Goal: Task Accomplishment & Management: Use online tool/utility

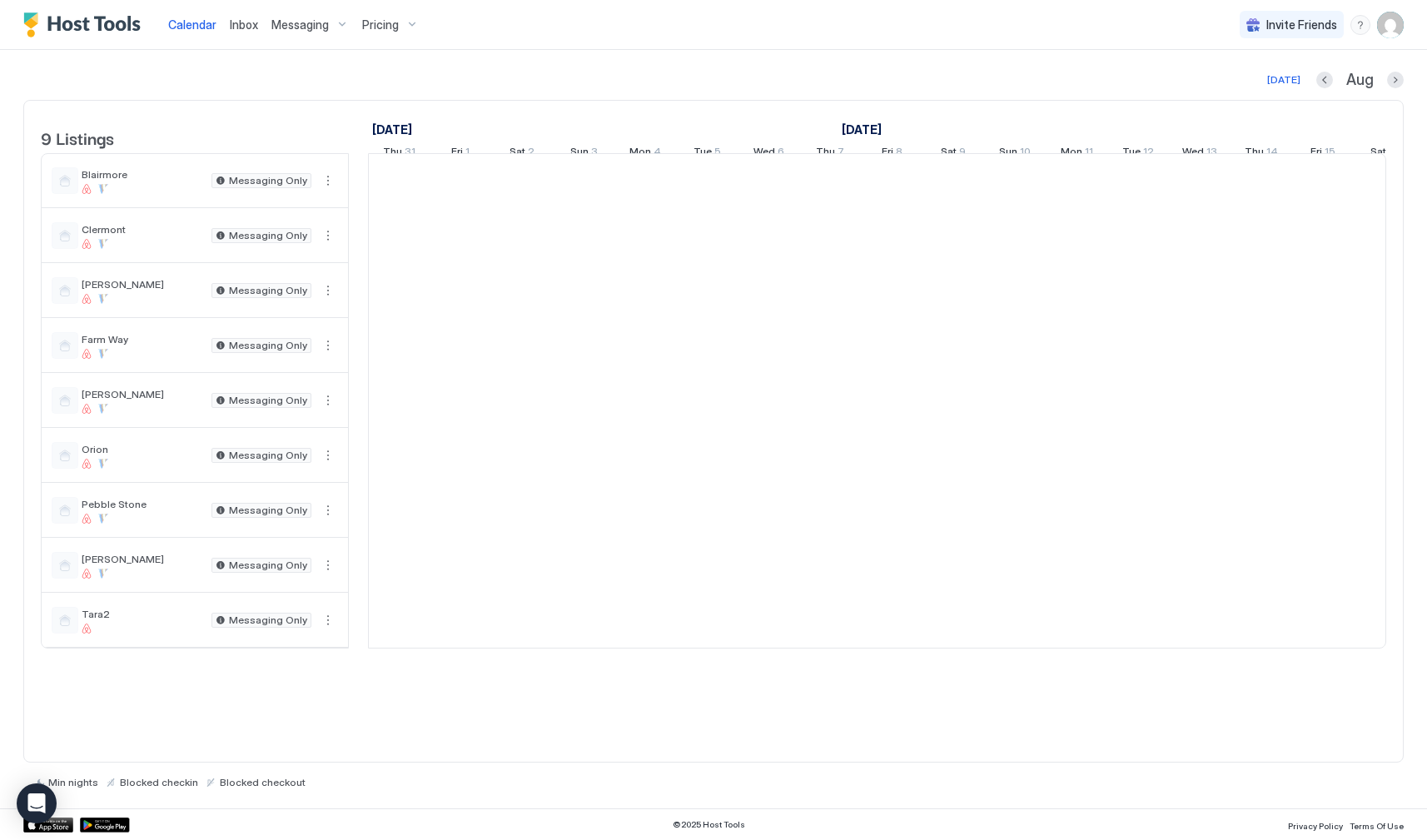
scroll to position [0, 925]
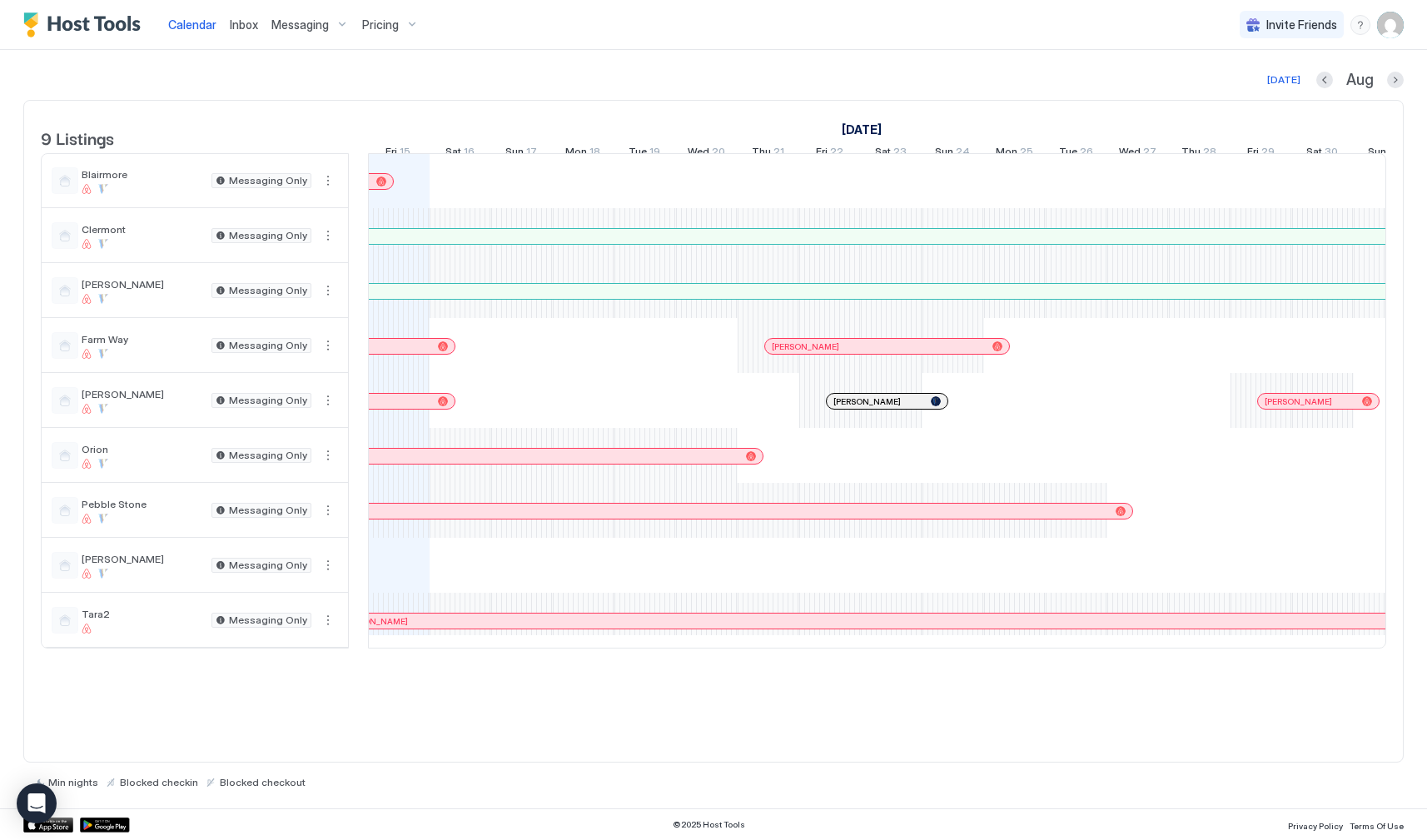
click at [384, 25] on span "Pricing" at bounding box center [380, 24] width 37 height 15
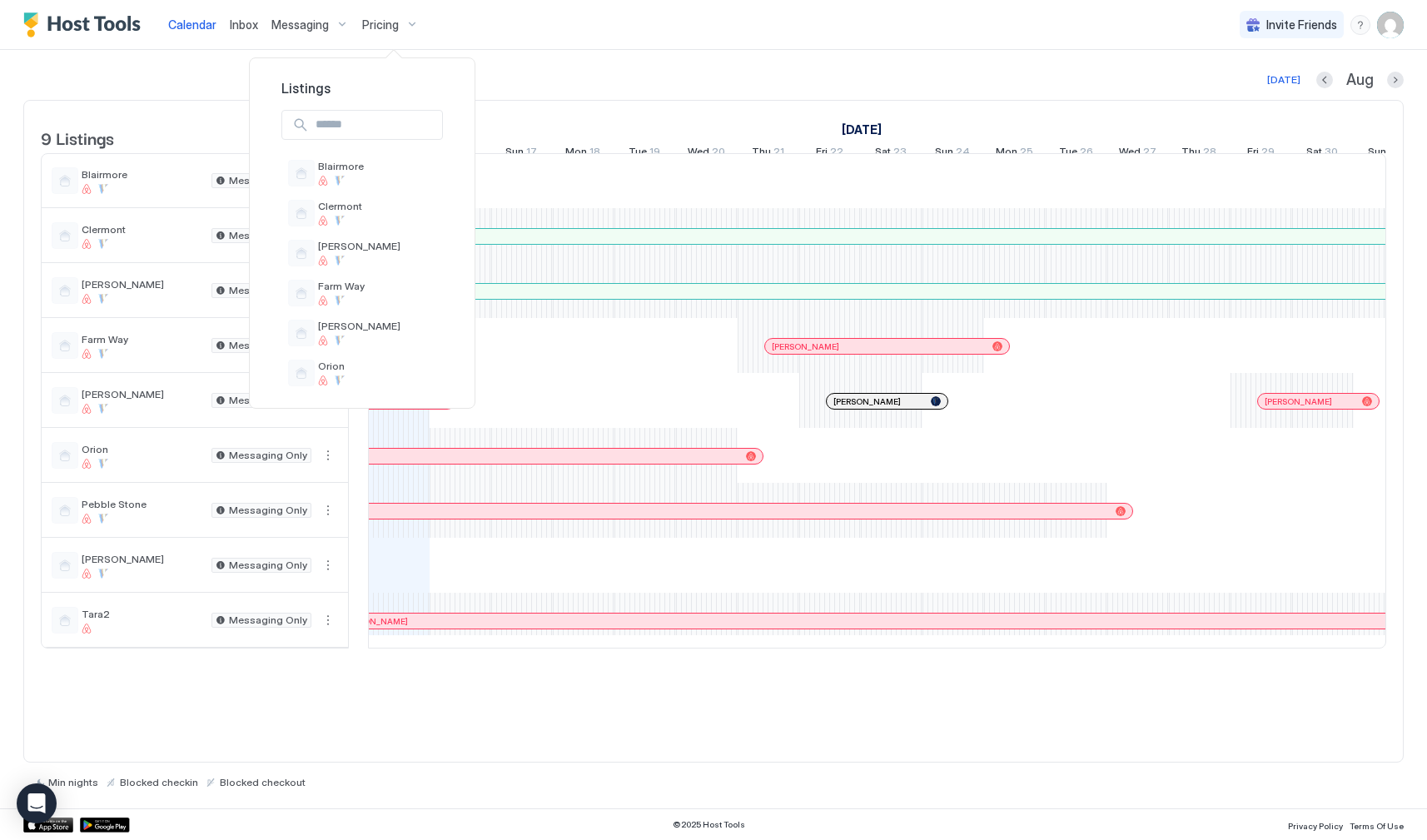
click at [533, 48] on div at bounding box center [714, 420] width 1427 height 840
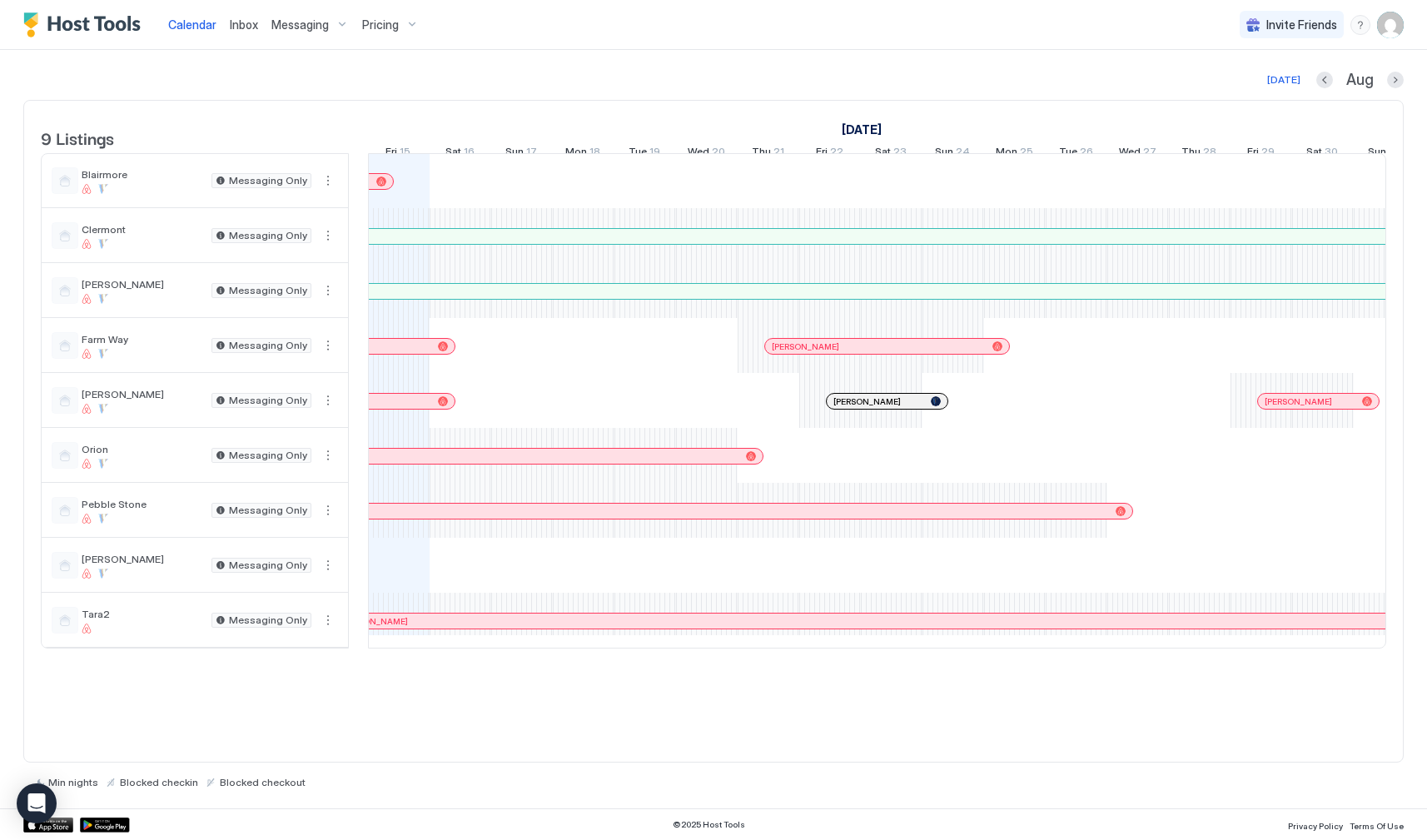
click at [1392, 26] on img "User profile" at bounding box center [1390, 25] width 27 height 27
click at [988, 65] on div at bounding box center [714, 420] width 1427 height 840
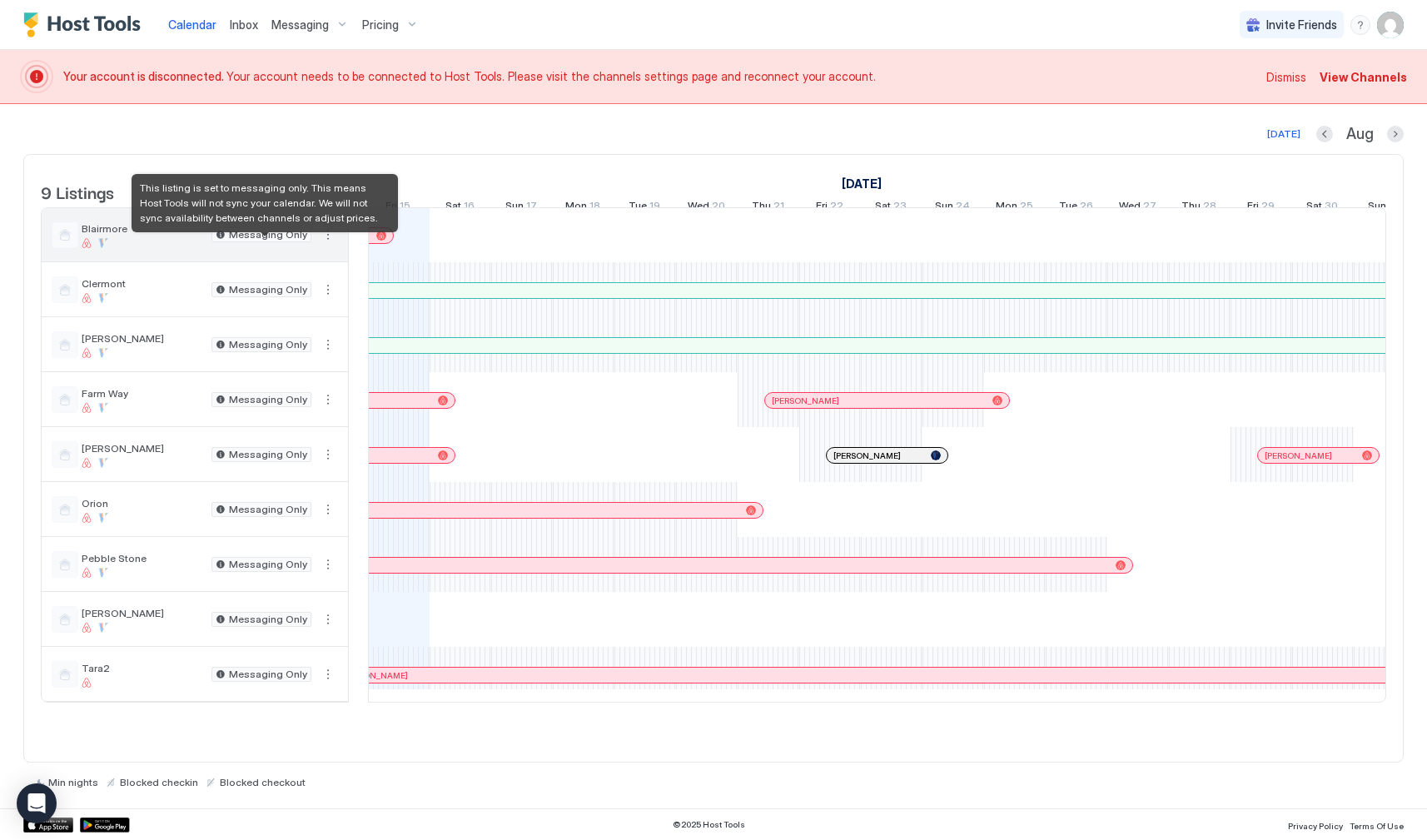
click at [280, 235] on span "Messaging Only" at bounding box center [268, 235] width 78 height 0
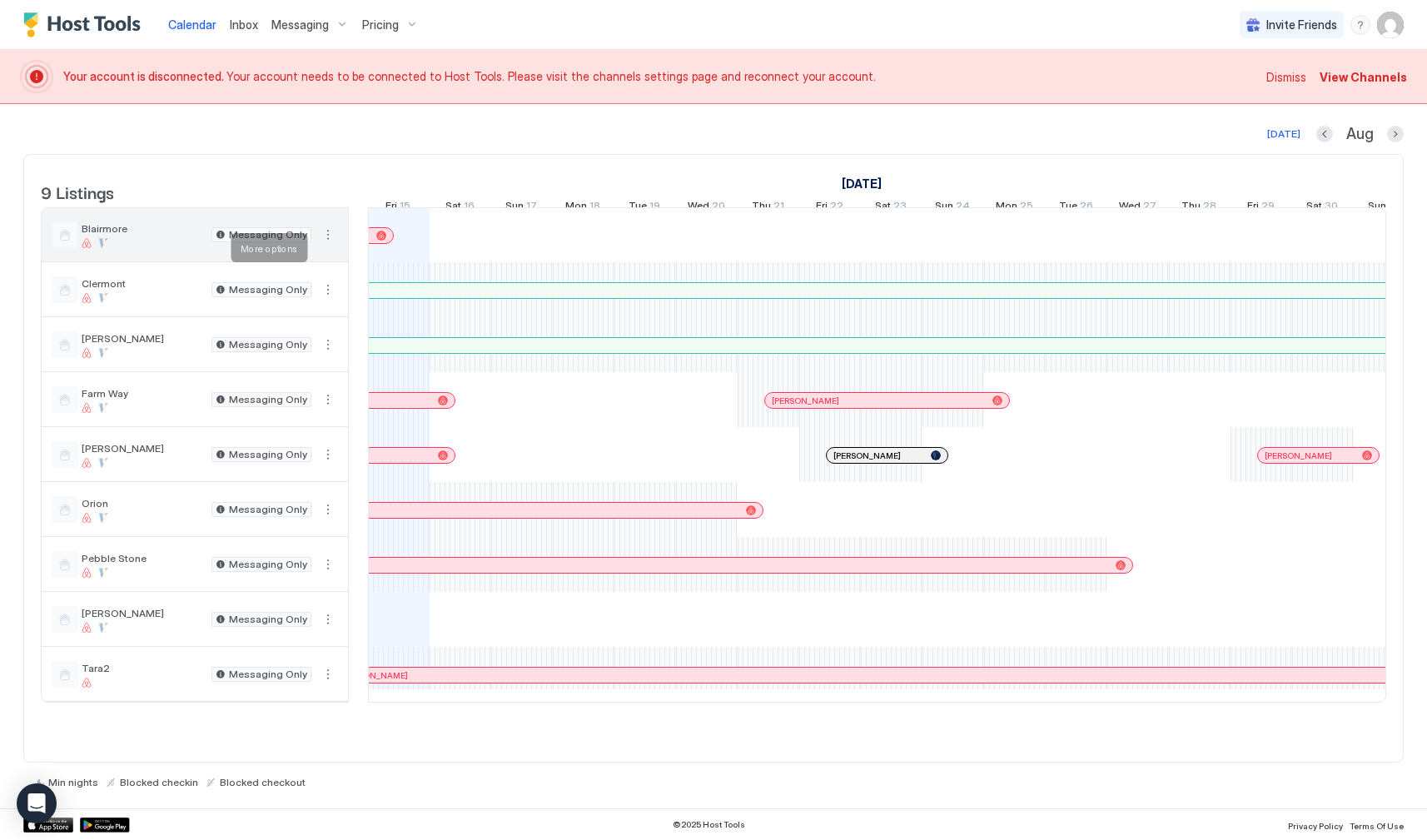
click at [330, 244] on button "More options" at bounding box center [327, 234] width 20 height 20
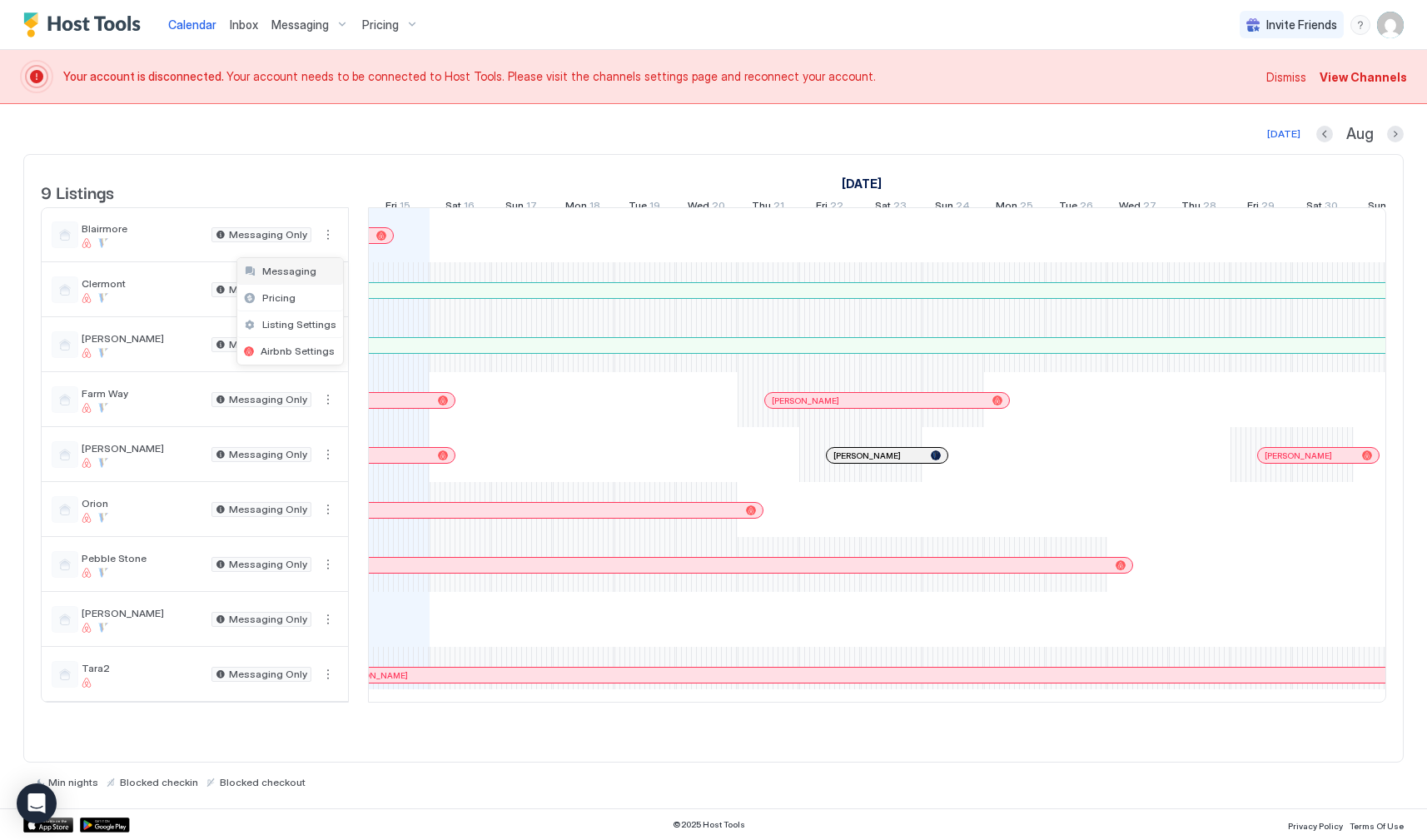
click at [306, 267] on span "Messaging" at bounding box center [289, 271] width 54 height 13
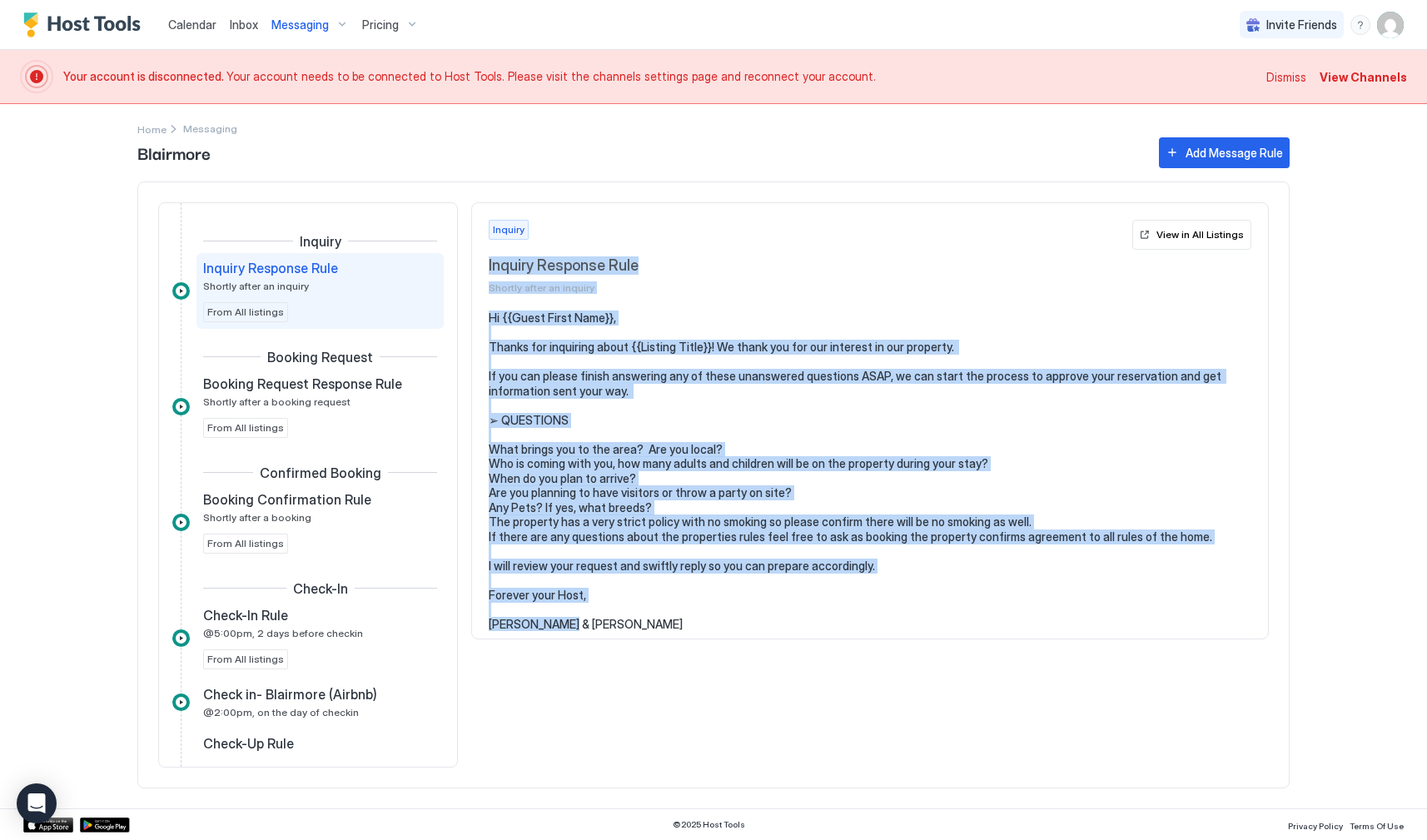
drag, startPoint x: 576, startPoint y: 615, endPoint x: 486, endPoint y: 256, distance: 370.1
click at [486, 256] on div "Inquiry Inquiry Response Rule Shortly after an inquiry View in All Listings Hi …" at bounding box center [869, 421] width 798 height 438
copy div "Inquiry Response Rule Shortly after an inquiry View in All Listings Hi {{Guest …"
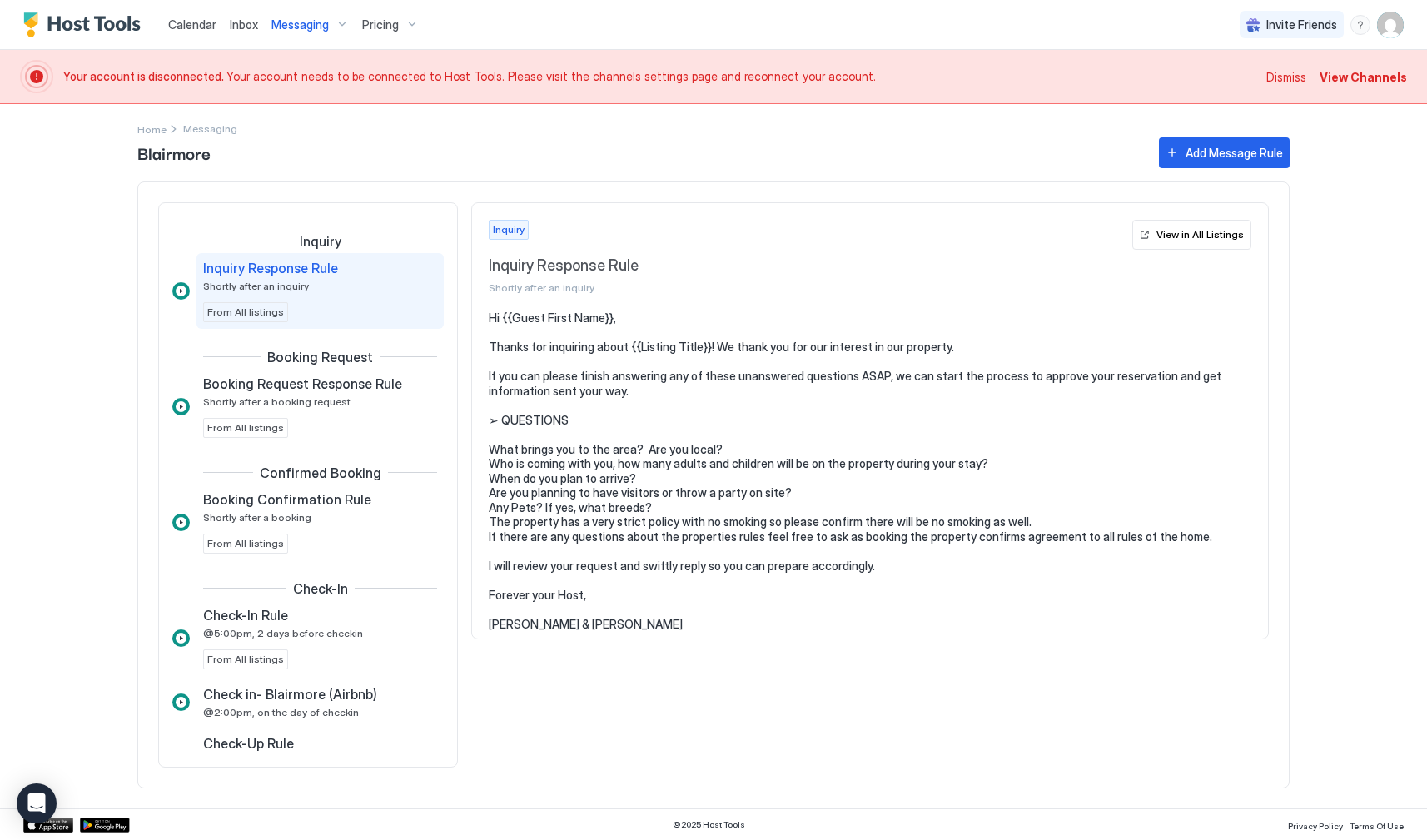
click at [485, 151] on span "Blairmore" at bounding box center [639, 151] width 1004 height 25
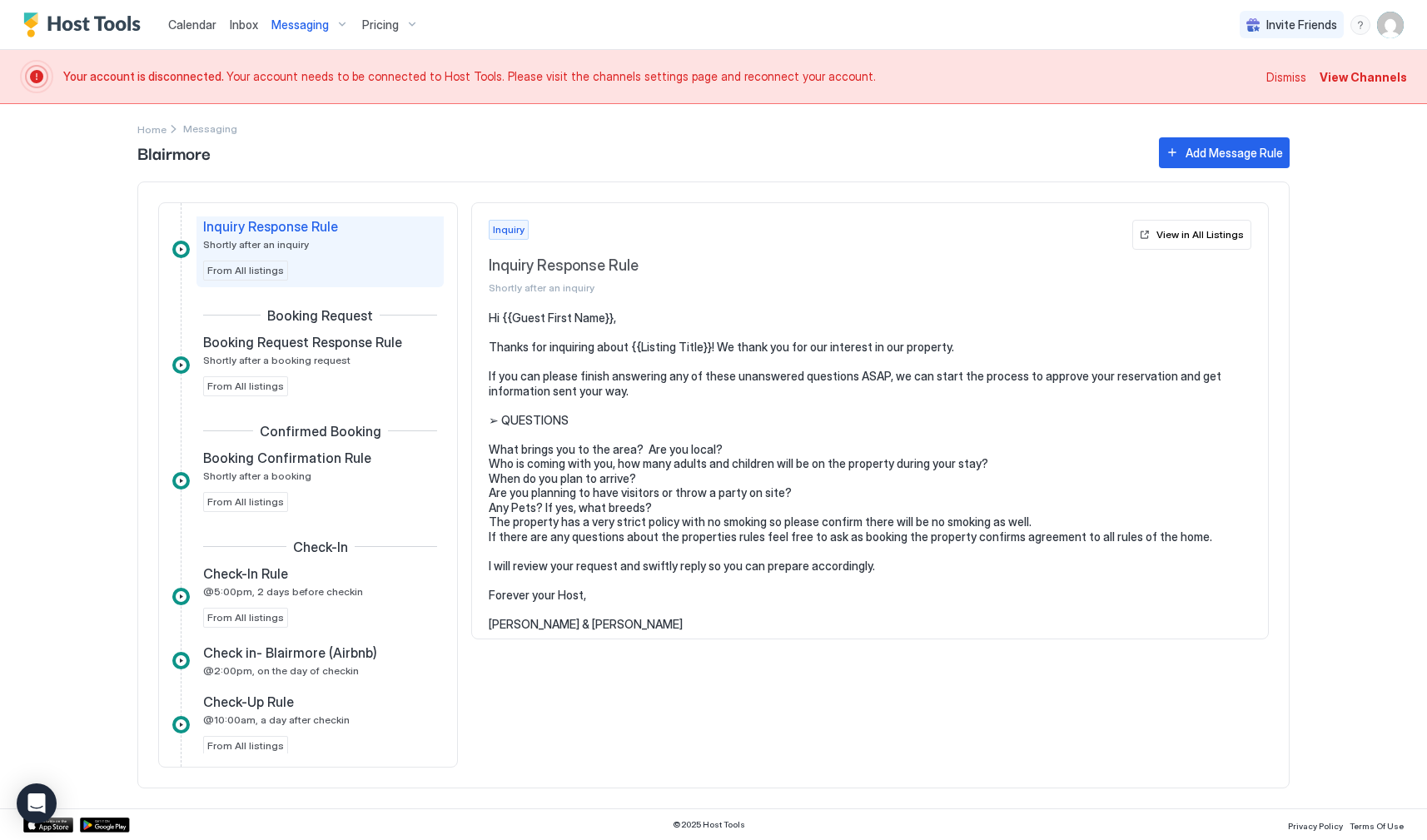
scroll to position [43, 0]
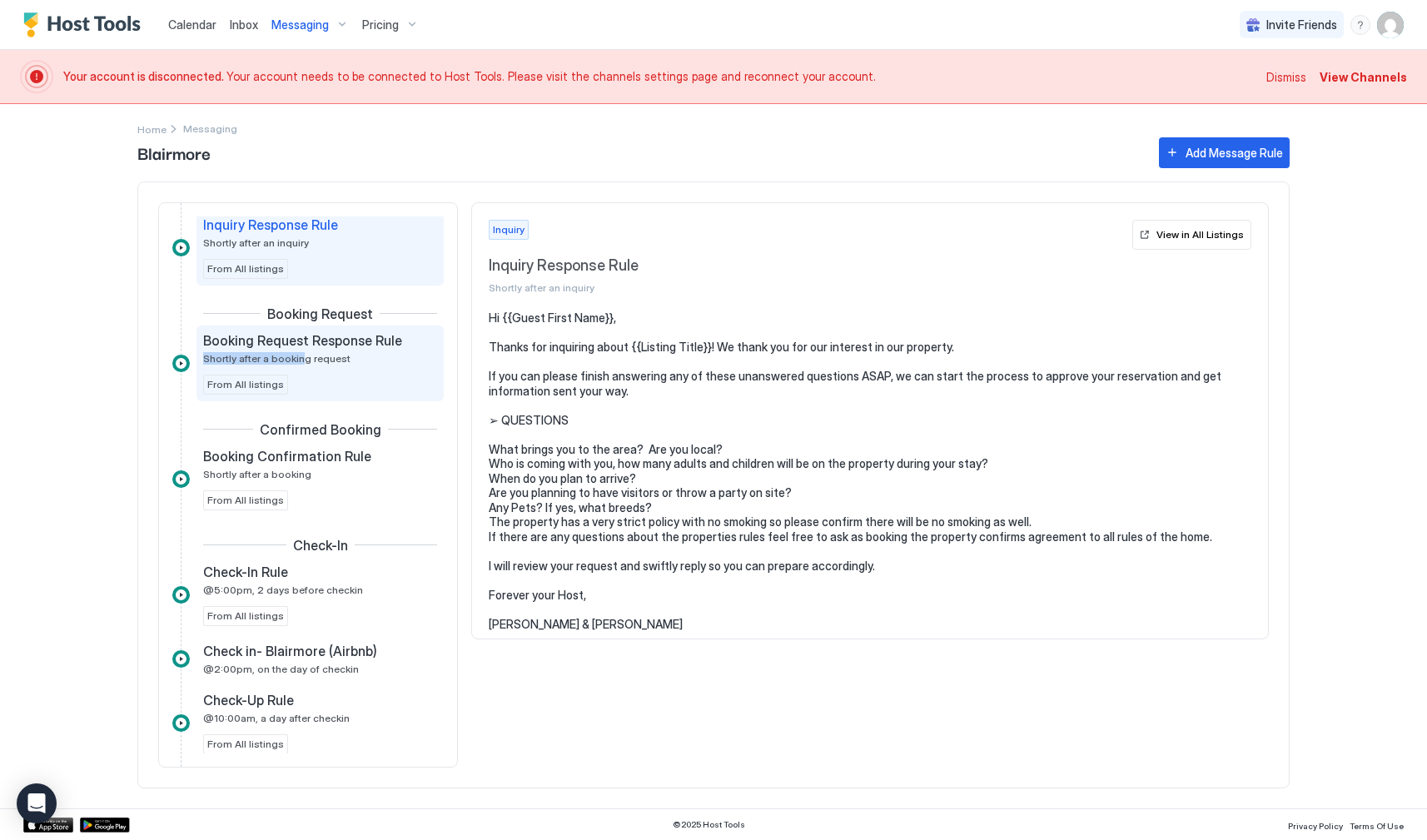
click at [295, 352] on div "Booking Request Response Rule Shortly after a booking request" at bounding box center [308, 349] width 211 height 33
click at [240, 345] on span "Booking Request Response Rule" at bounding box center [302, 340] width 199 height 16
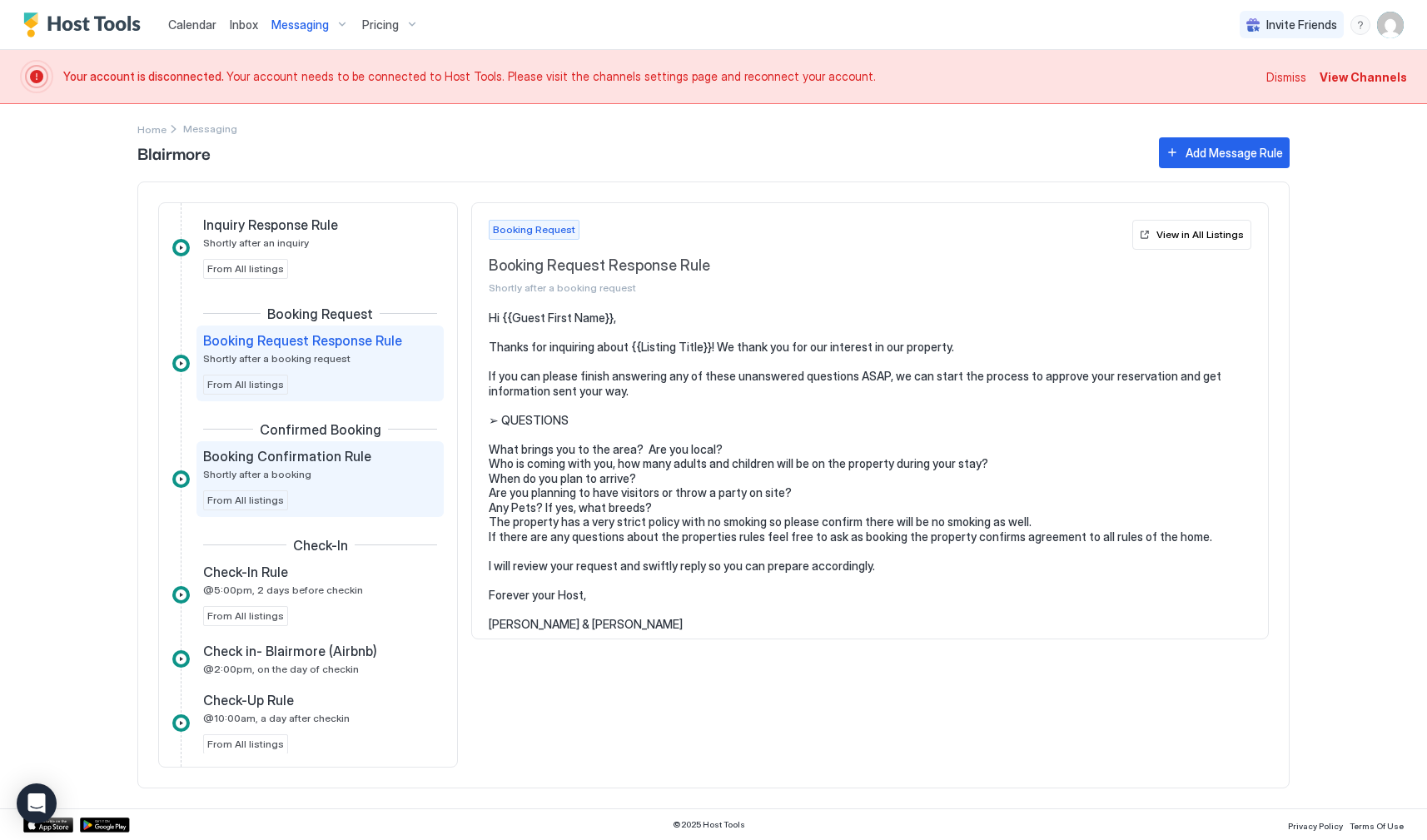
click at [280, 464] on span "Booking Confirmation Rule" at bounding box center [287, 455] width 168 height 16
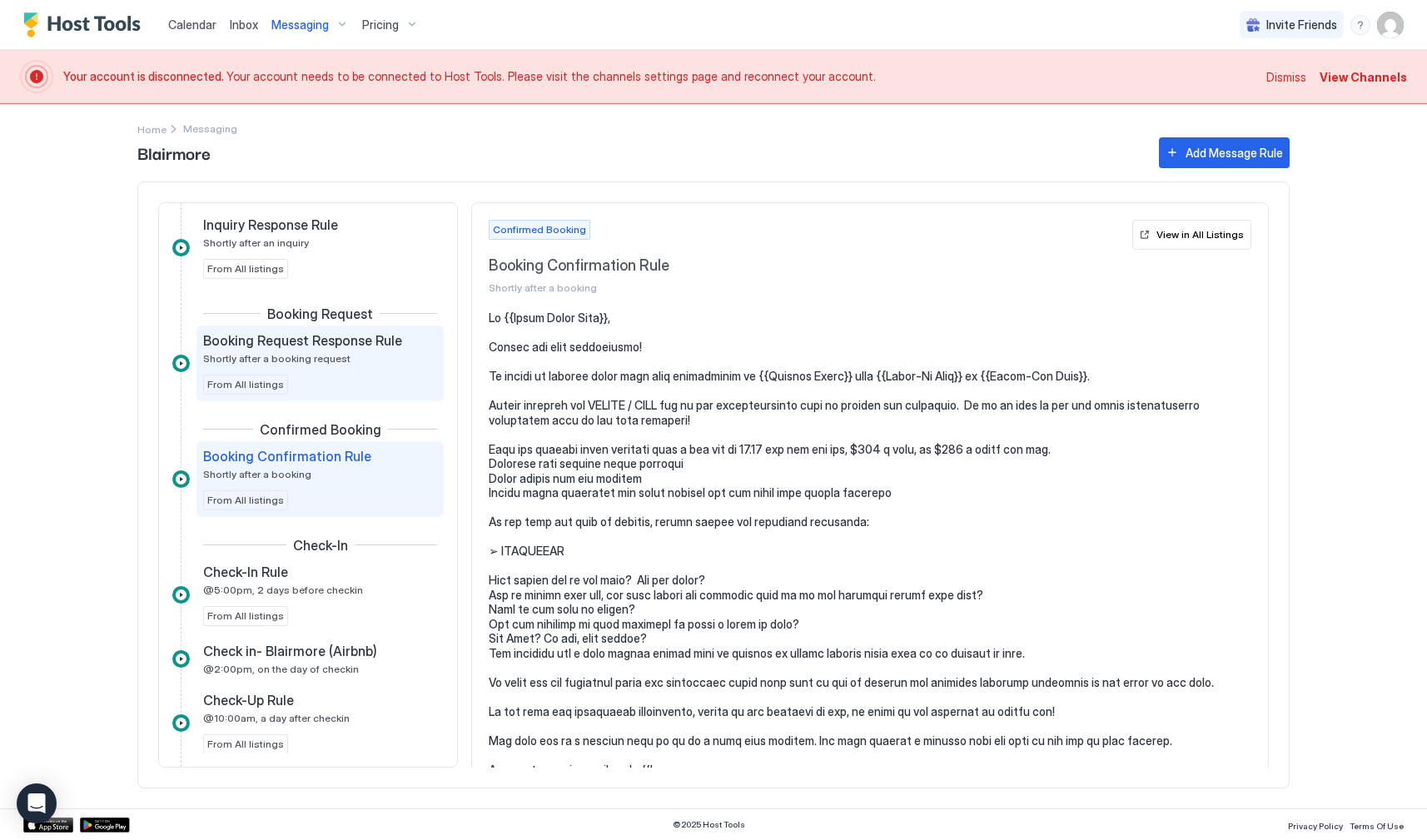
click at [346, 349] on div "Booking Request Response Rule Shortly after a booking request" at bounding box center [308, 349] width 211 height 33
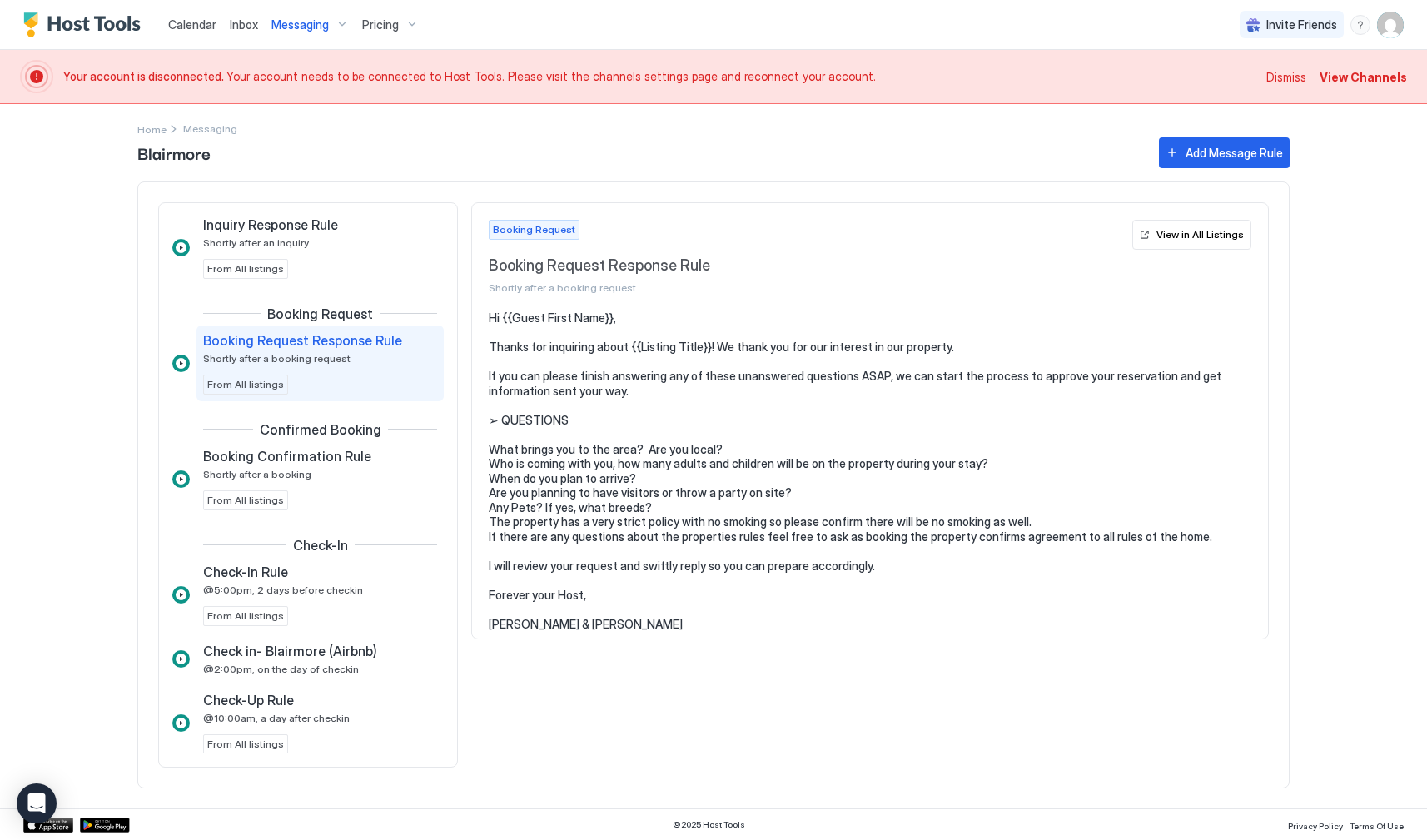
click at [570, 618] on pre "Hi {{Guest First Name}}, Thanks for inquiring about {{Listing Title}}! We thank…" at bounding box center [870, 471] width 763 height 320
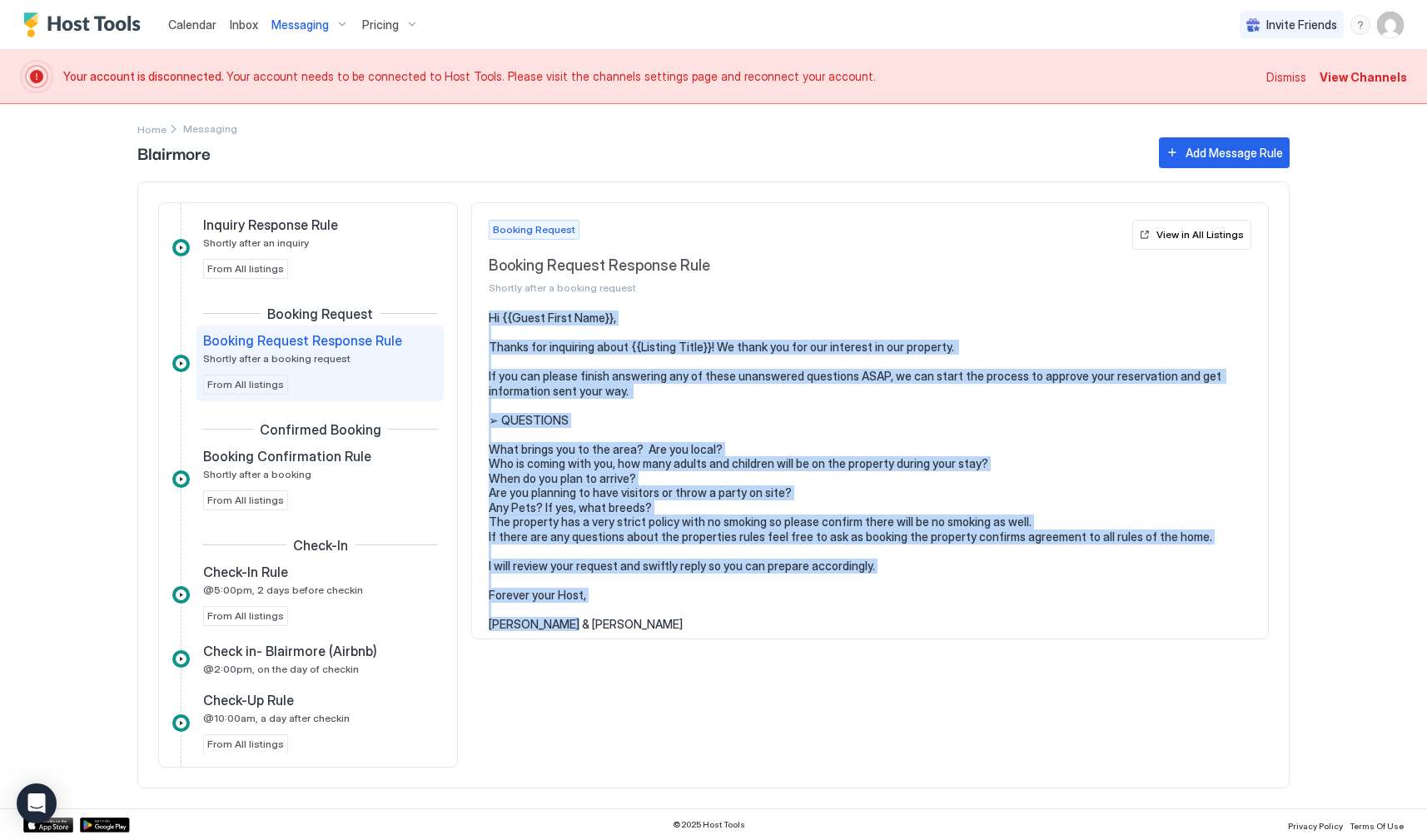
drag, startPoint x: 570, startPoint y: 615, endPoint x: 462, endPoint y: 320, distance: 314.1
click at [462, 320] on div "Inquiry Inquiry Response Rule Shortly after an inquiry From All listings Bookin…" at bounding box center [714, 485] width 1152 height 607
copy pre "Hi {{Guest First Name}}, Thanks for inquiring about {{Listing Title}}! We thank…"
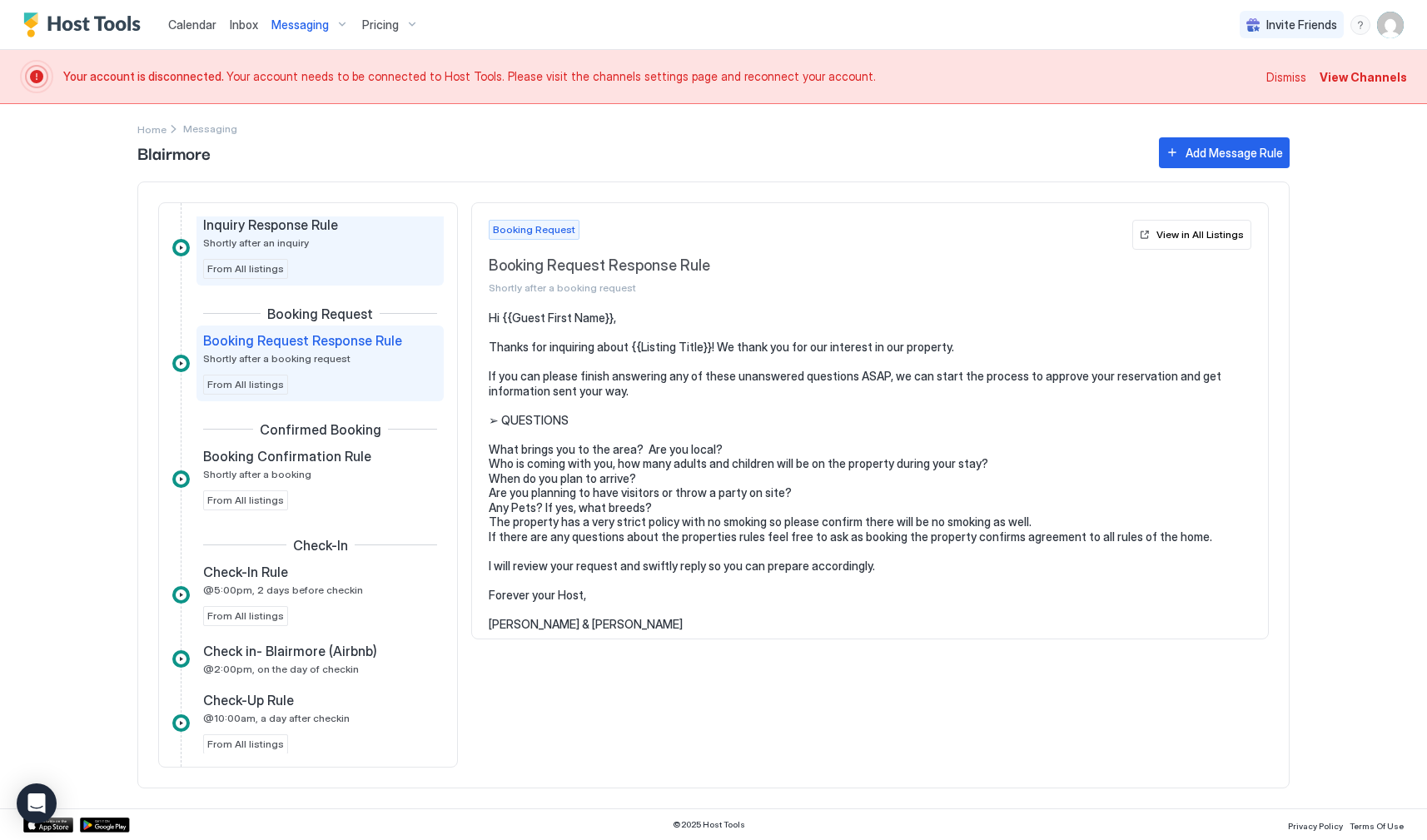
click at [321, 230] on span "Inquiry Response Rule" at bounding box center [270, 224] width 135 height 16
click at [309, 344] on span "Booking Request Response Rule" at bounding box center [302, 340] width 199 height 16
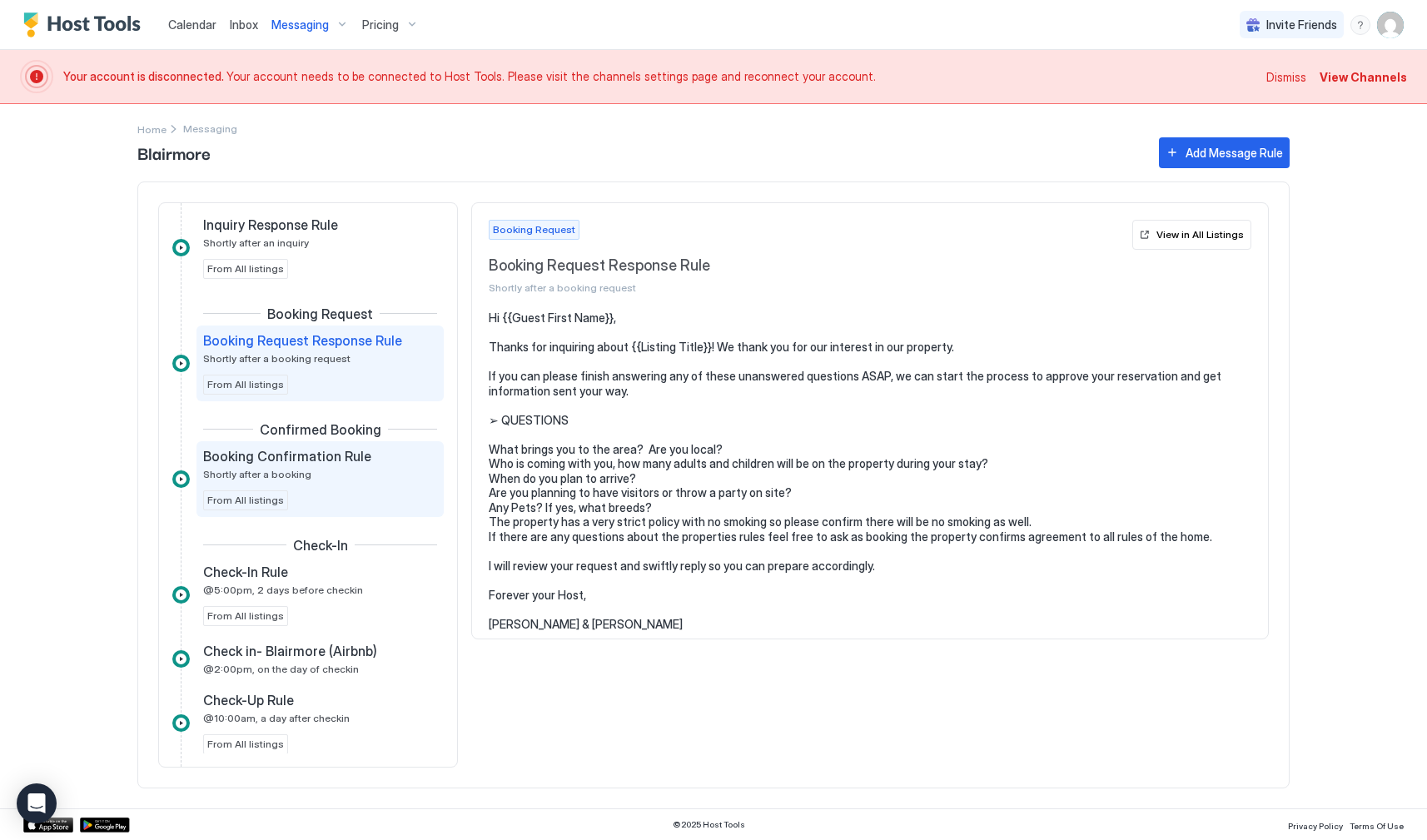
click at [305, 465] on div "Booking Confirmation Rule Shortly after a booking" at bounding box center [308, 464] width 211 height 33
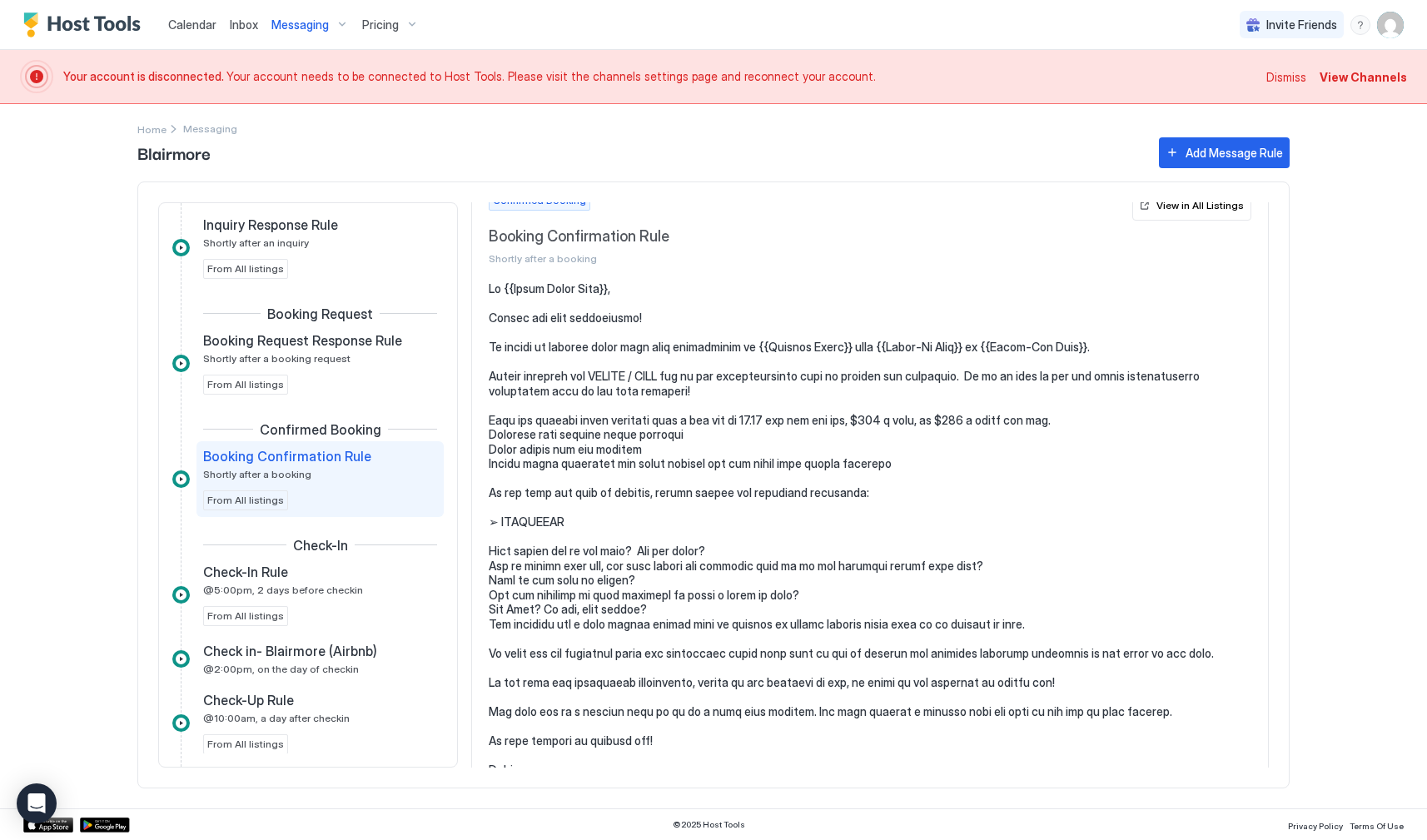
scroll to position [56, 0]
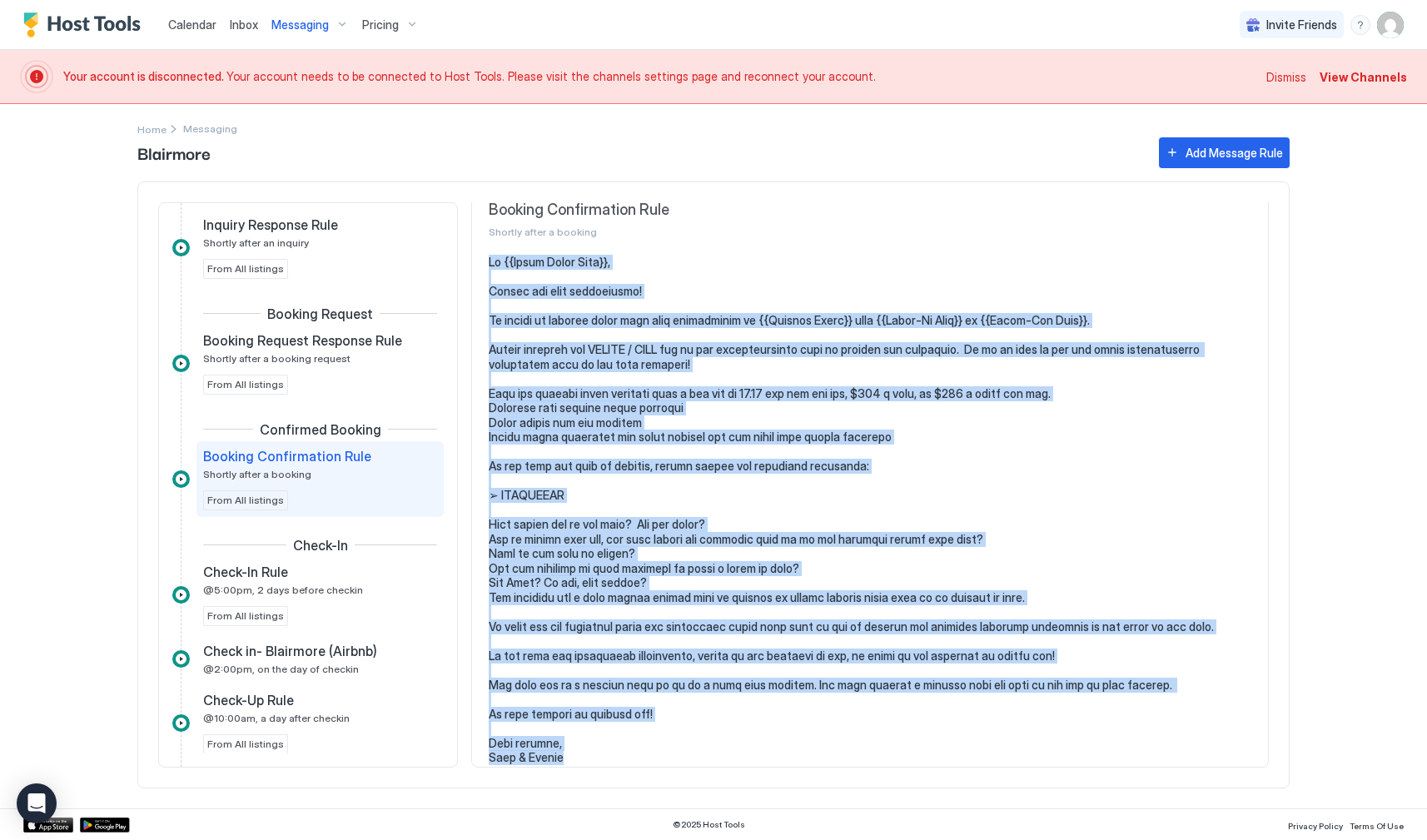
drag, startPoint x: 577, startPoint y: 744, endPoint x: 491, endPoint y: 262, distance: 489.6
click at [491, 262] on pre at bounding box center [870, 510] width 763 height 510
copy pre "Lo {{Ipsum Dolor Sita}}, Consec adi elit seddoeiusmo! Te incidi ut laboree dolo…"
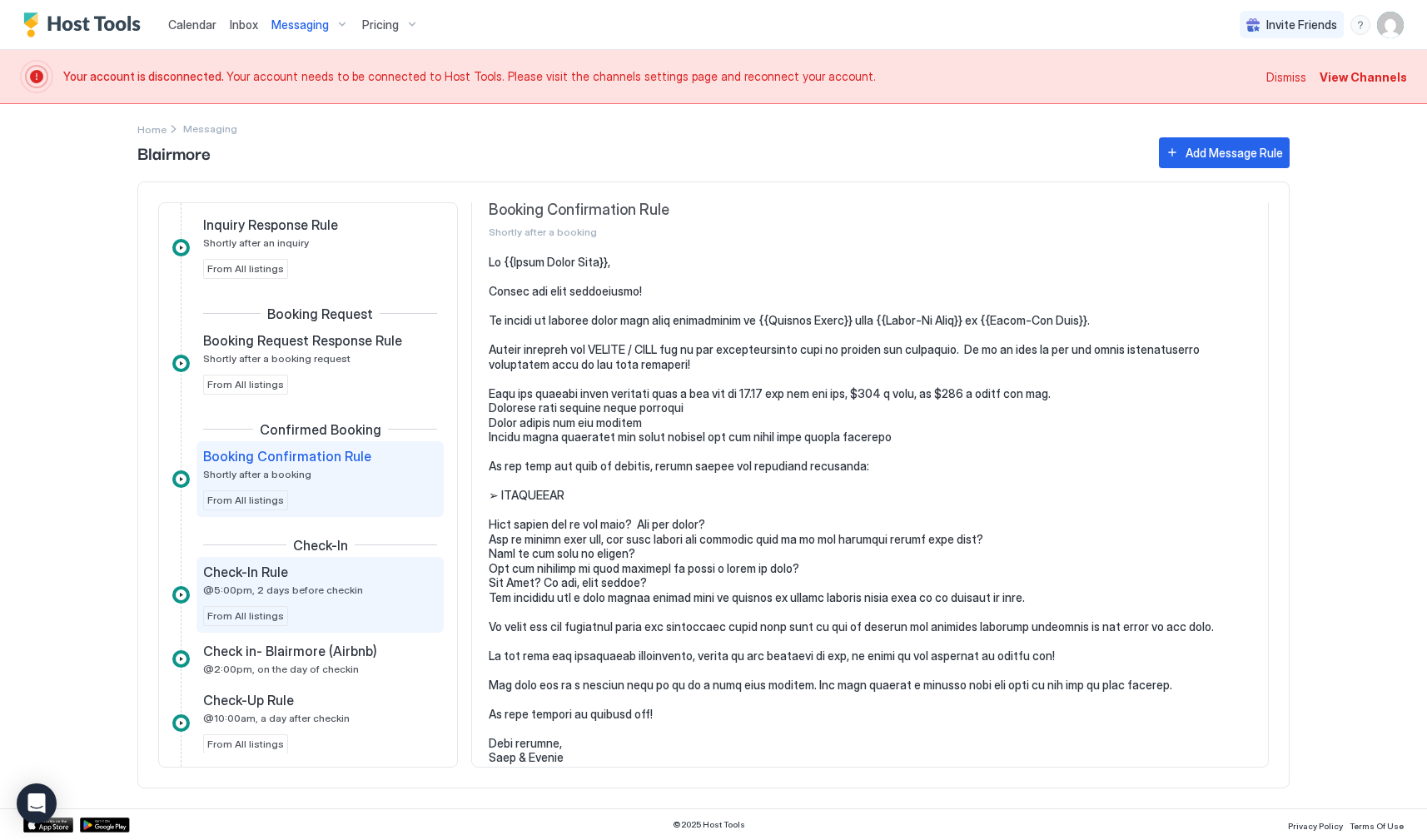
click at [315, 587] on span "@5:00pm, 2 days before checkin" at bounding box center [283, 590] width 160 height 13
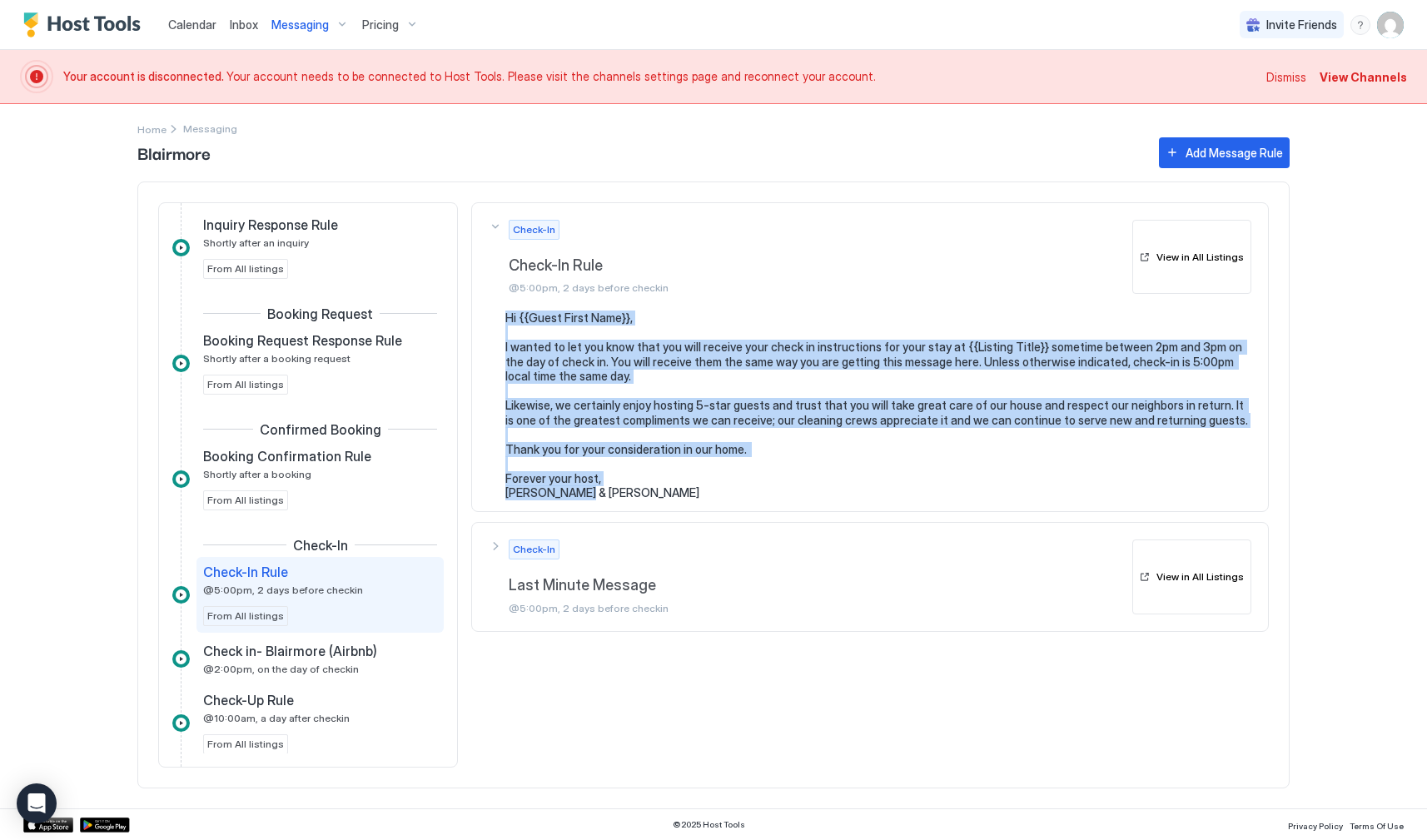
drag, startPoint x: 590, startPoint y: 490, endPoint x: 507, endPoint y: 318, distance: 191.0
click at [507, 318] on pre "Hi {{Guest First Name}}, I wanted to let you know that you will receive your ch…" at bounding box center [878, 405] width 746 height 190
copy pre "Hi {{Guest First Name}}, I wanted to let you know that you will receive your ch…"
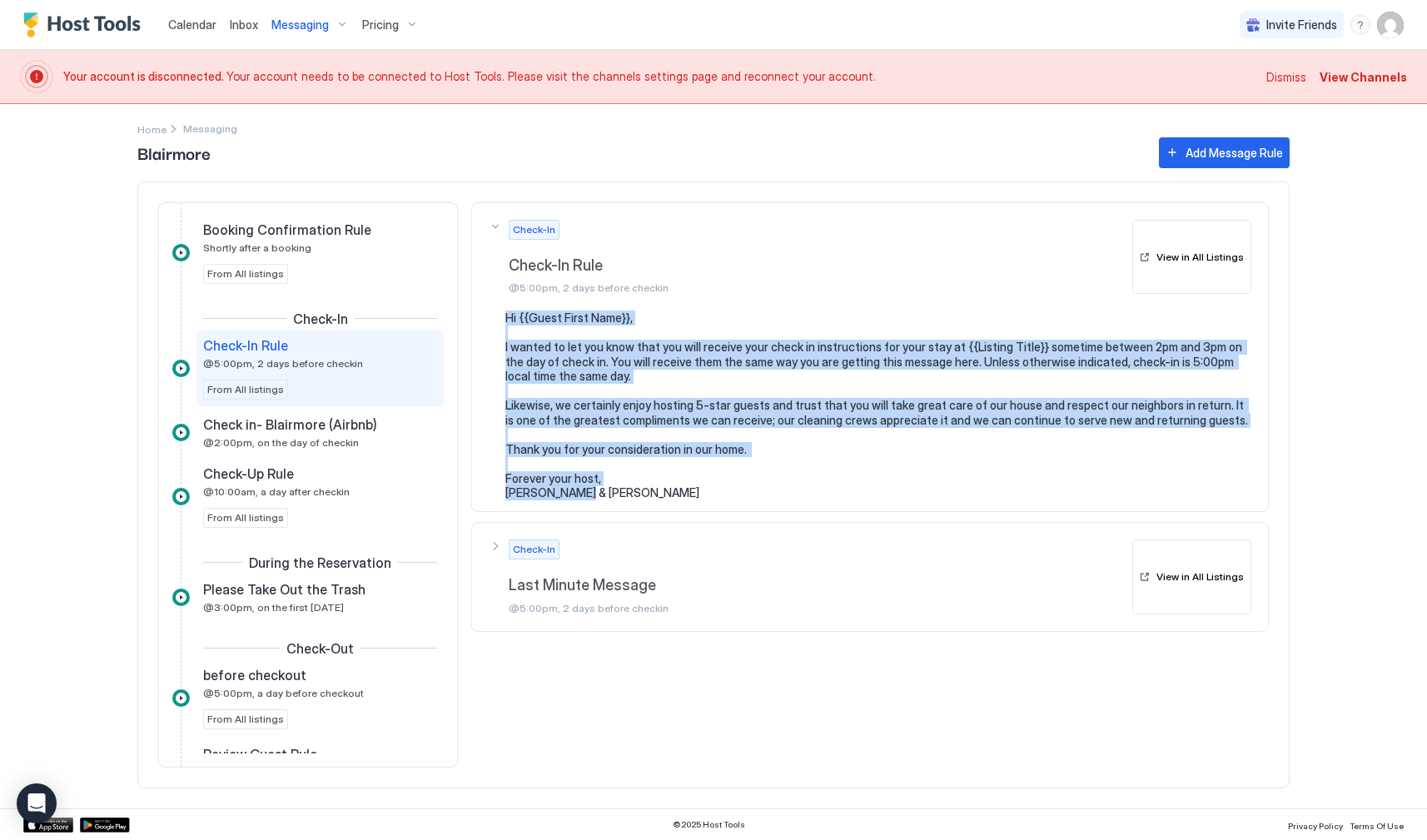
scroll to position [269, 0]
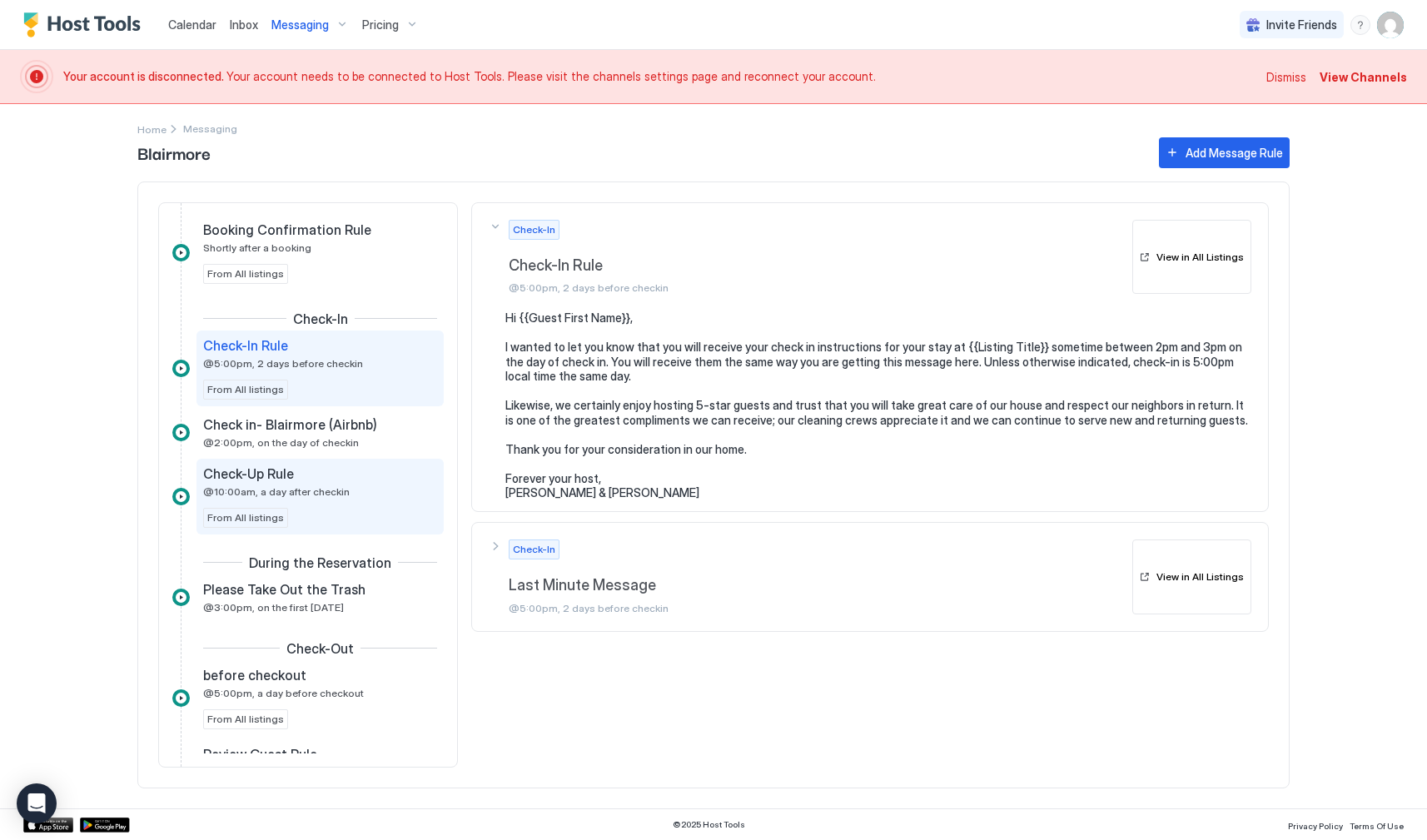
click at [300, 483] on div "Check-Up Rule @10:00am, a day after checkin" at bounding box center [308, 482] width 211 height 33
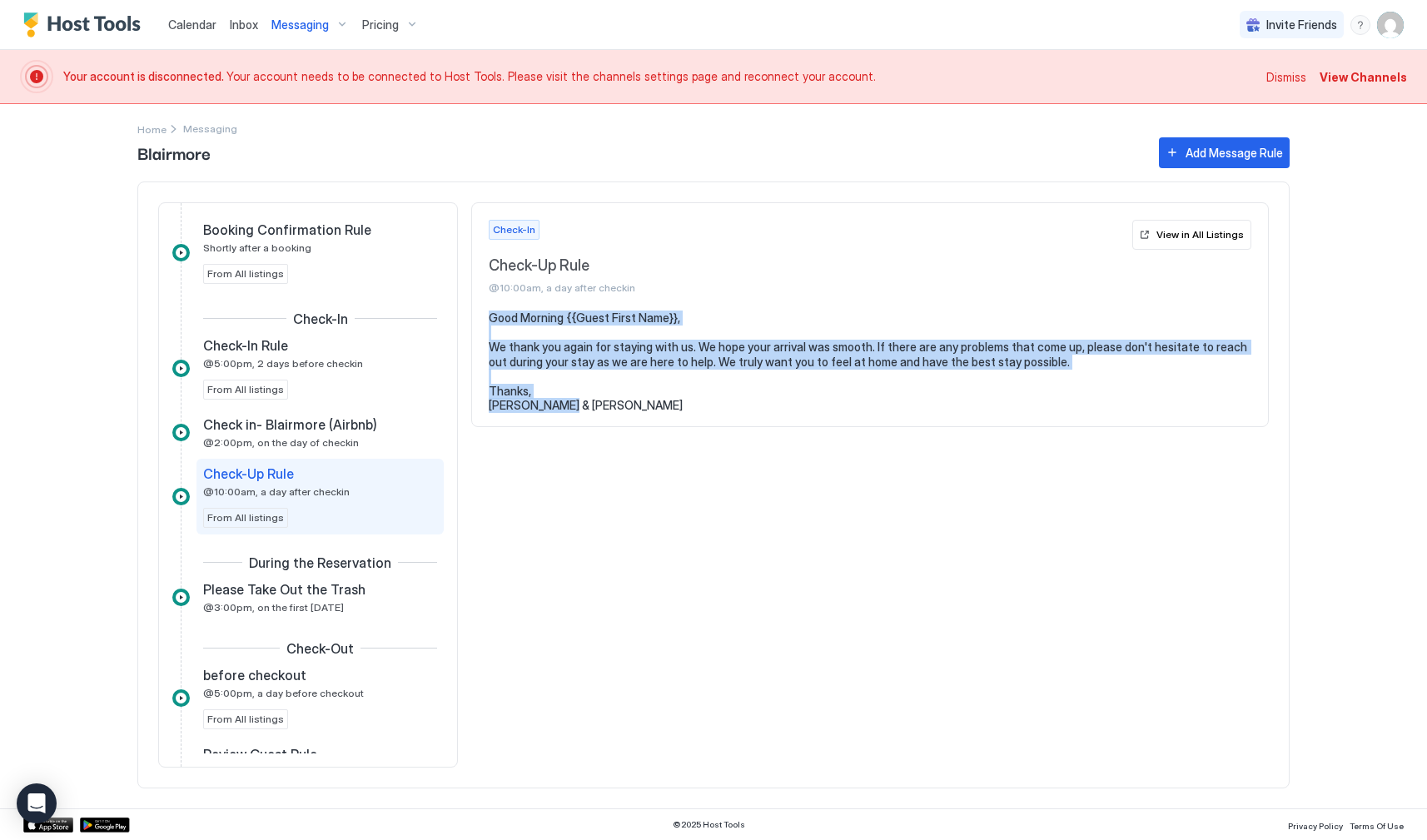
drag, startPoint x: 571, startPoint y: 404, endPoint x: 492, endPoint y: 321, distance: 114.6
click at [492, 321] on pre "Good Morning {{Guest First Name}}, We thank you again for staying with us. We h…" at bounding box center [870, 361] width 763 height 102
copy pre "Good Morning {{Guest First Name}}, We thank you again for staying with us. We h…"
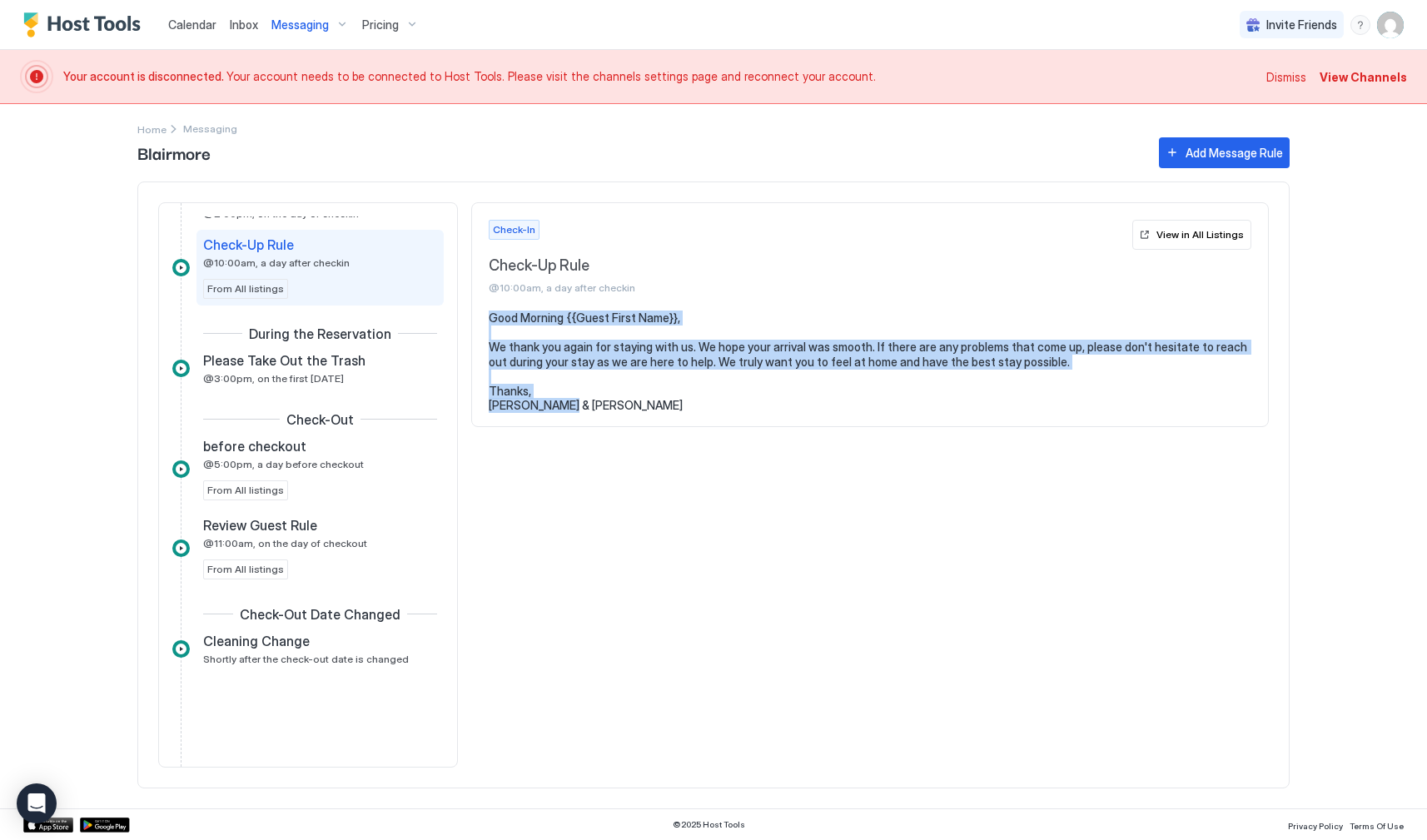
scroll to position [503, 0]
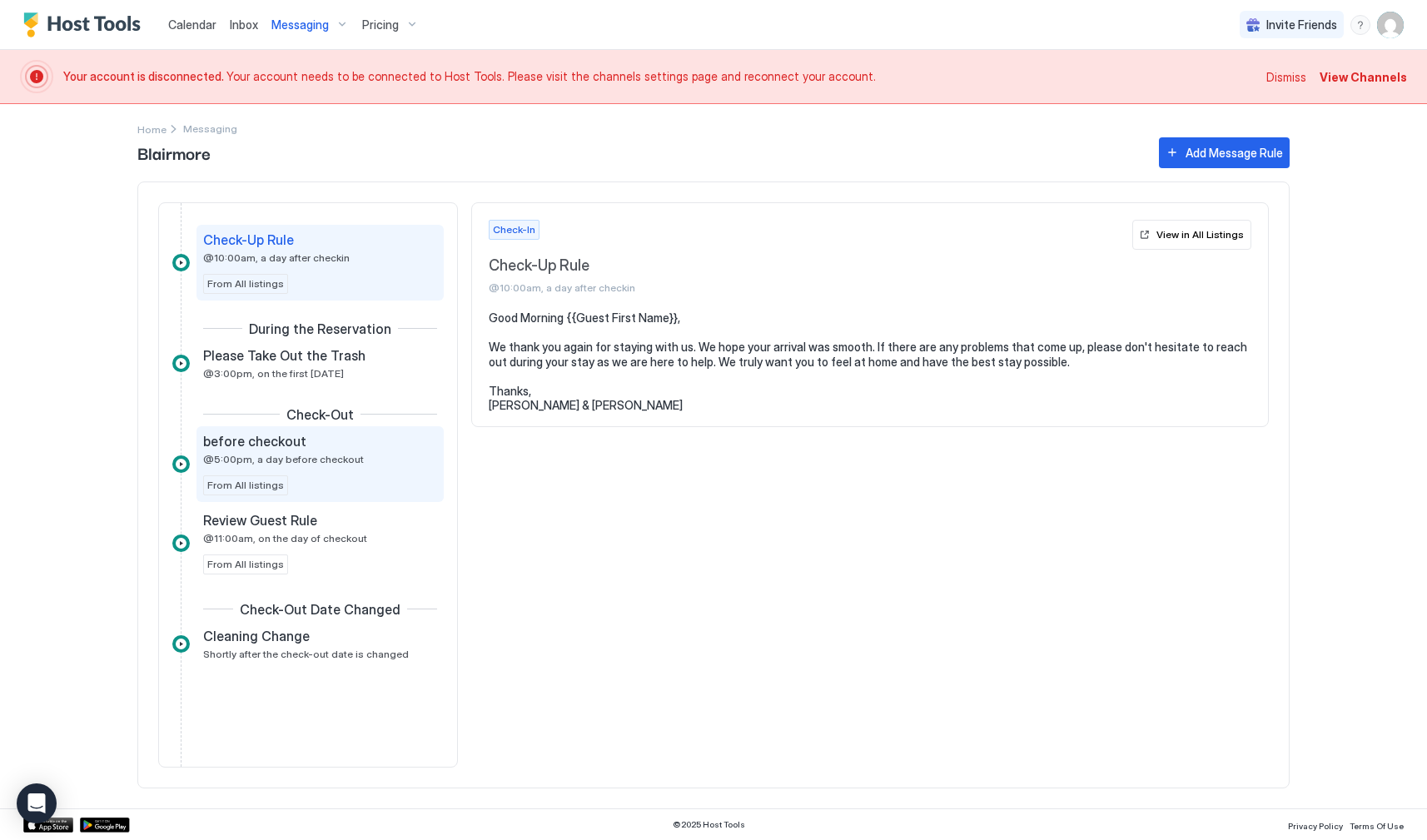
click at [324, 460] on span "@5:00pm, a day before checkout" at bounding box center [283, 459] width 161 height 13
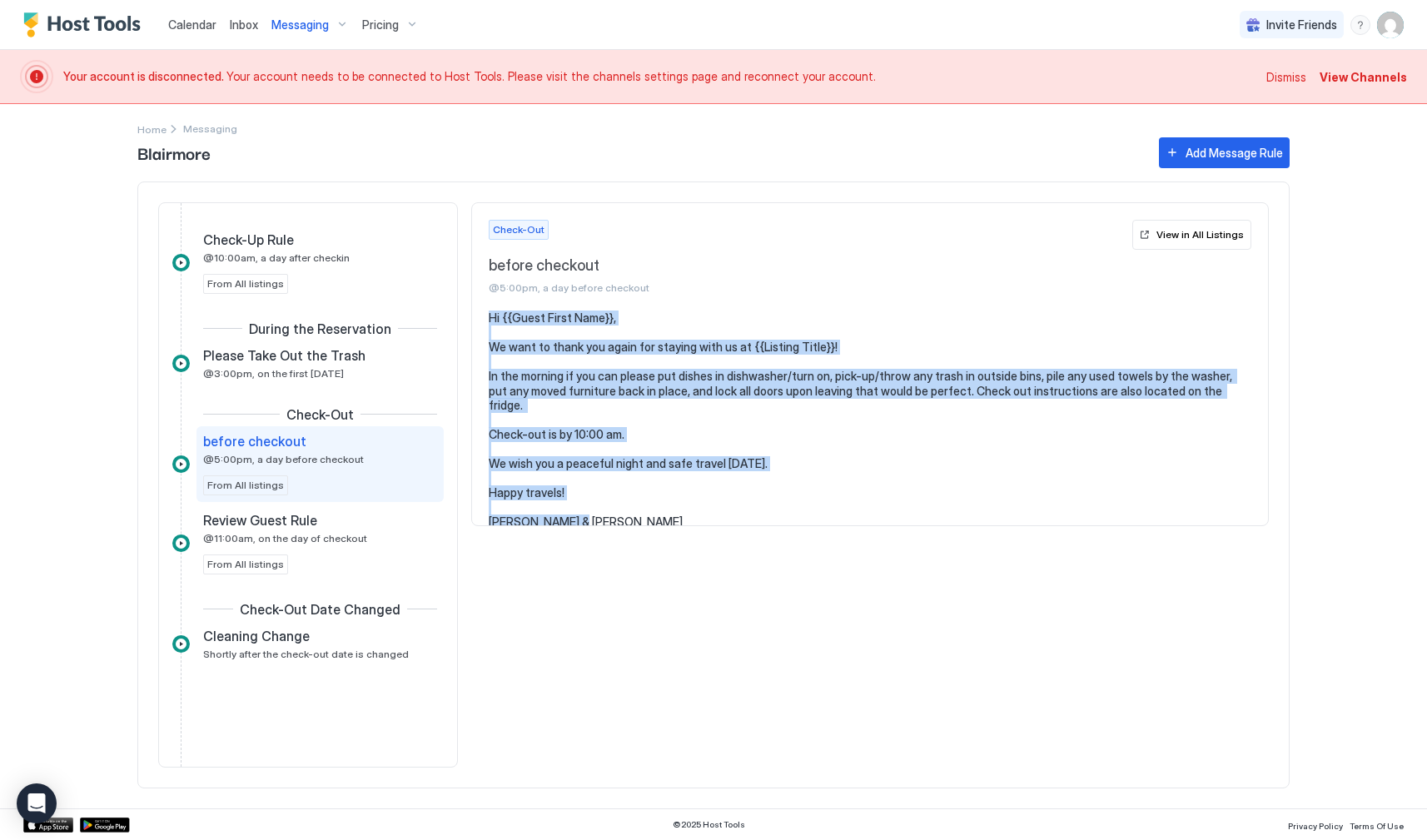
drag, startPoint x: 571, startPoint y: 503, endPoint x: 491, endPoint y: 320, distance: 199.7
click at [491, 320] on pre "Hi {{Guest First Name}}, We want to thank you again for staying with us at {{Li…" at bounding box center [870, 420] width 763 height 219
copy pre "Hi {{Guest First Name}}, We want to thank you again for staying with us at {{Li…"
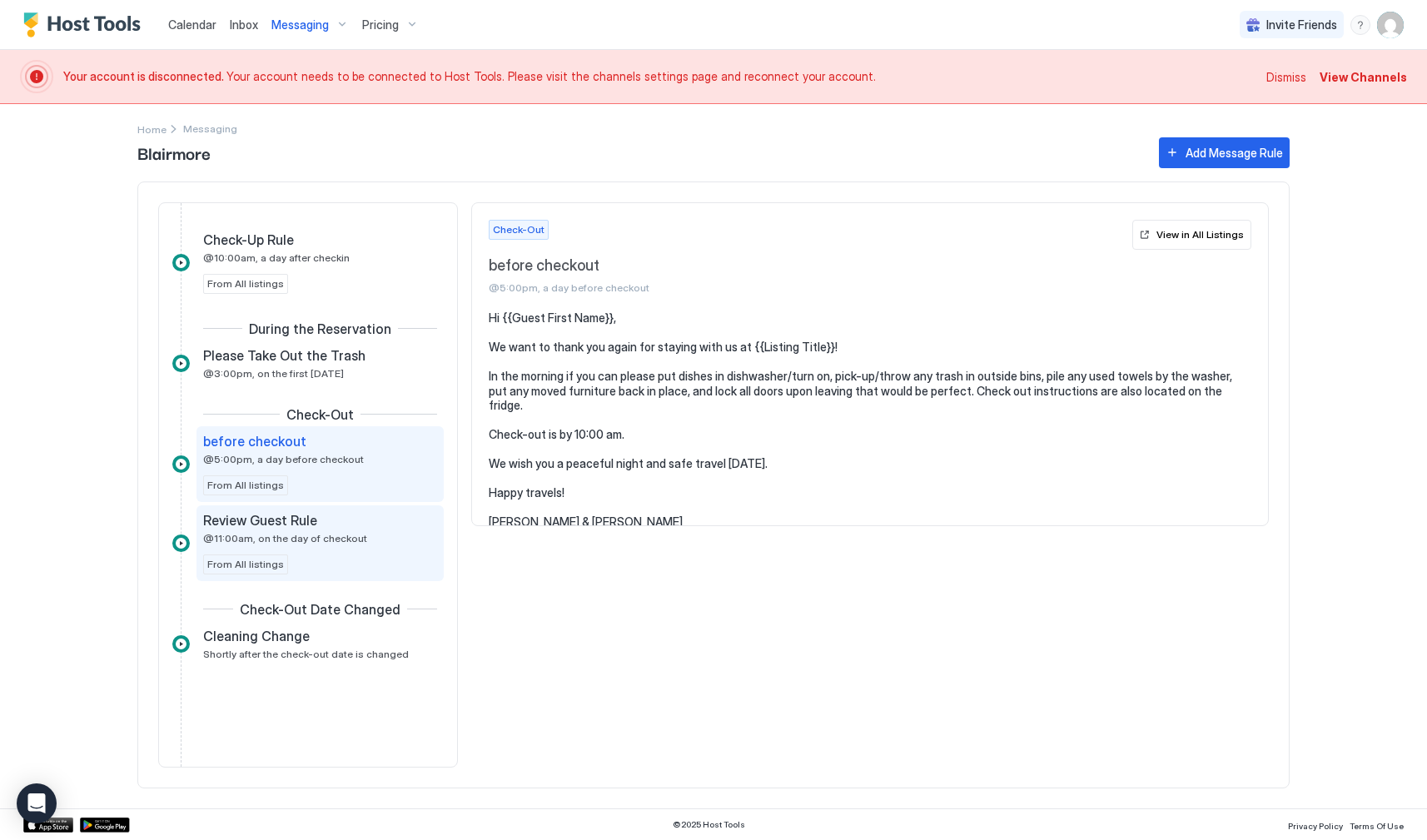
click at [357, 536] on div "Review Guest Rule @11:00am, on the day of checkout" at bounding box center [308, 528] width 211 height 33
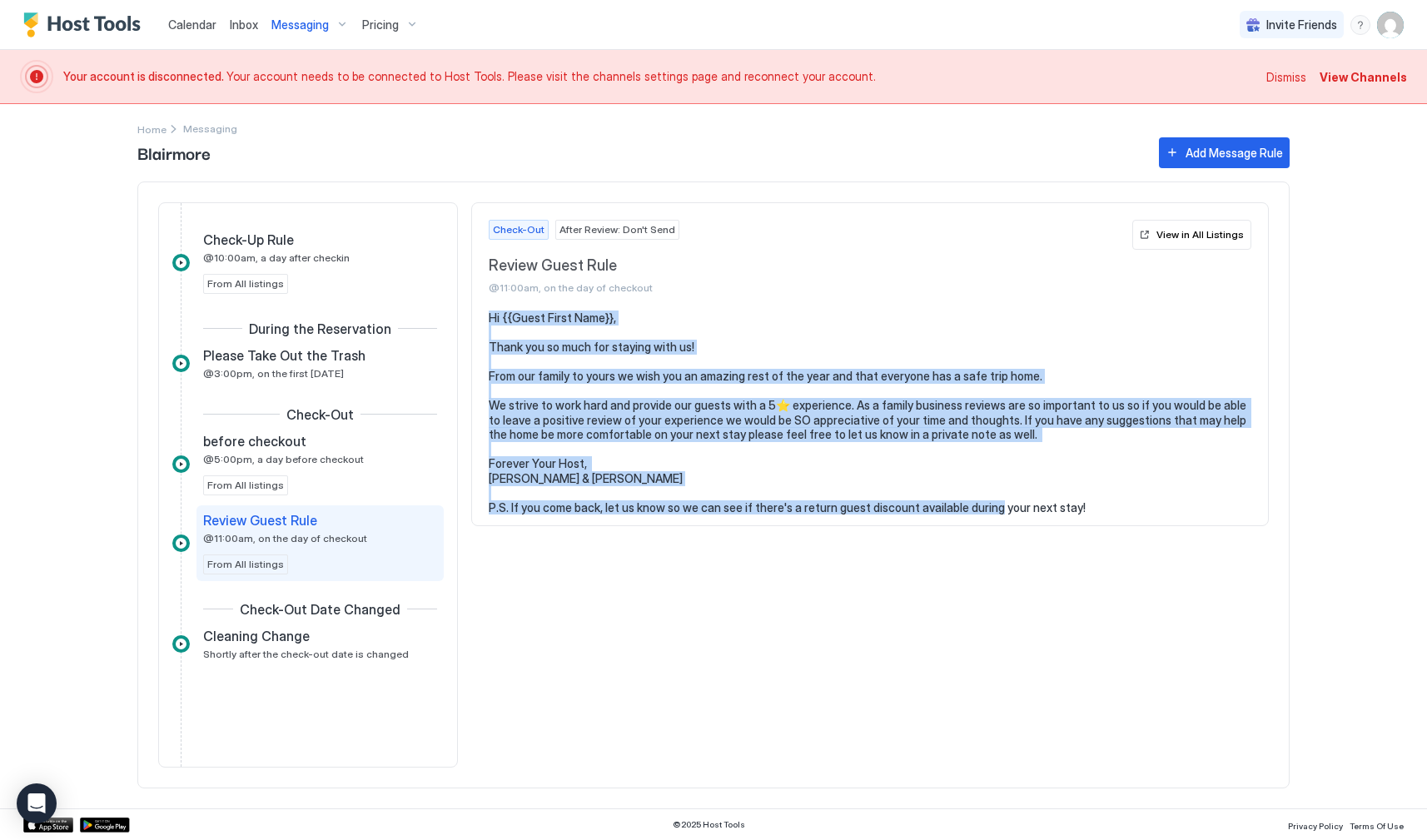
drag, startPoint x: 1077, startPoint y: 503, endPoint x: 489, endPoint y: 321, distance: 615.5
click at [489, 321] on pre "Hi {{Guest First Name}}, Thank you so much for staying with us! From our family…" at bounding box center [870, 412] width 763 height 204
copy pre "Hi {{Guest First Name}}, Thank you so much for staying with us! From our family…"
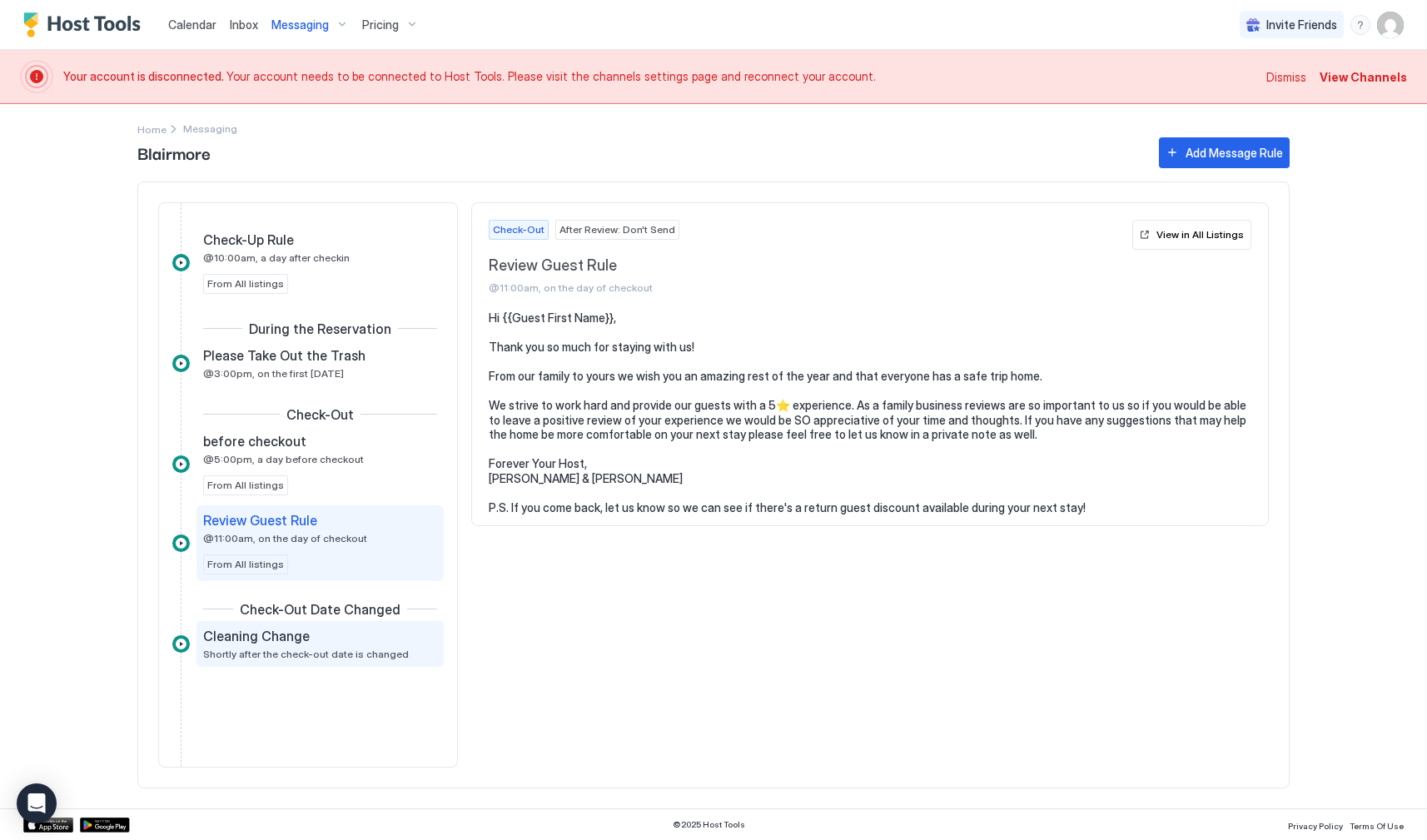
click at [296, 642] on span "Cleaning Change" at bounding box center [256, 635] width 107 height 16
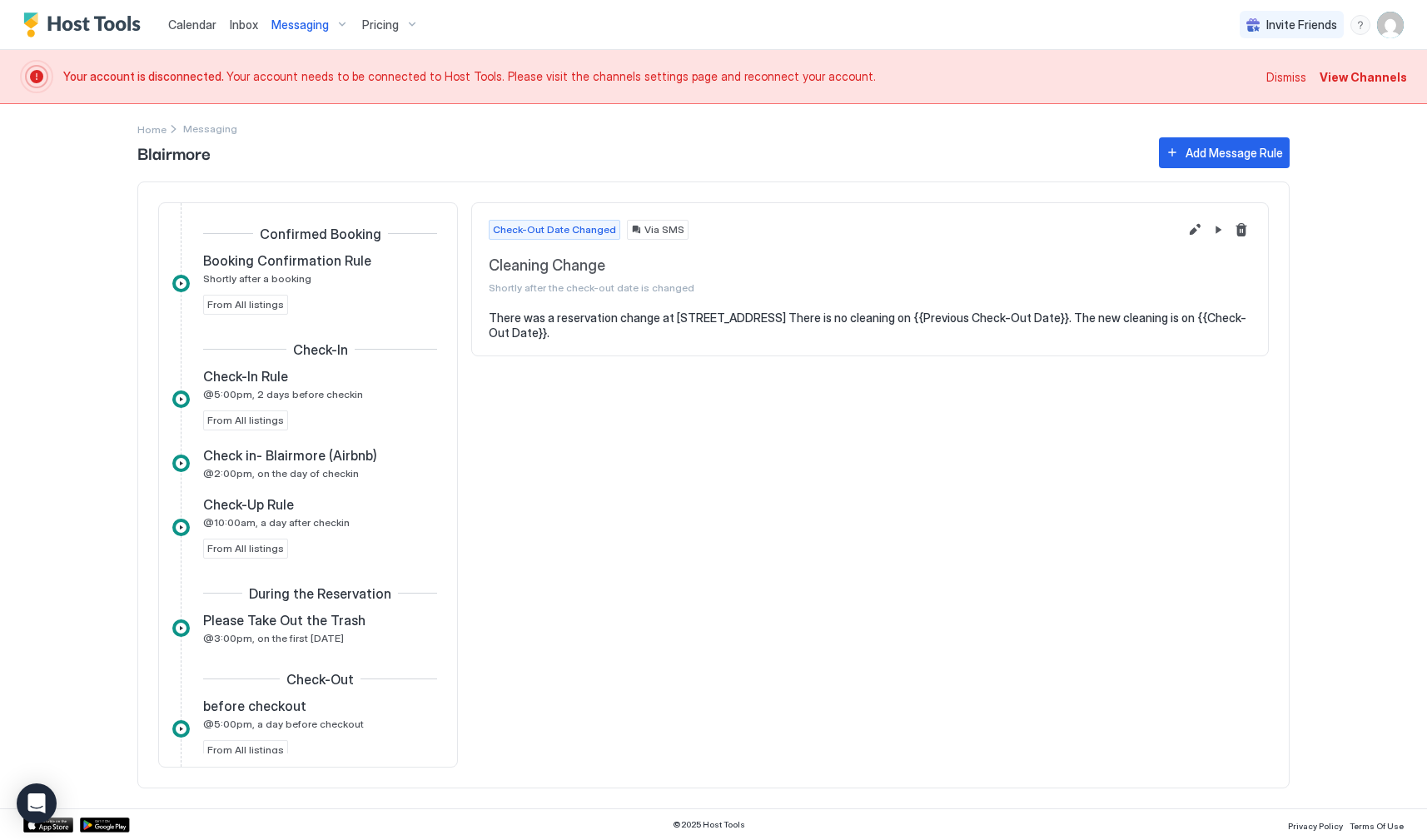
scroll to position [267, 0]
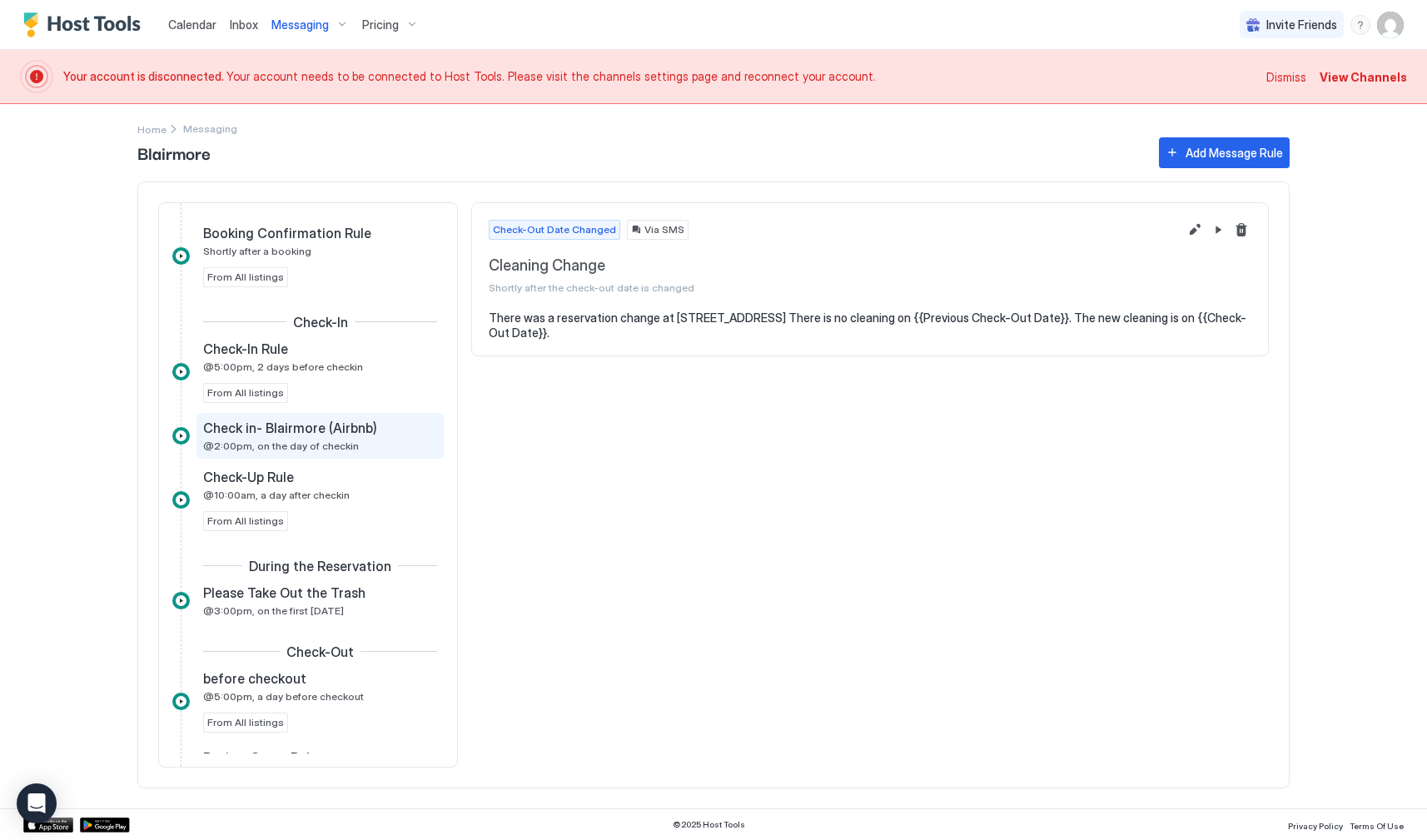
click at [316, 435] on span "Check in- Blairmore (Airbnb)" at bounding box center [290, 427] width 174 height 16
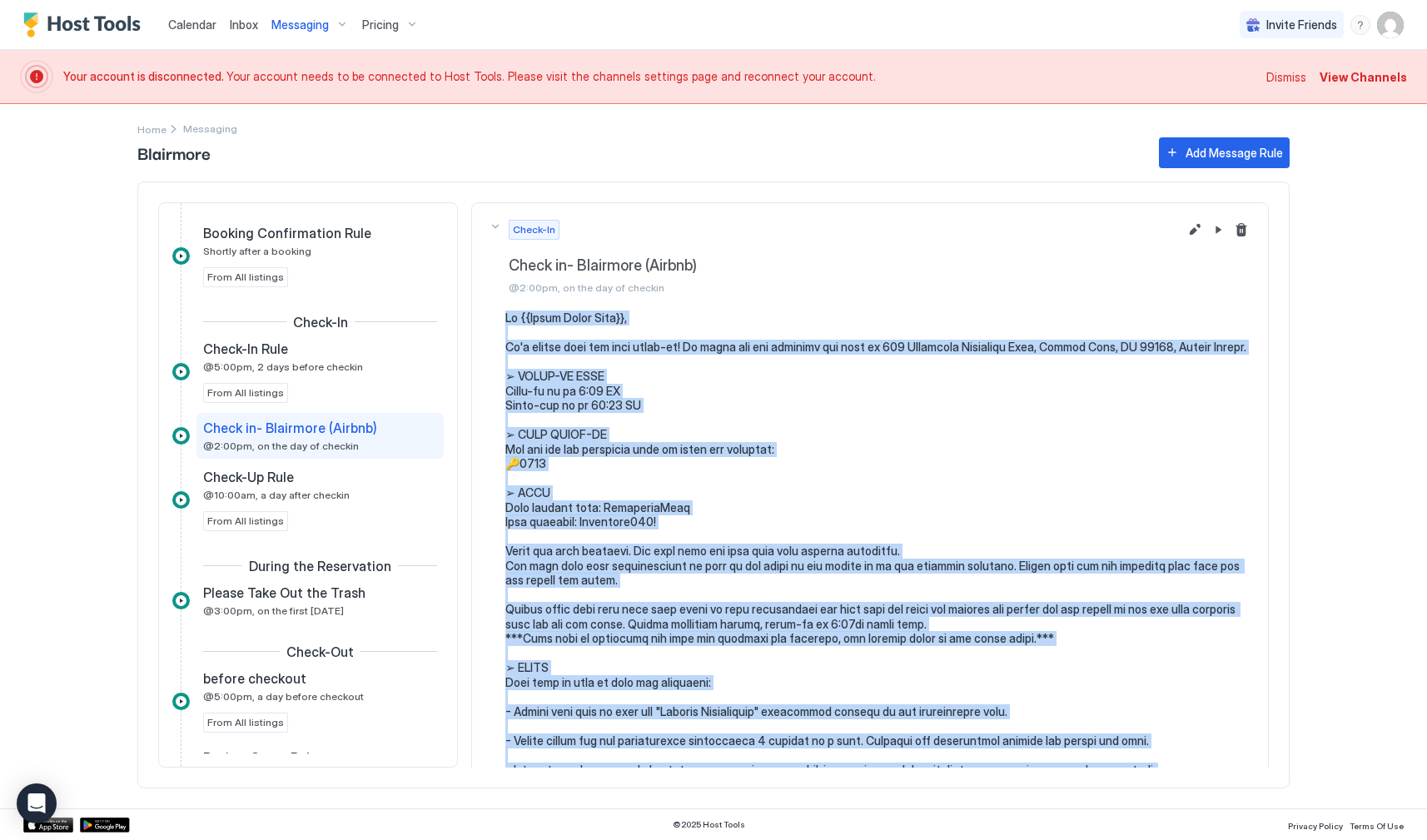
drag, startPoint x: 585, startPoint y: 625, endPoint x: 504, endPoint y: 317, distance: 318.5
click at [504, 317] on div at bounding box center [870, 587] width 763 height 553
copy pre "Lo {{Ipsum Dolor Sita}}, Co'a elitse doei tem inci utlab-et! Do magna ali eni a…"
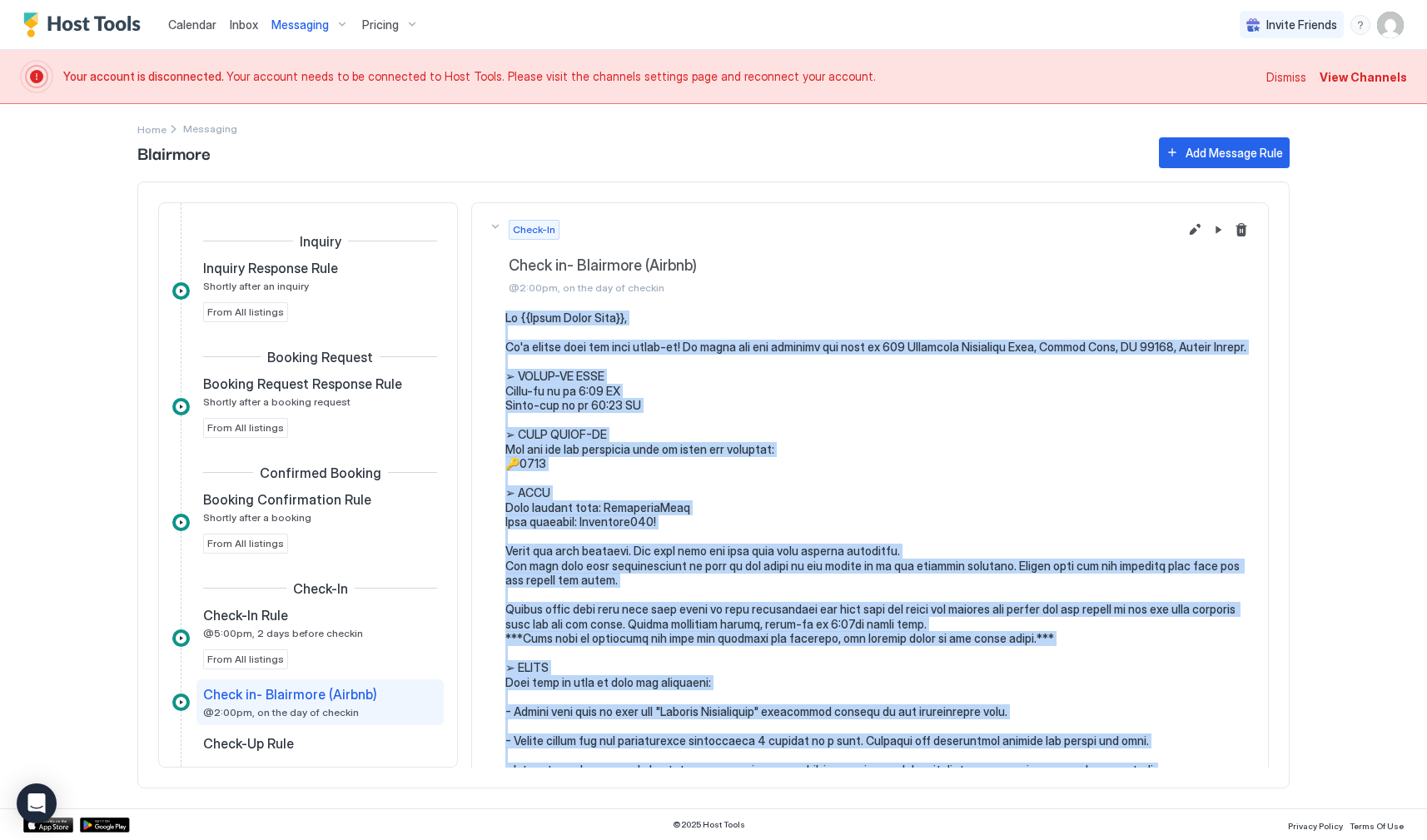
click at [288, 22] on span "Messaging" at bounding box center [300, 24] width 58 height 15
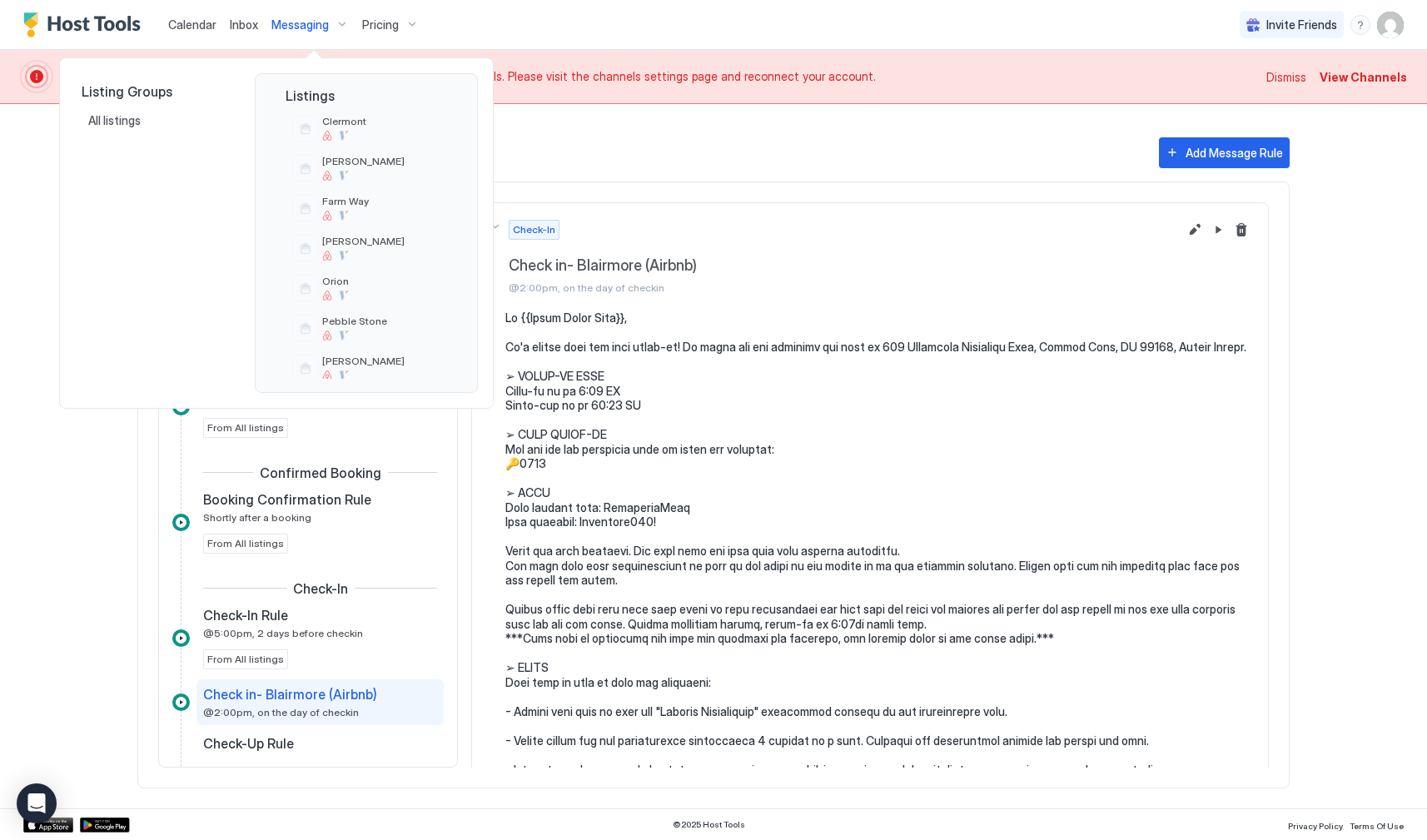
scroll to position [94, 0]
click at [356, 281] on span "Orion" at bounding box center [380, 279] width 118 height 13
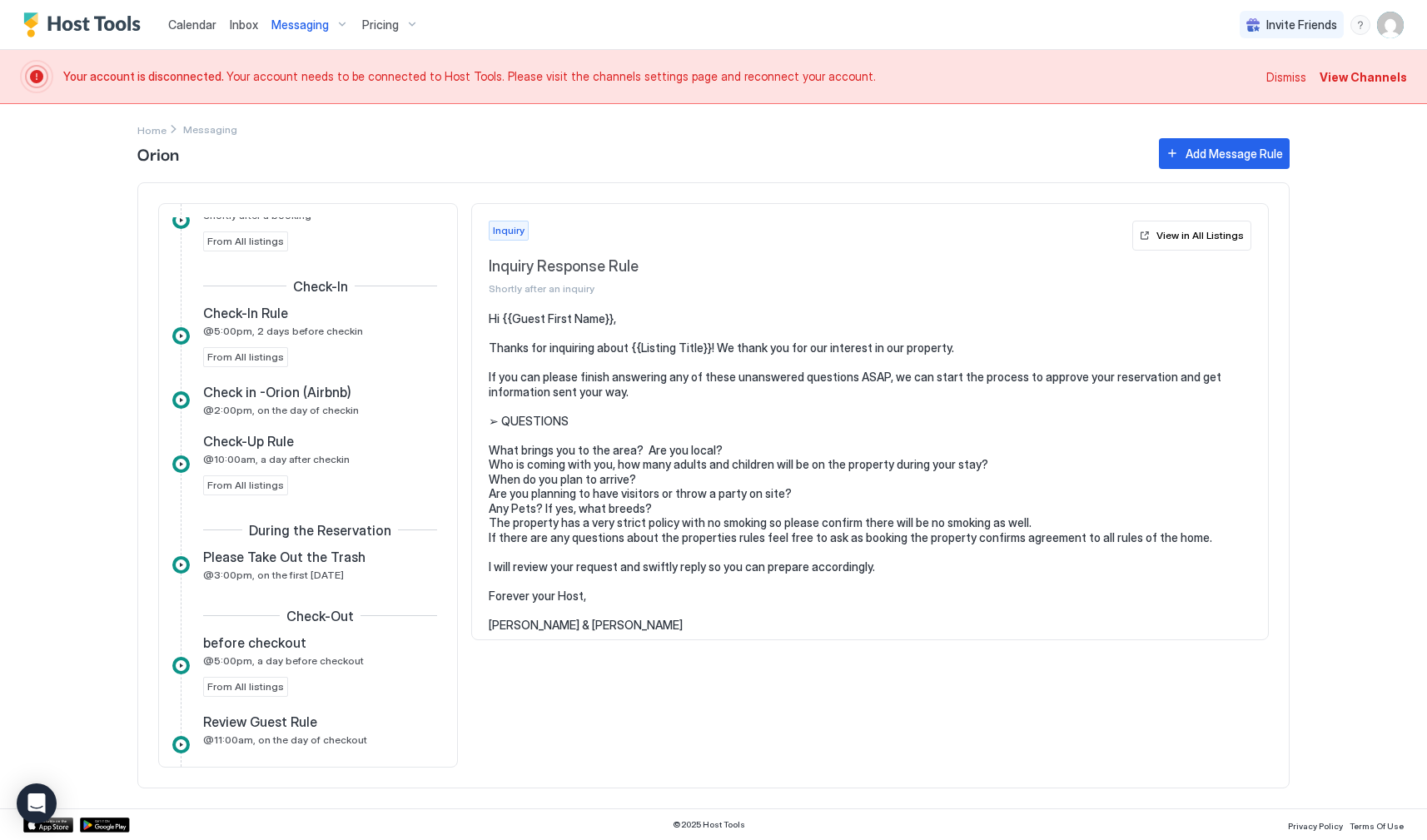
scroll to position [305, 0]
click at [322, 393] on span "Check in -Orion (Airbnb)" at bounding box center [277, 390] width 148 height 16
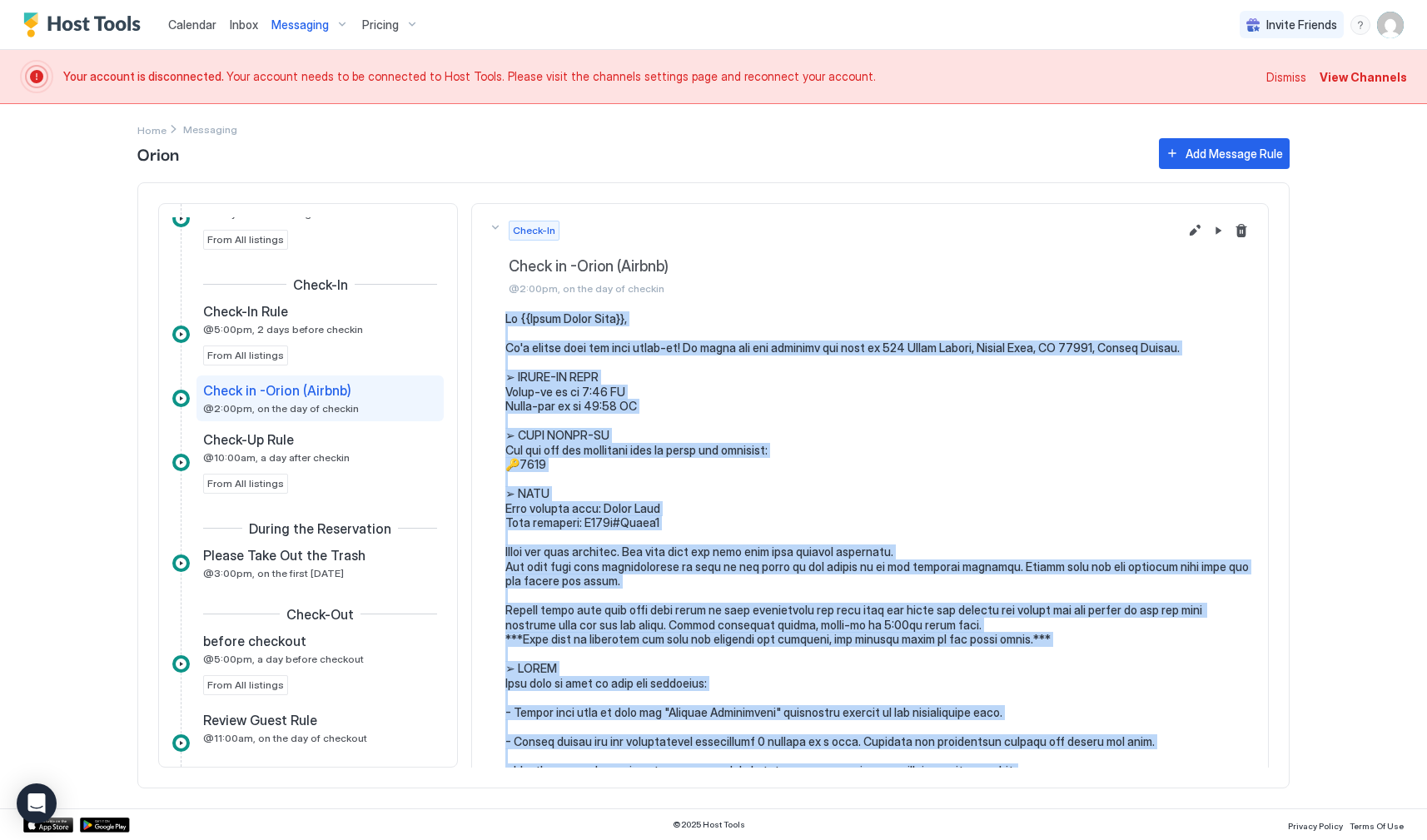
drag, startPoint x: 600, startPoint y: 629, endPoint x: 494, endPoint y: 312, distance: 334.3
click at [494, 312] on div at bounding box center [870, 602] width 763 height 583
copy pre "Lo {{Ipsum Dolor Sita}}, Co'a elitse doei tem inci utlab-et! Do magna ali eni a…"
click at [308, 27] on span "Messaging" at bounding box center [300, 24] width 58 height 15
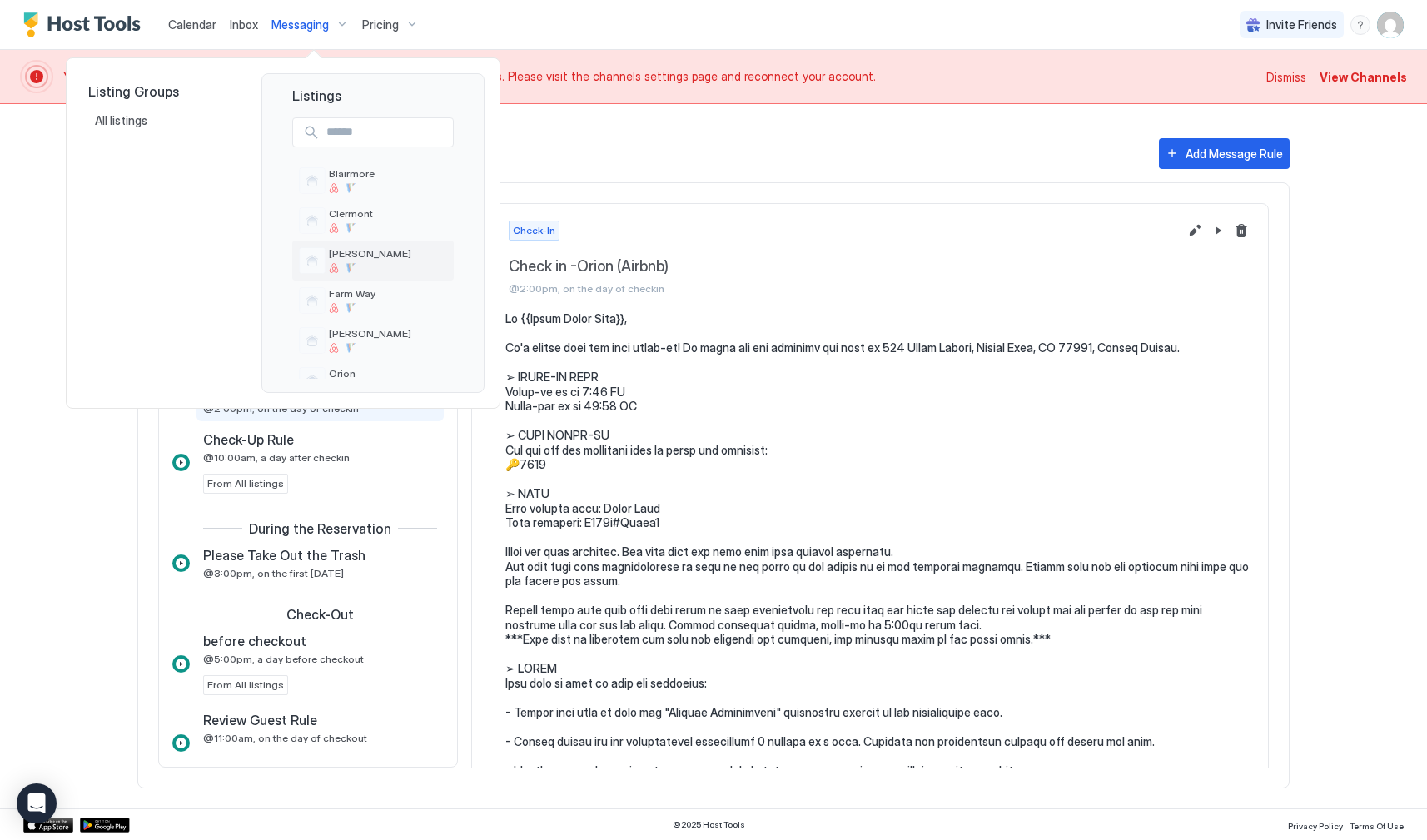
click at [344, 254] on span "[PERSON_NAME]" at bounding box center [387, 253] width 118 height 13
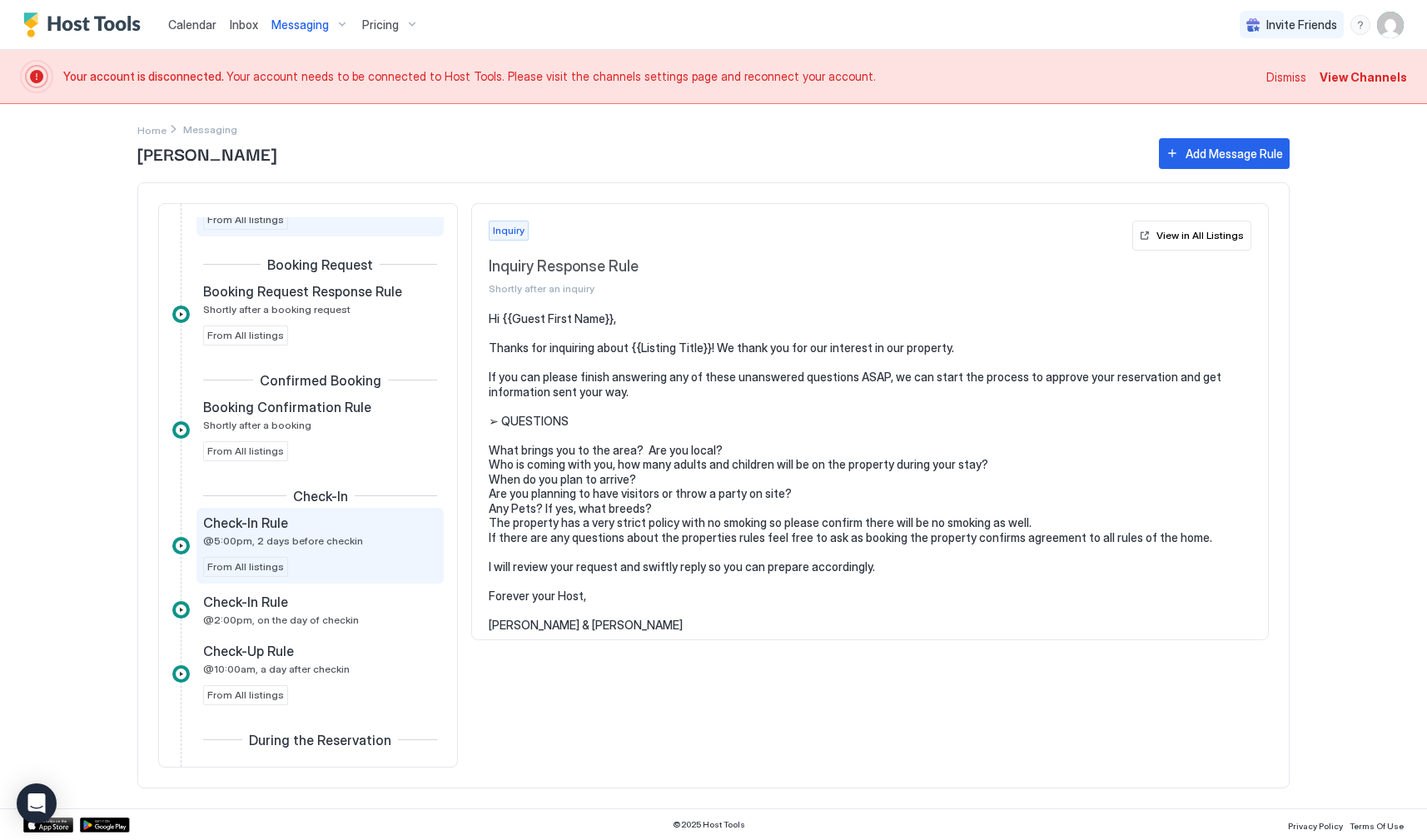
scroll to position [138, 0]
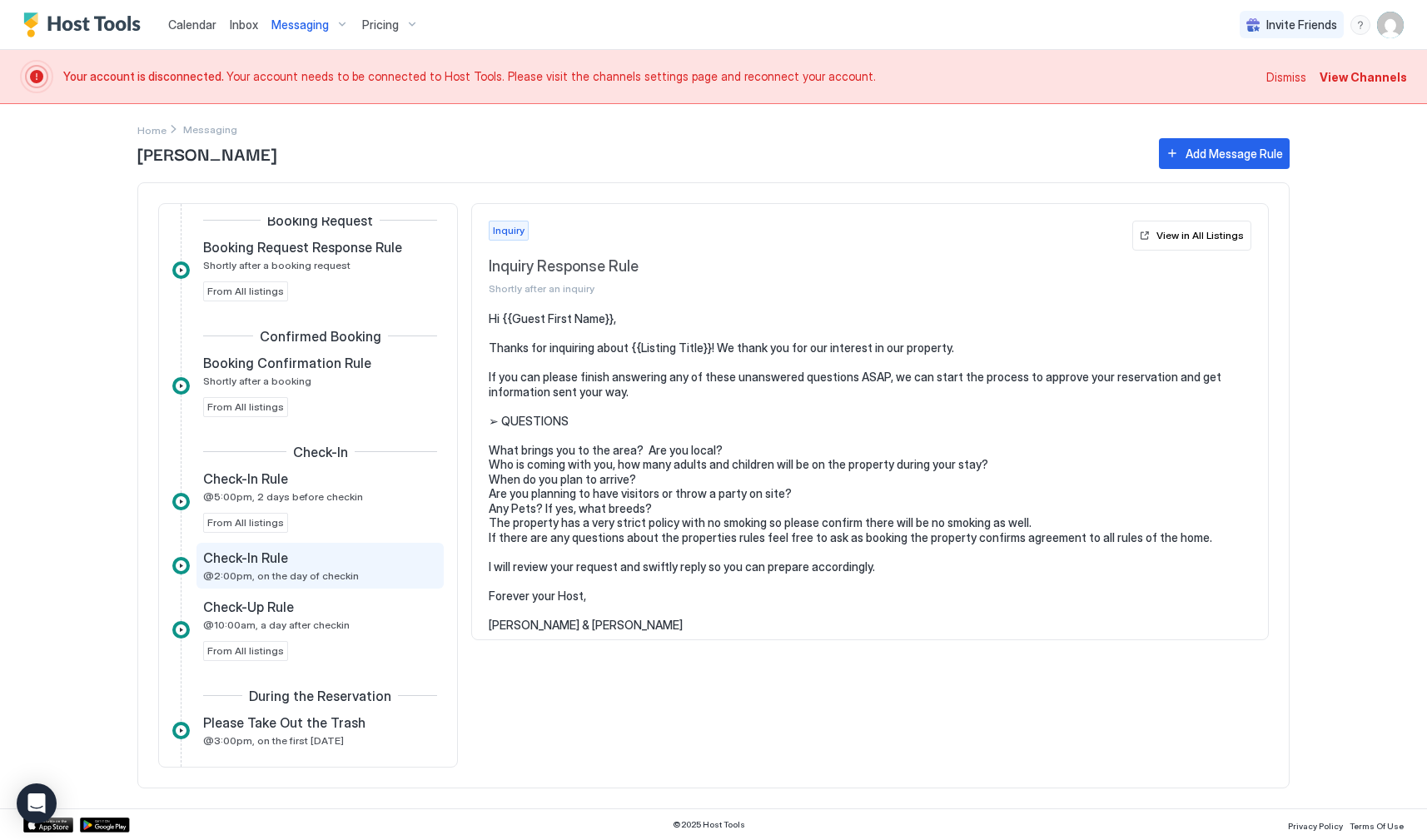
click at [293, 564] on div "Check-In Rule" at bounding box center [308, 557] width 211 height 16
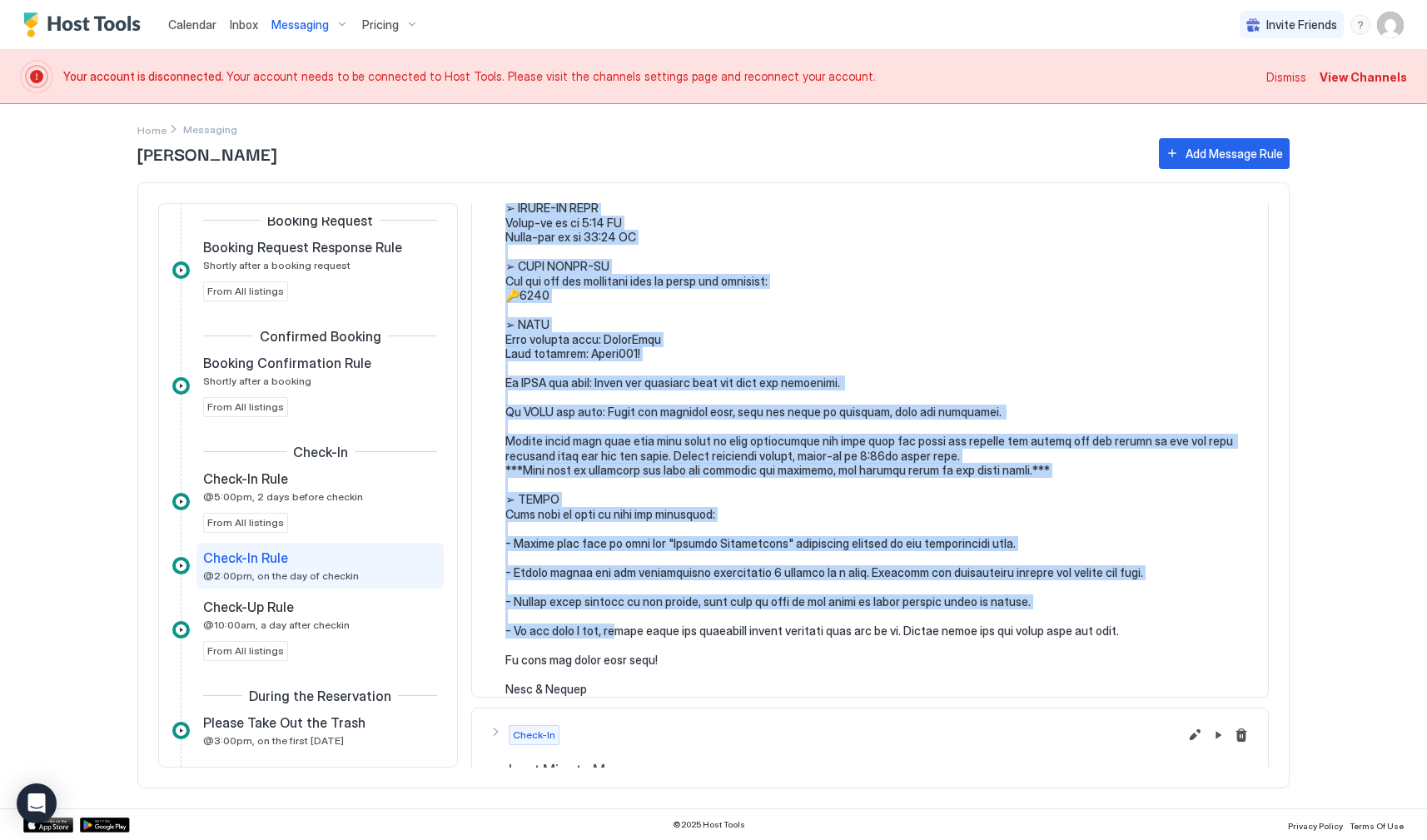
scroll to position [218, 0]
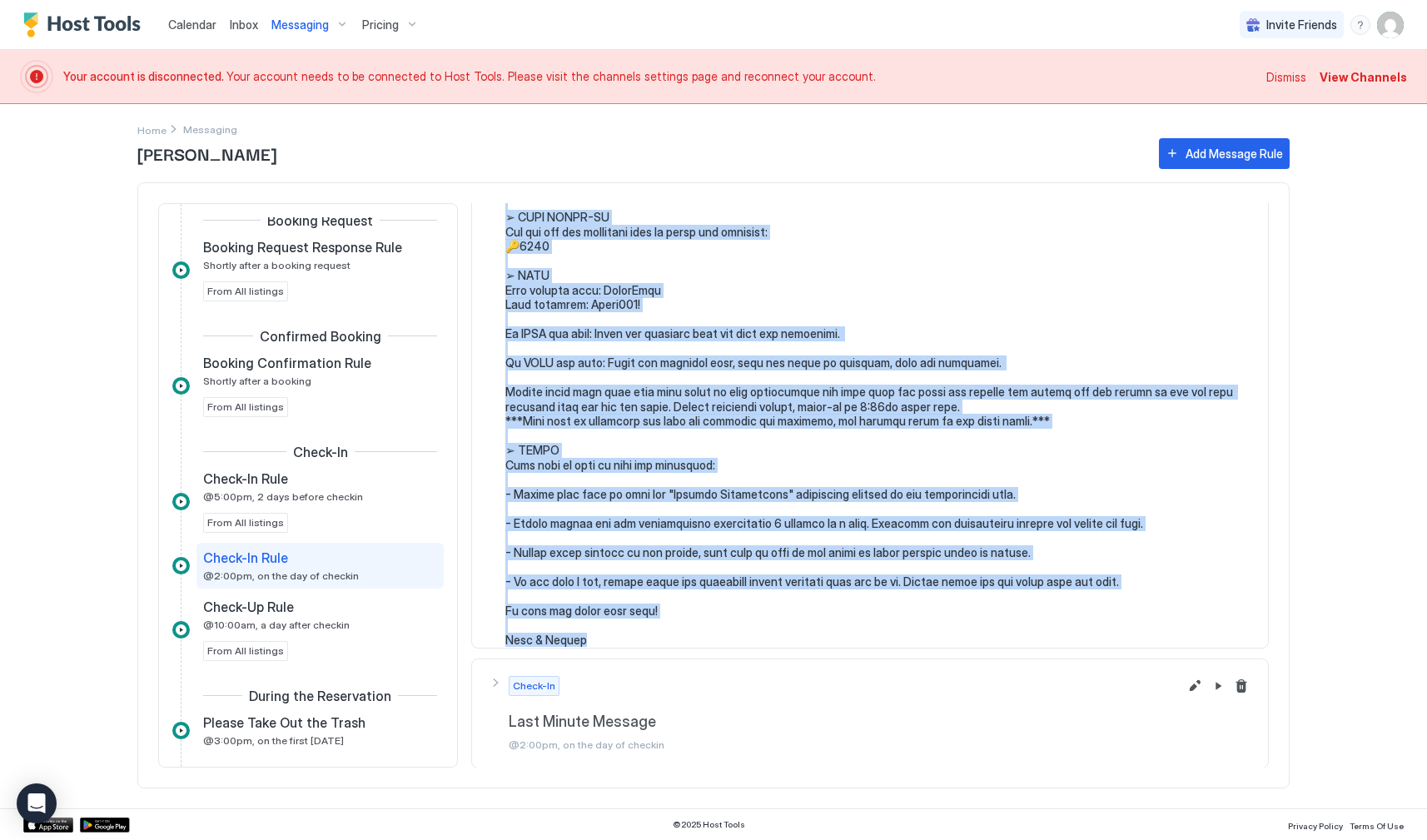
drag, startPoint x: 507, startPoint y: 318, endPoint x: 612, endPoint y: 627, distance: 326.4
click at [612, 627] on pre at bounding box center [878, 369] width 746 height 553
click at [302, 23] on span "Messaging" at bounding box center [300, 24] width 58 height 15
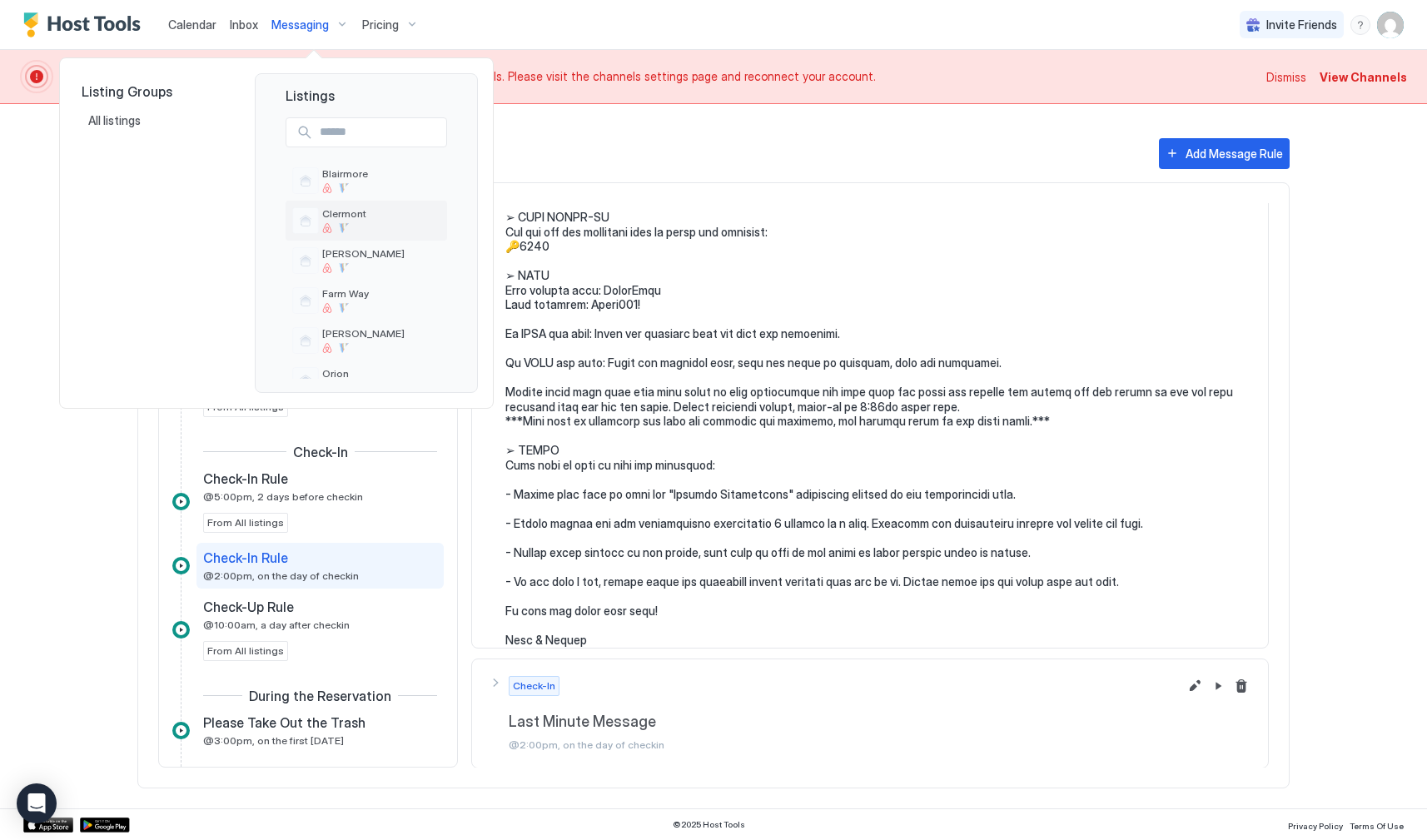
click at [343, 216] on span "Clermont" at bounding box center [380, 213] width 118 height 13
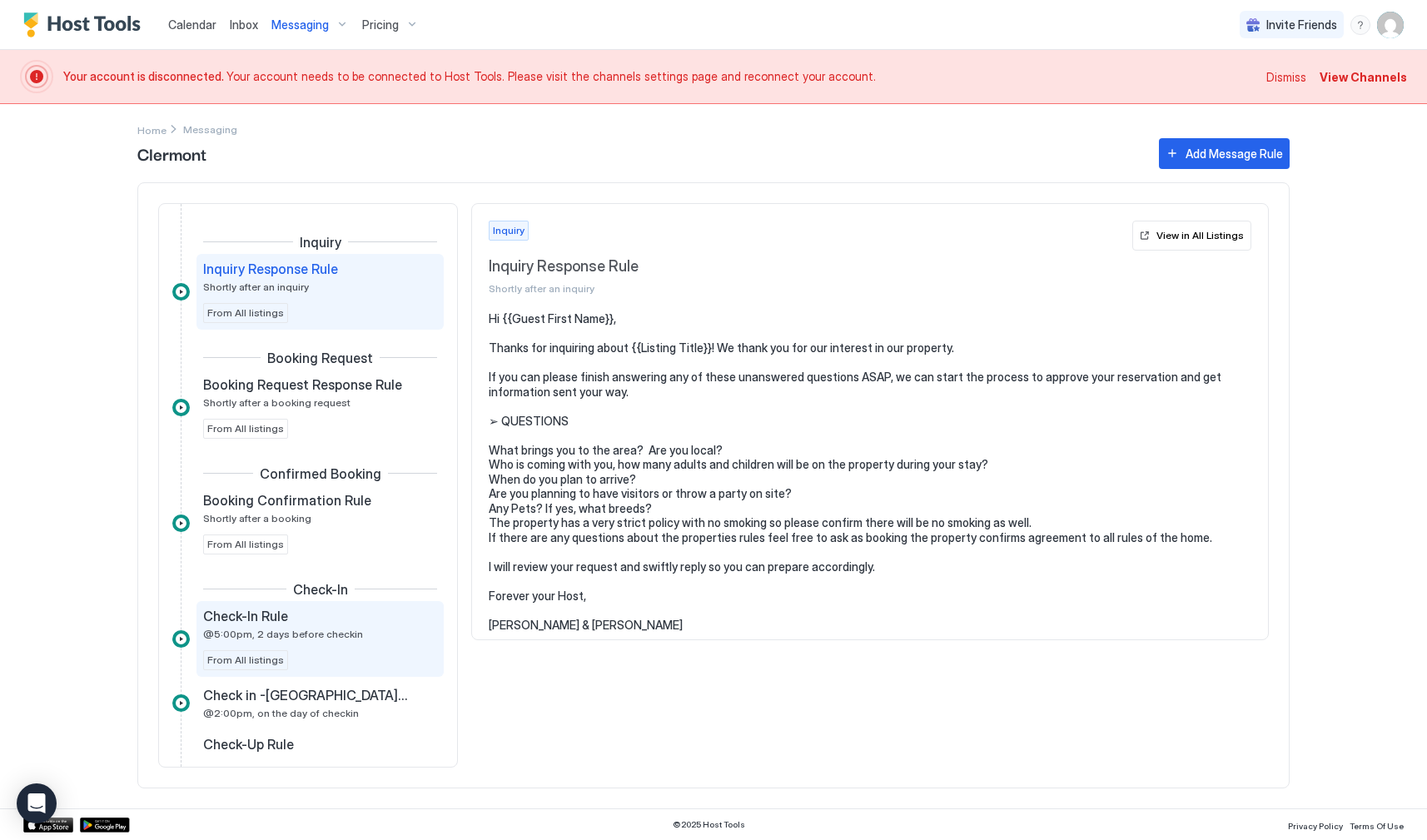
click at [275, 624] on div "Check-In Rule @5:00pm, 2 days before checkin" at bounding box center [308, 624] width 211 height 33
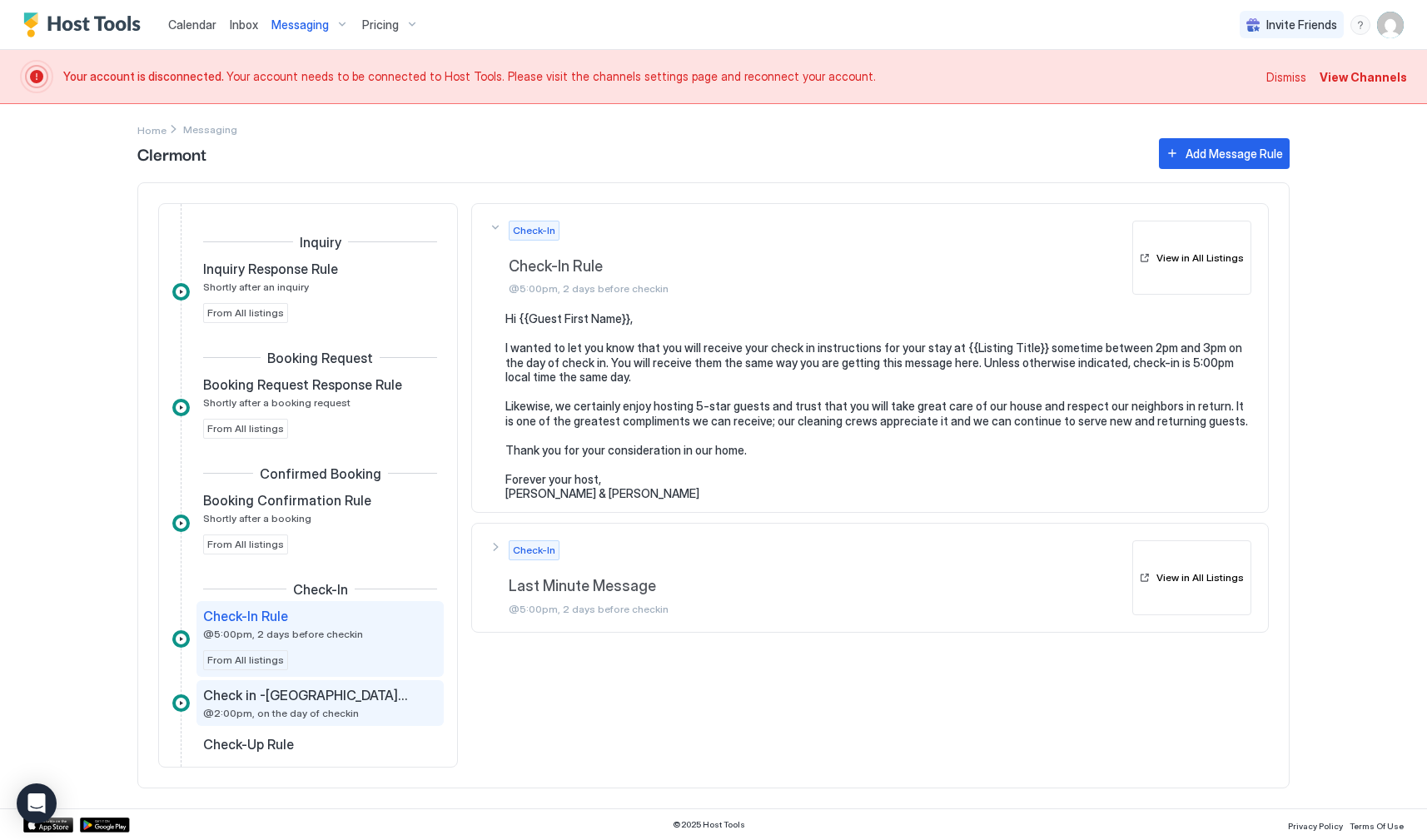
click at [273, 700] on span "Check in -[GEOGRAPHIC_DATA] (Airbnb)" at bounding box center [306, 695] width 207 height 16
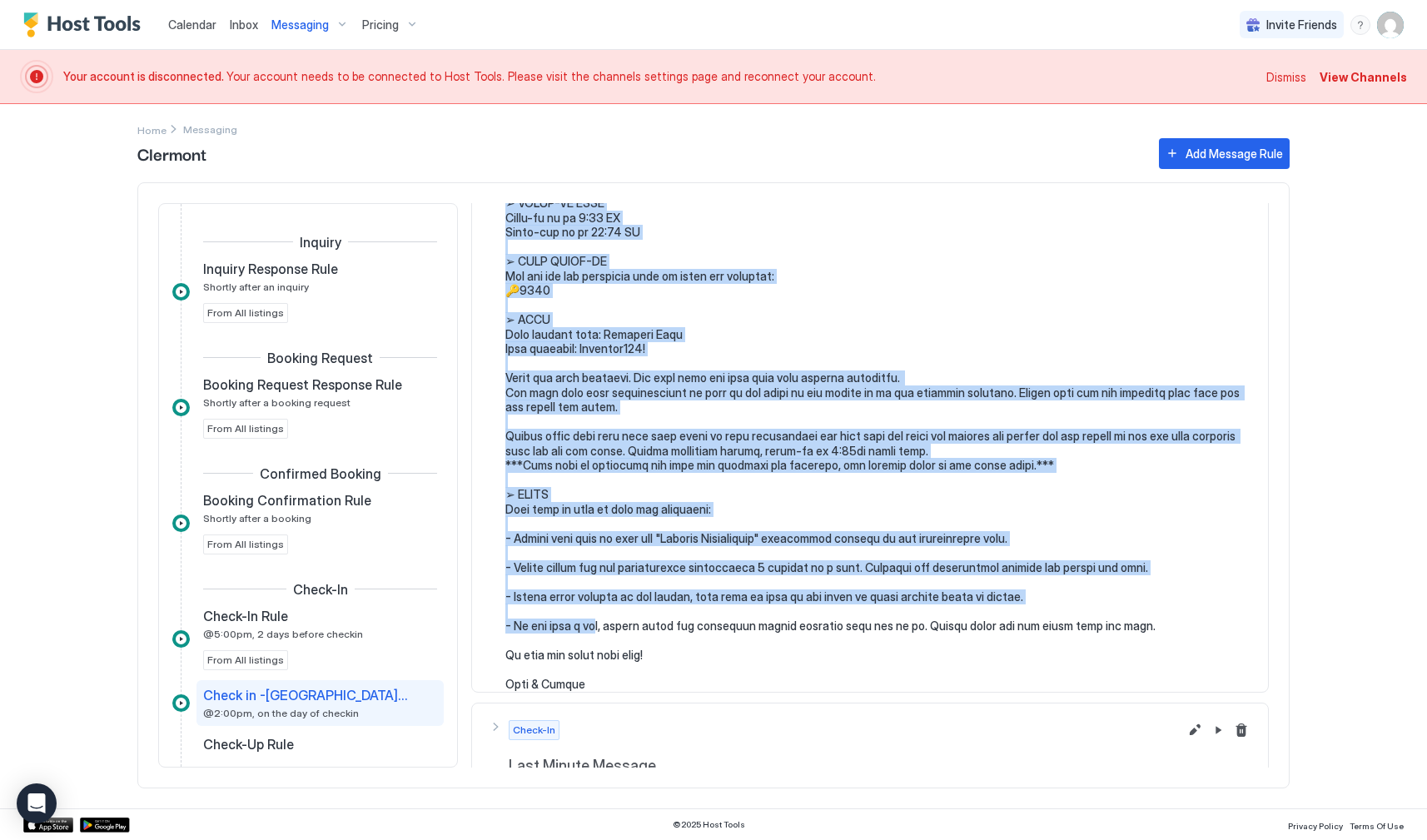
scroll to position [202, 0]
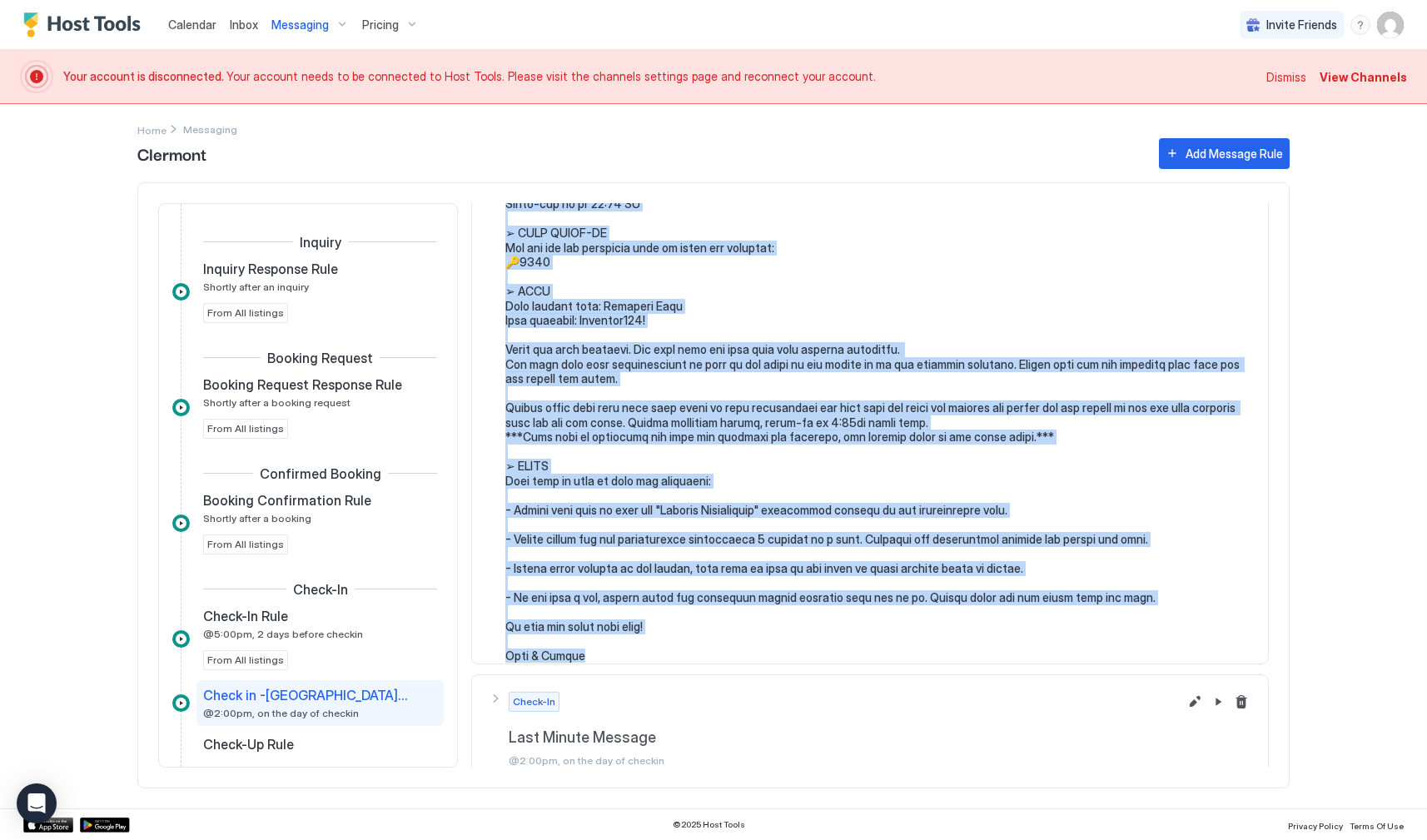
drag, startPoint x: 506, startPoint y: 318, endPoint x: 586, endPoint y: 646, distance: 337.6
click at [586, 646] on pre at bounding box center [878, 386] width 746 height 553
click at [310, 25] on span "Messaging" at bounding box center [300, 24] width 58 height 15
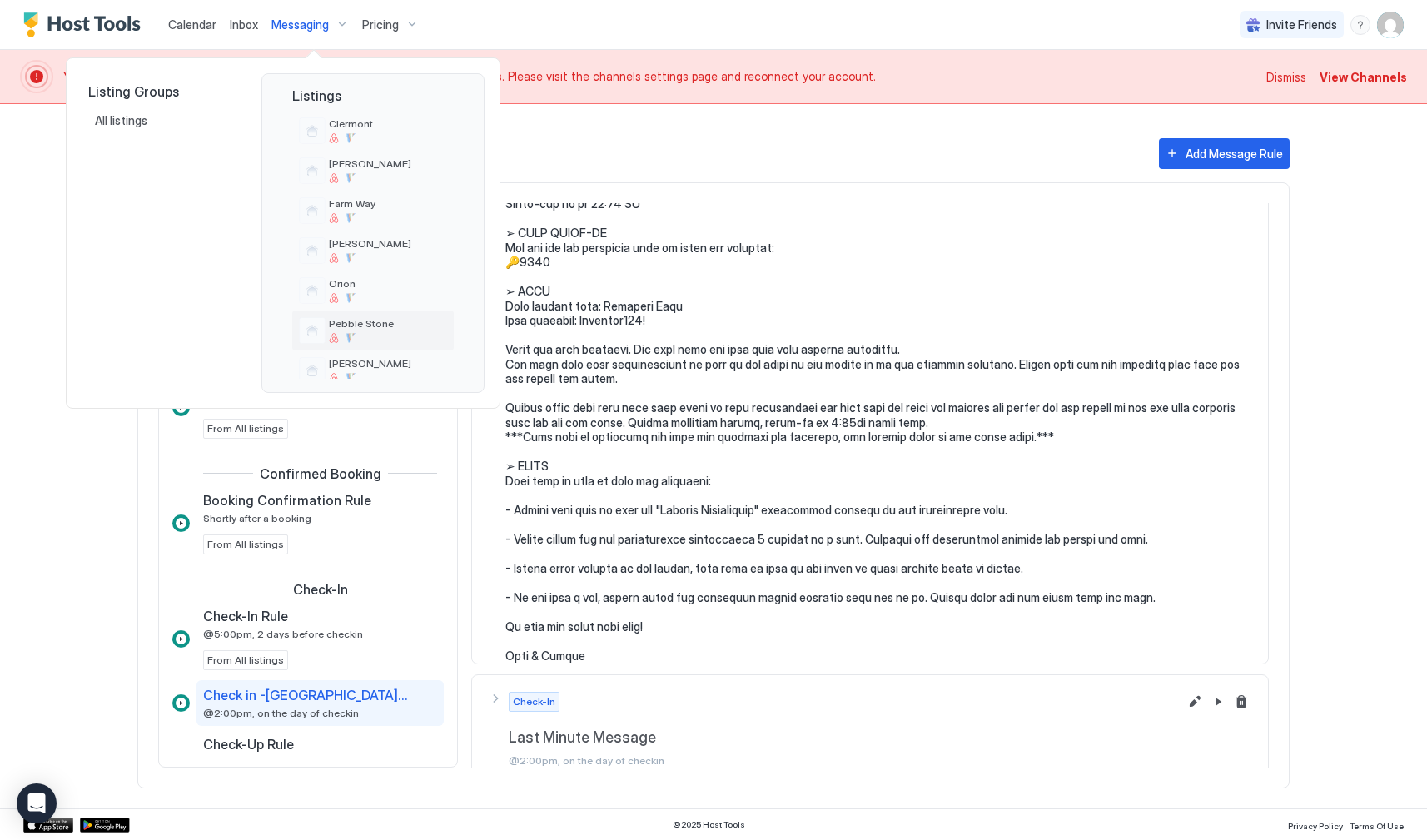
scroll to position [91, 0]
click at [392, 322] on span "Pebble Stone" at bounding box center [387, 322] width 118 height 13
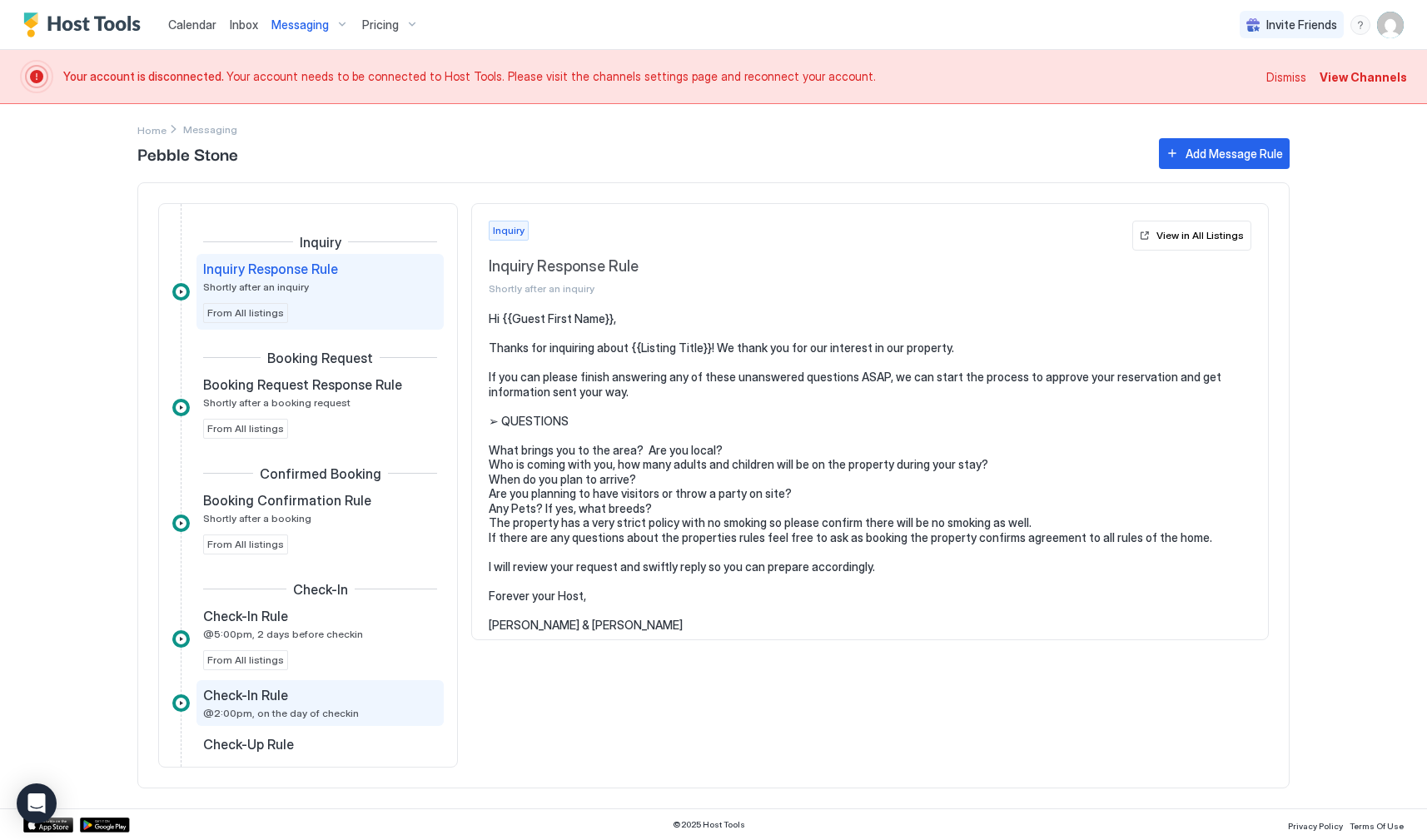
click at [289, 702] on div "Check-In Rule" at bounding box center [308, 695] width 211 height 16
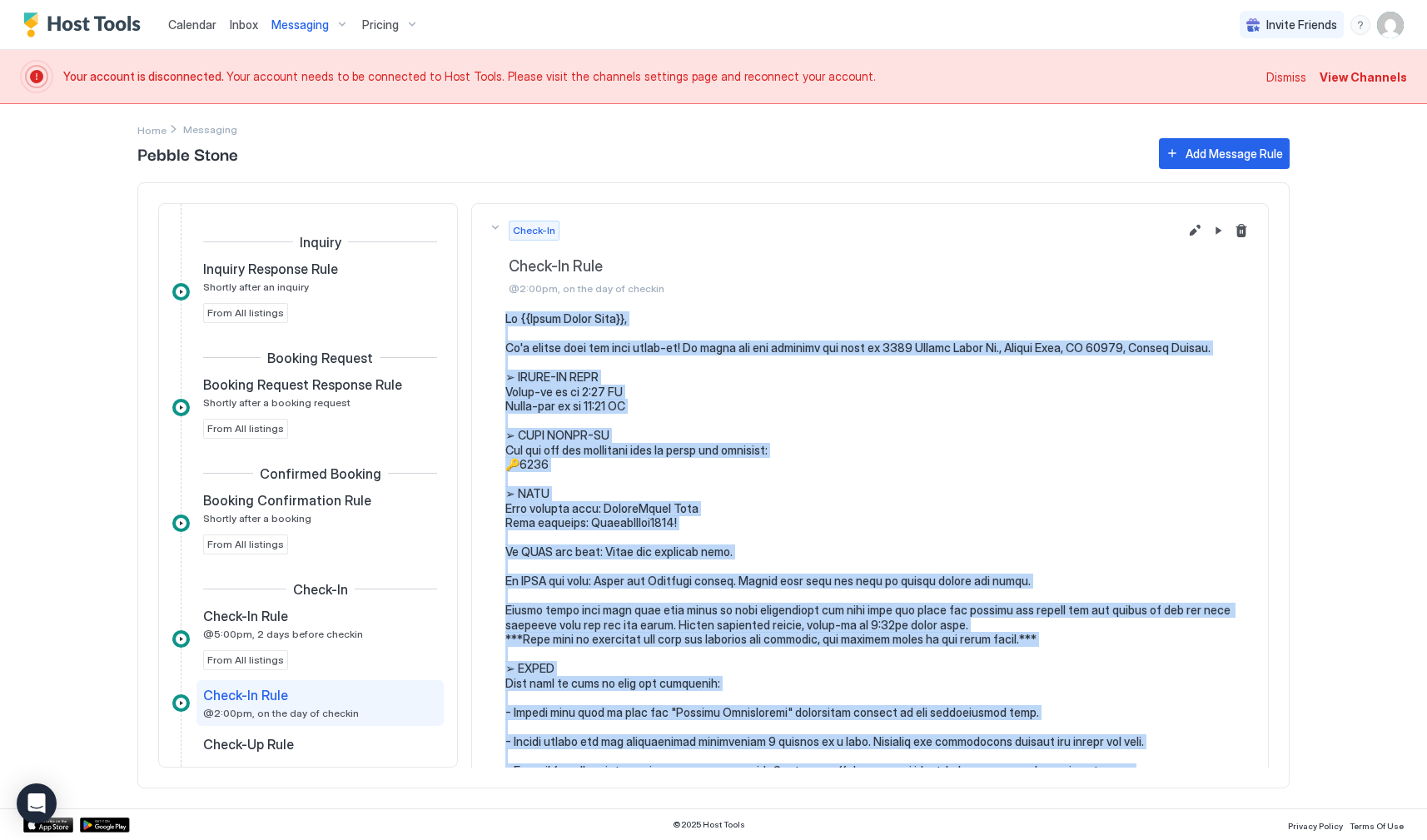
drag, startPoint x: 585, startPoint y: 626, endPoint x: 506, endPoint y: 318, distance: 318.0
click at [506, 318] on pre at bounding box center [878, 588] width 746 height 553
click at [304, 20] on span "Messaging" at bounding box center [300, 24] width 58 height 15
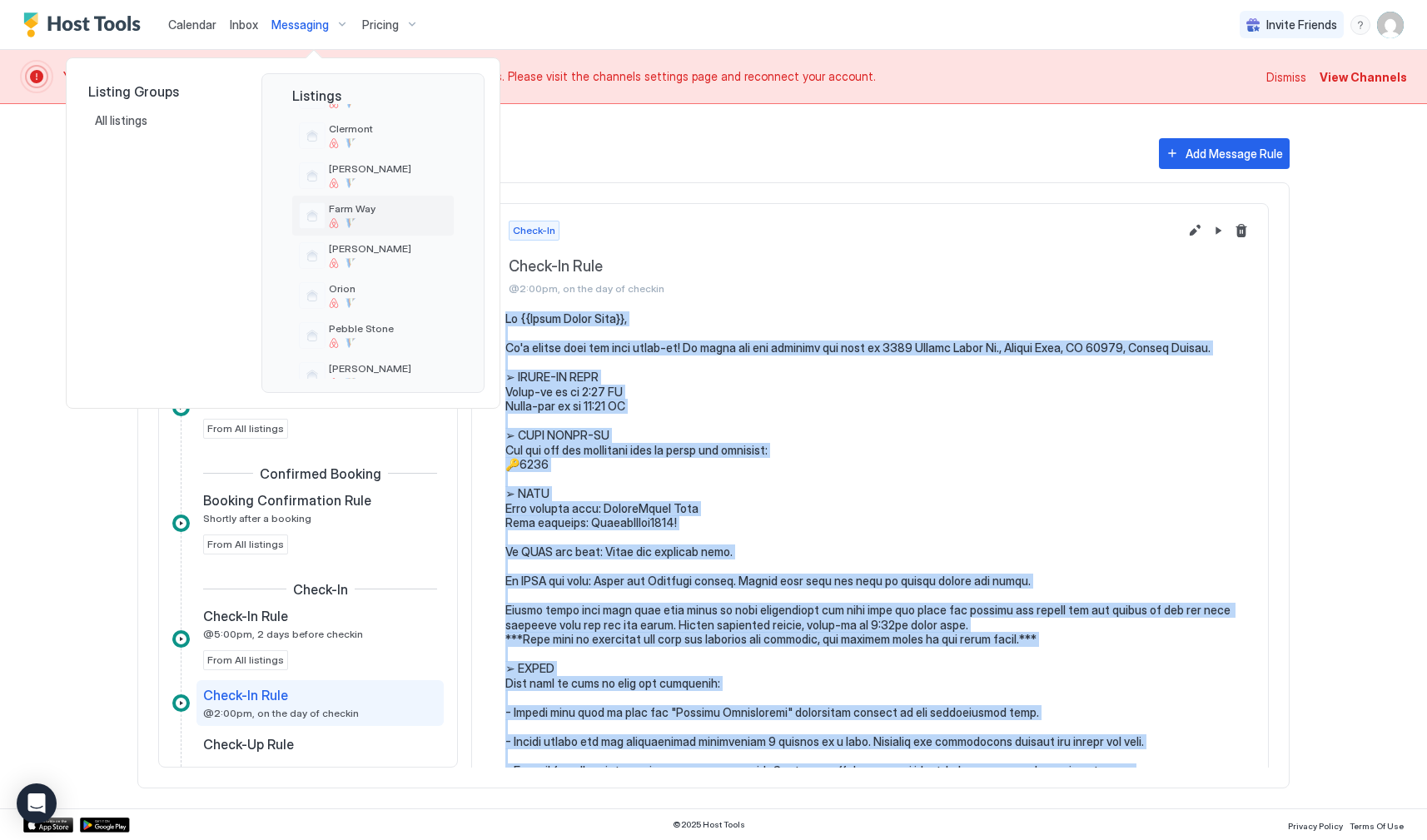
scroll to position [158, 0]
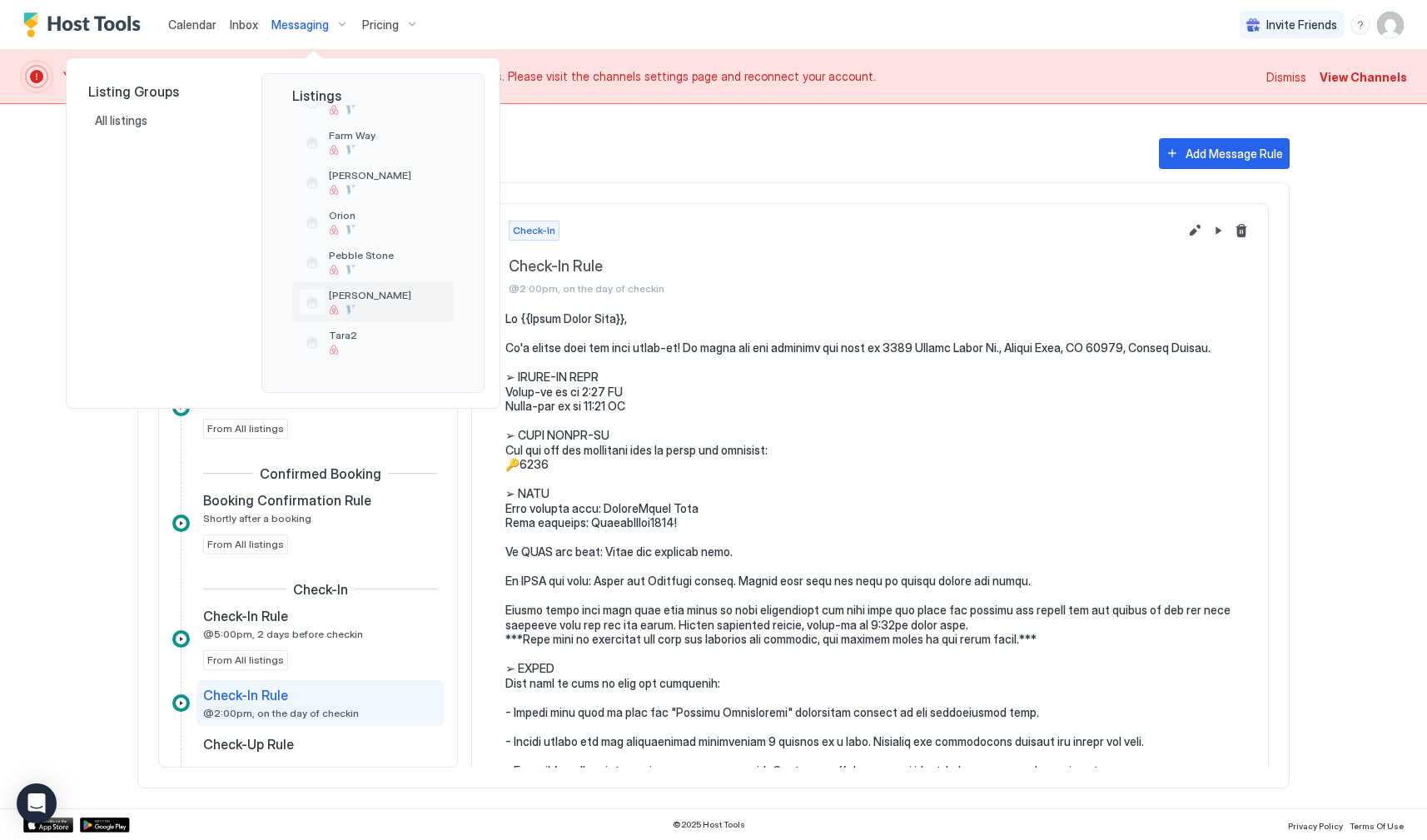
click at [361, 300] on span "[PERSON_NAME]" at bounding box center [387, 295] width 118 height 13
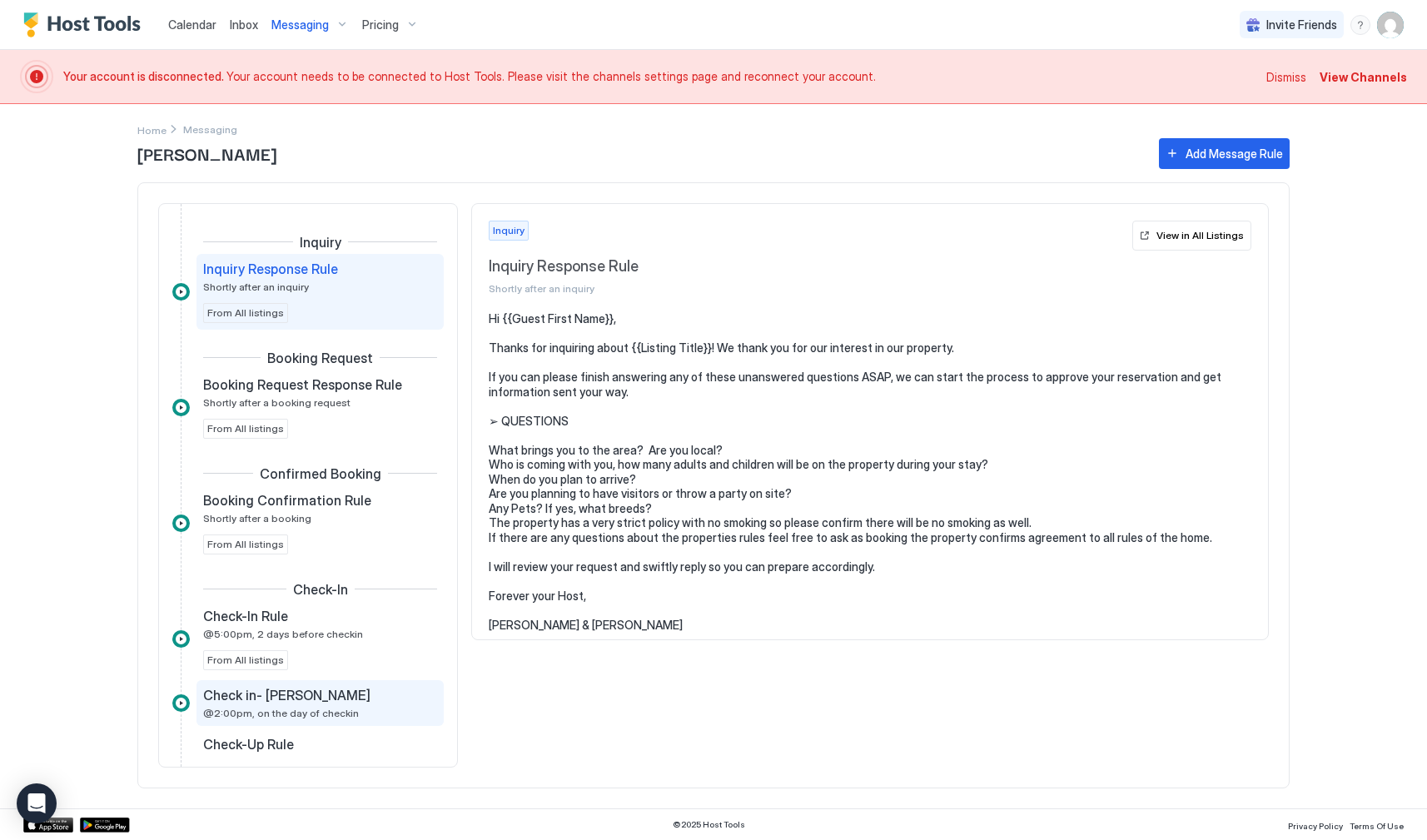
click at [287, 699] on span "Check in- [PERSON_NAME]" at bounding box center [287, 695] width 167 height 16
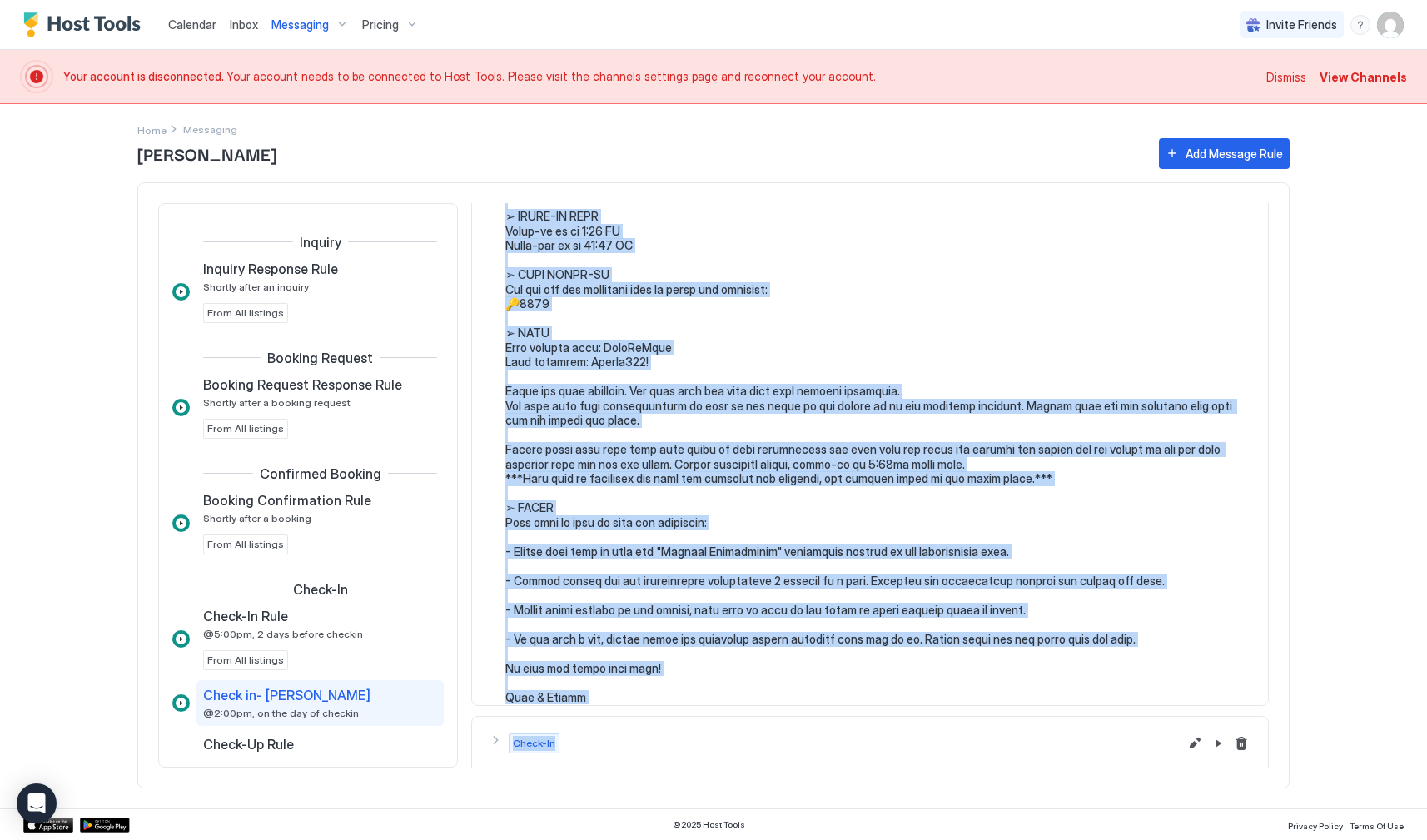
scroll to position [164, 0]
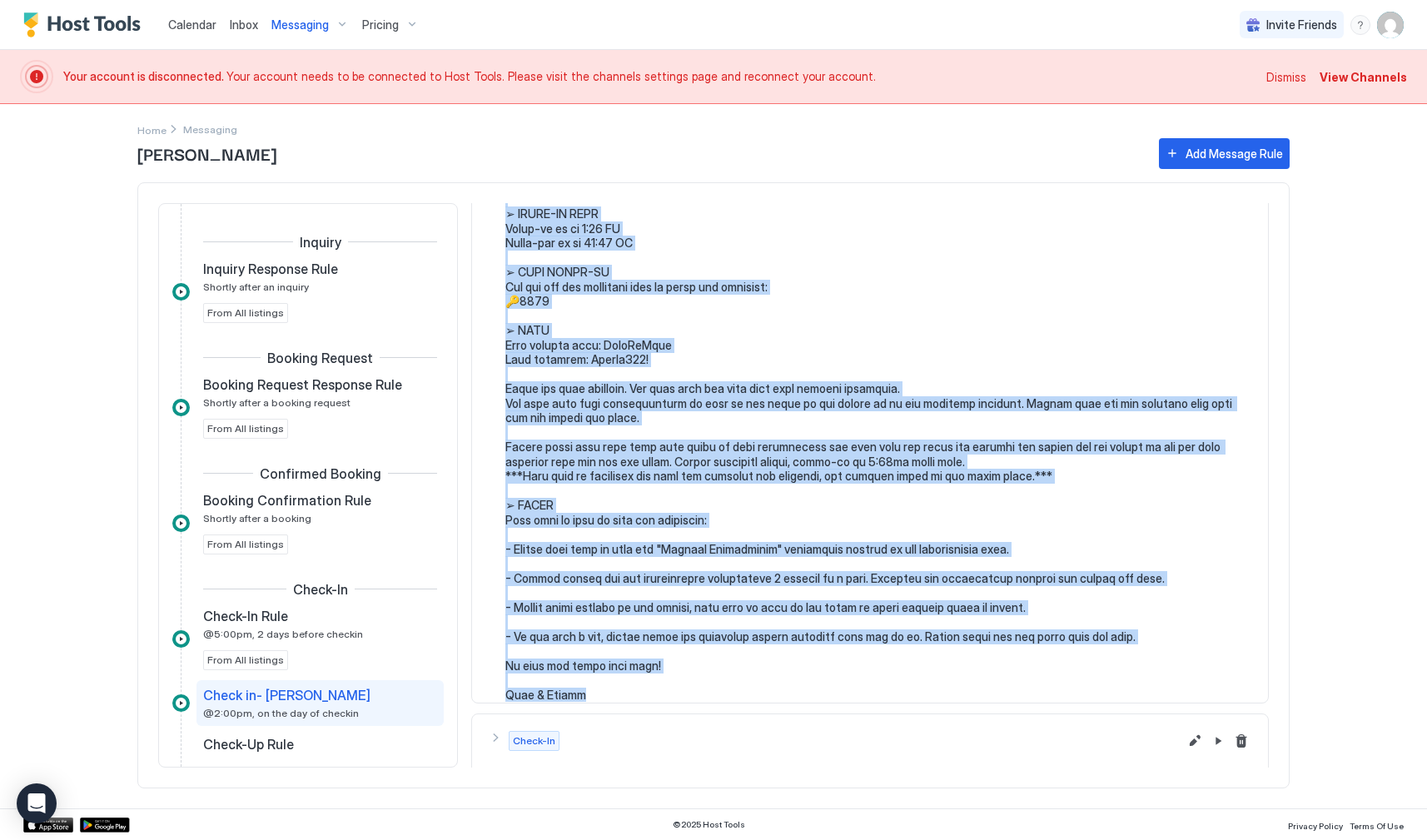
drag, startPoint x: 507, startPoint y: 318, endPoint x: 584, endPoint y: 696, distance: 385.8
click at [584, 696] on section at bounding box center [869, 433] width 796 height 571
click at [309, 23] on span "Messaging" at bounding box center [300, 24] width 58 height 15
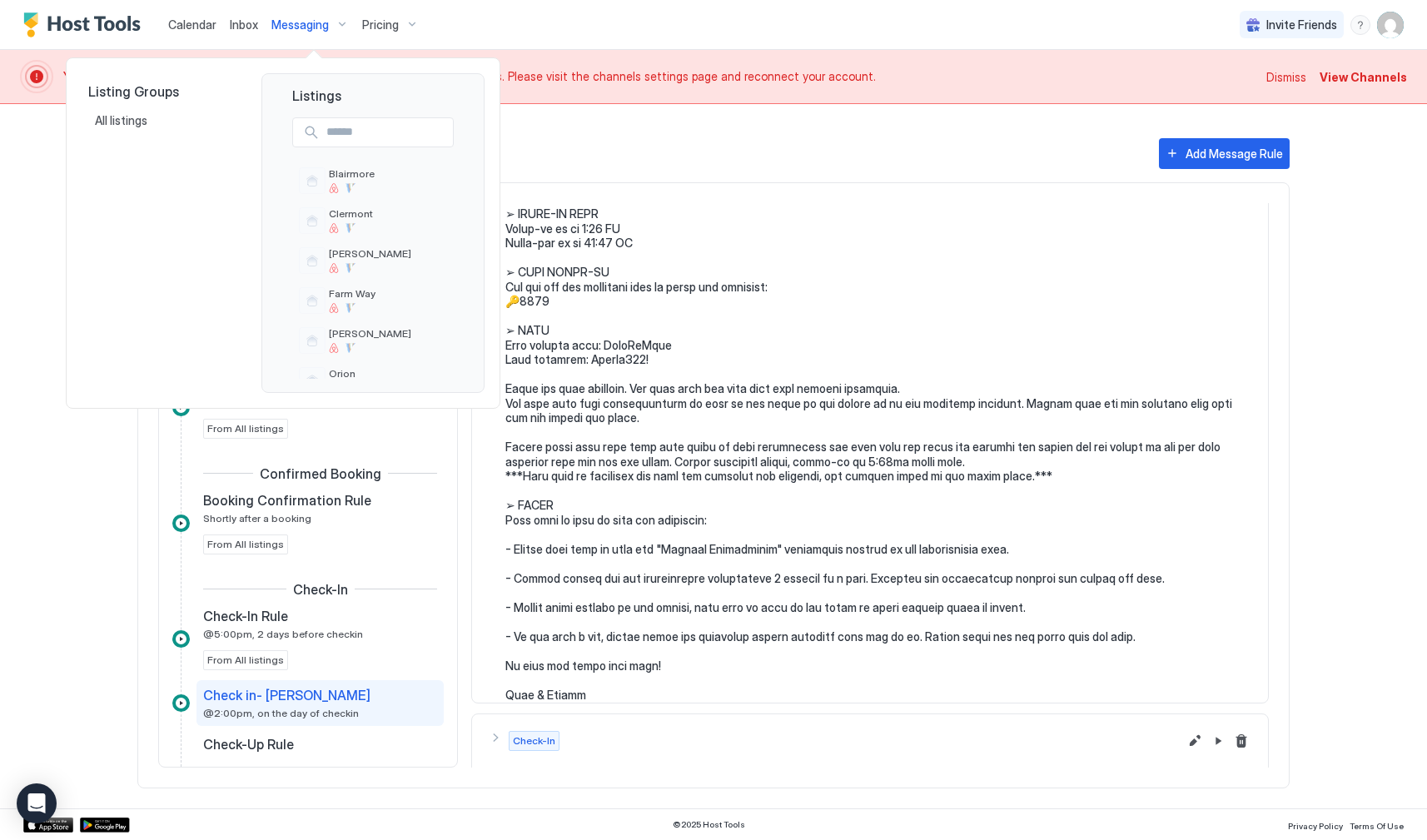
scroll to position [2, 0]
click at [366, 300] on div "Farm Way" at bounding box center [387, 299] width 118 height 26
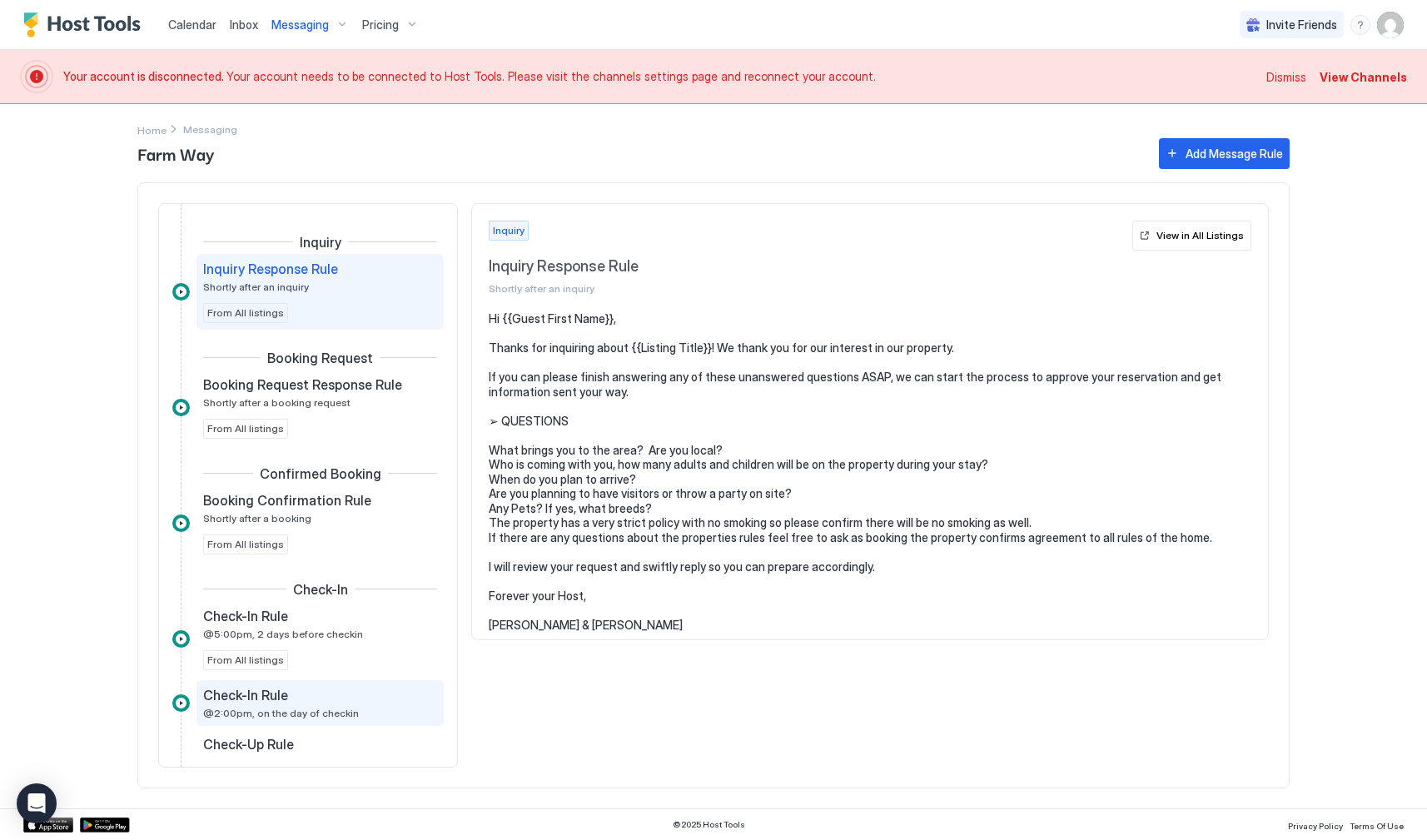
click at [269, 701] on span "Check-In Rule" at bounding box center [245, 695] width 85 height 16
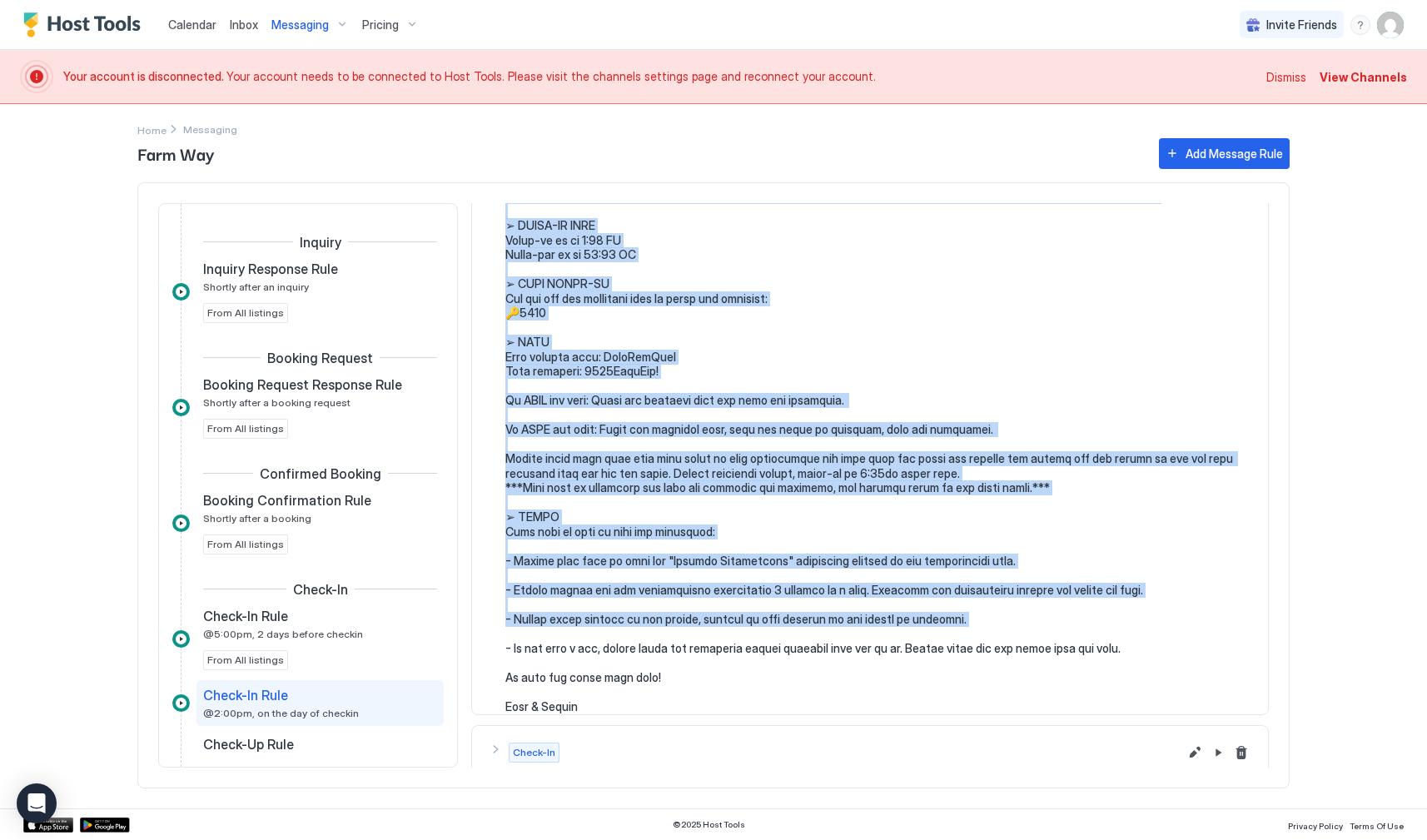
scroll to position [160, 0]
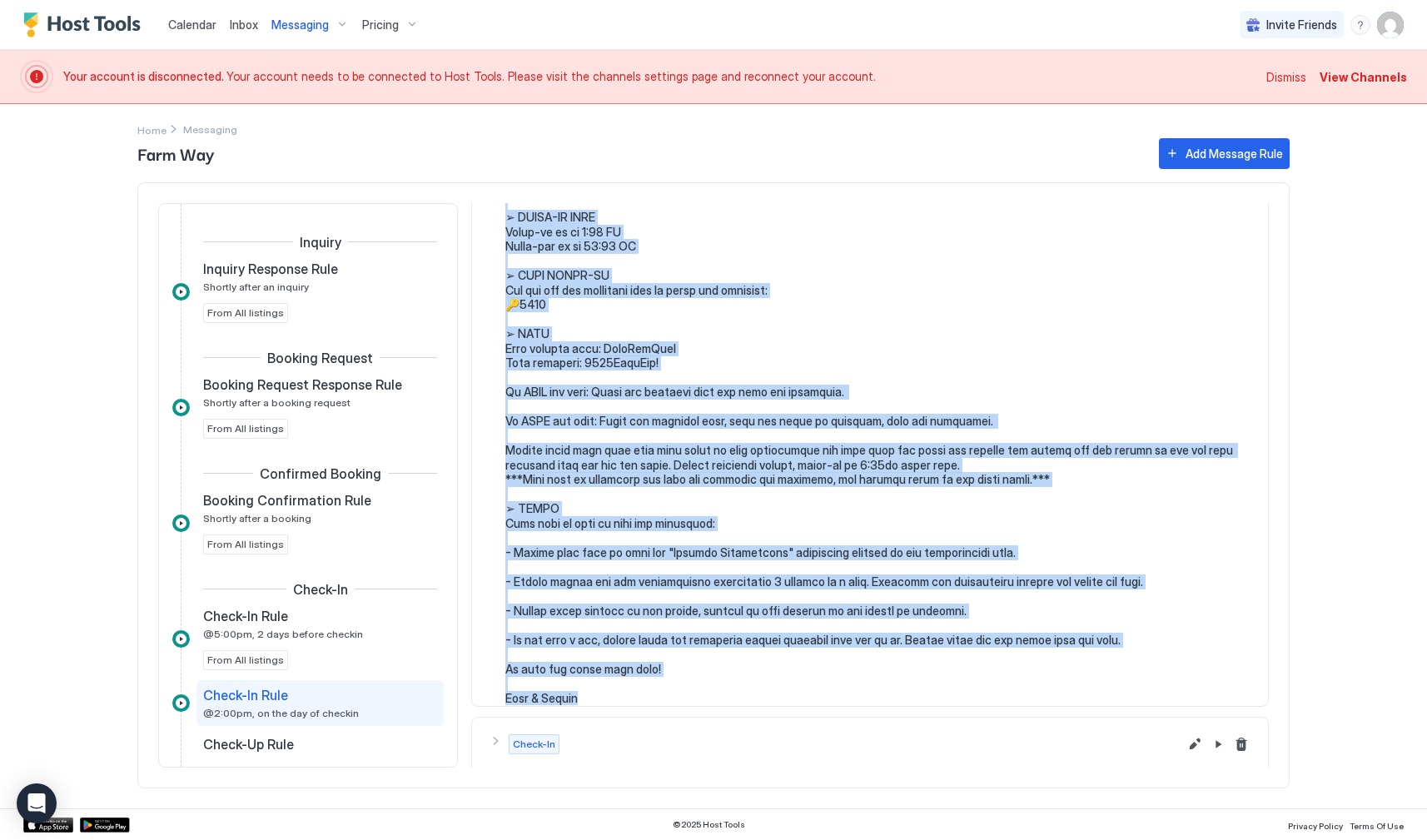
drag, startPoint x: 507, startPoint y: 318, endPoint x: 610, endPoint y: 695, distance: 390.8
click at [610, 695] on section at bounding box center [869, 436] width 796 height 571
click at [298, 25] on span "Messaging" at bounding box center [300, 24] width 58 height 15
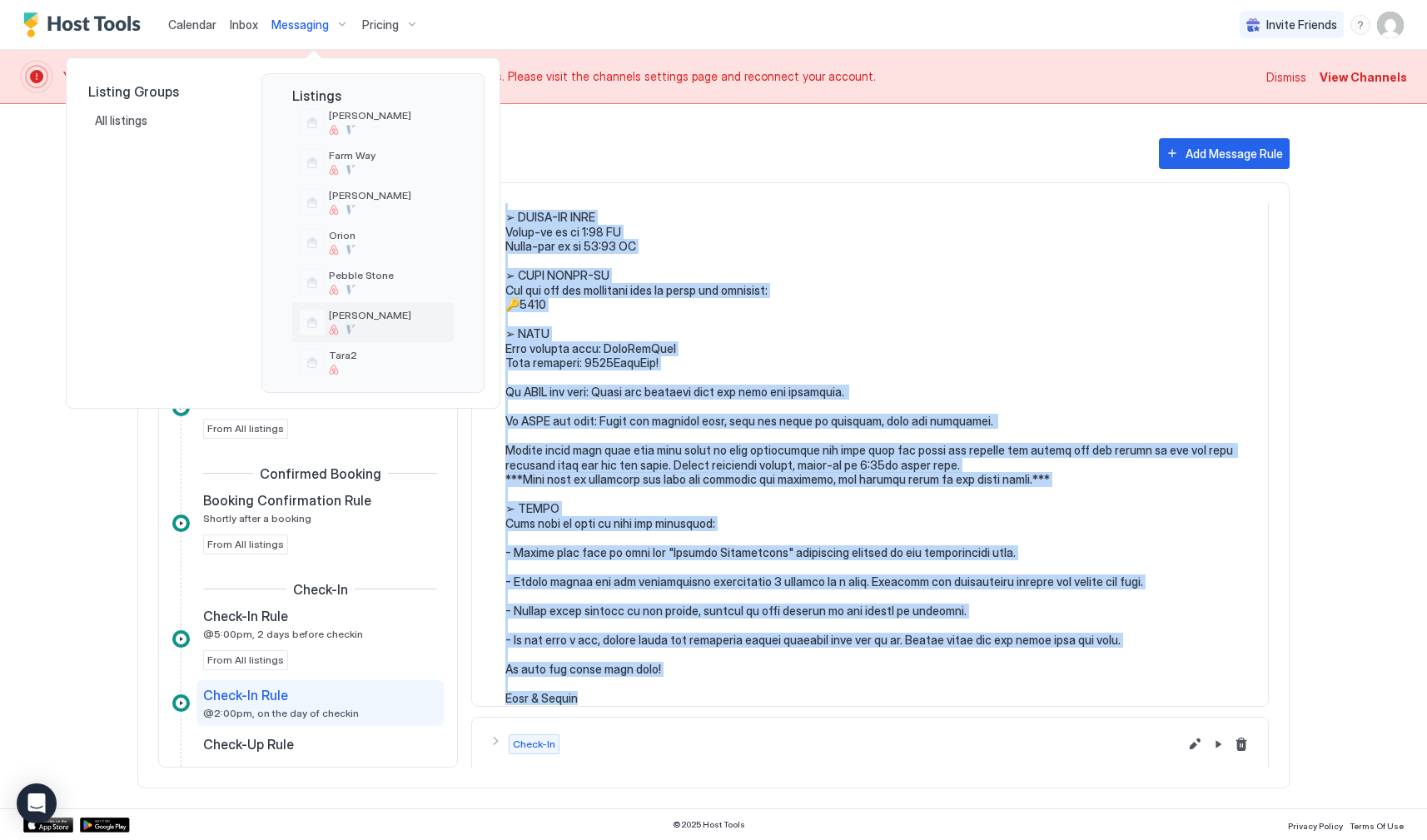
scroll to position [158, 0]
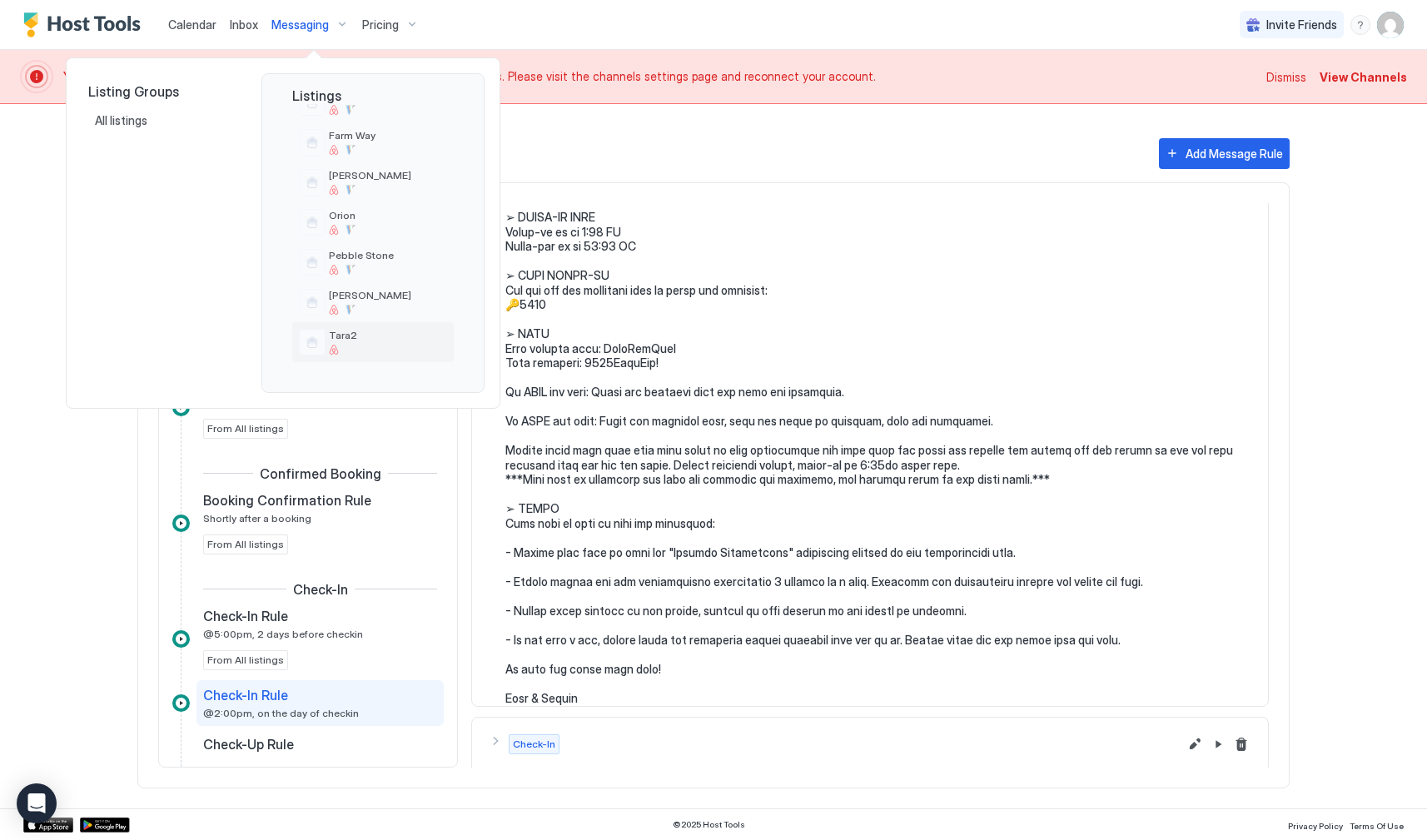
click at [351, 338] on span "Tara2" at bounding box center [387, 335] width 118 height 13
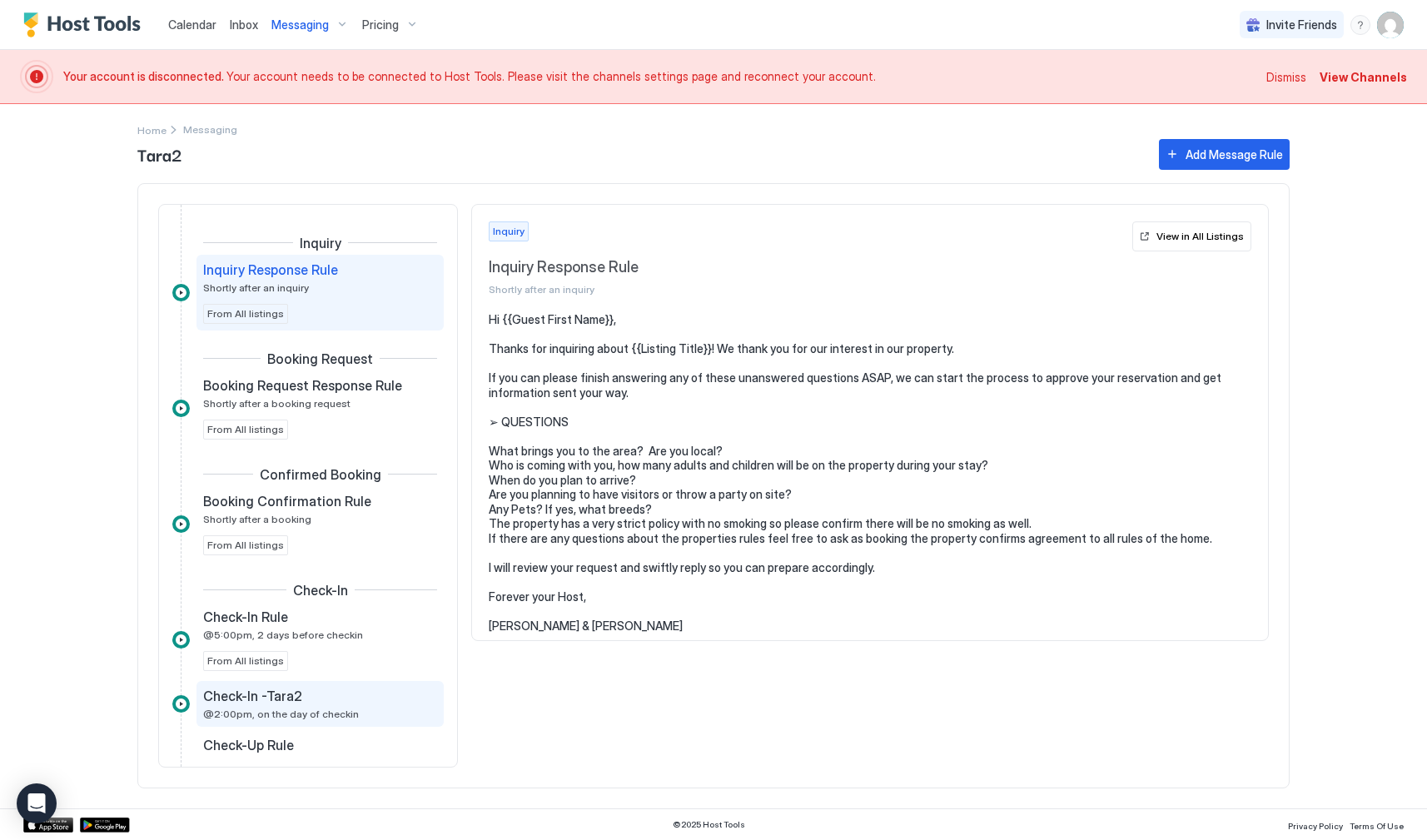
click at [274, 710] on span "@2:00pm, on the day of checkin" at bounding box center [281, 713] width 156 height 13
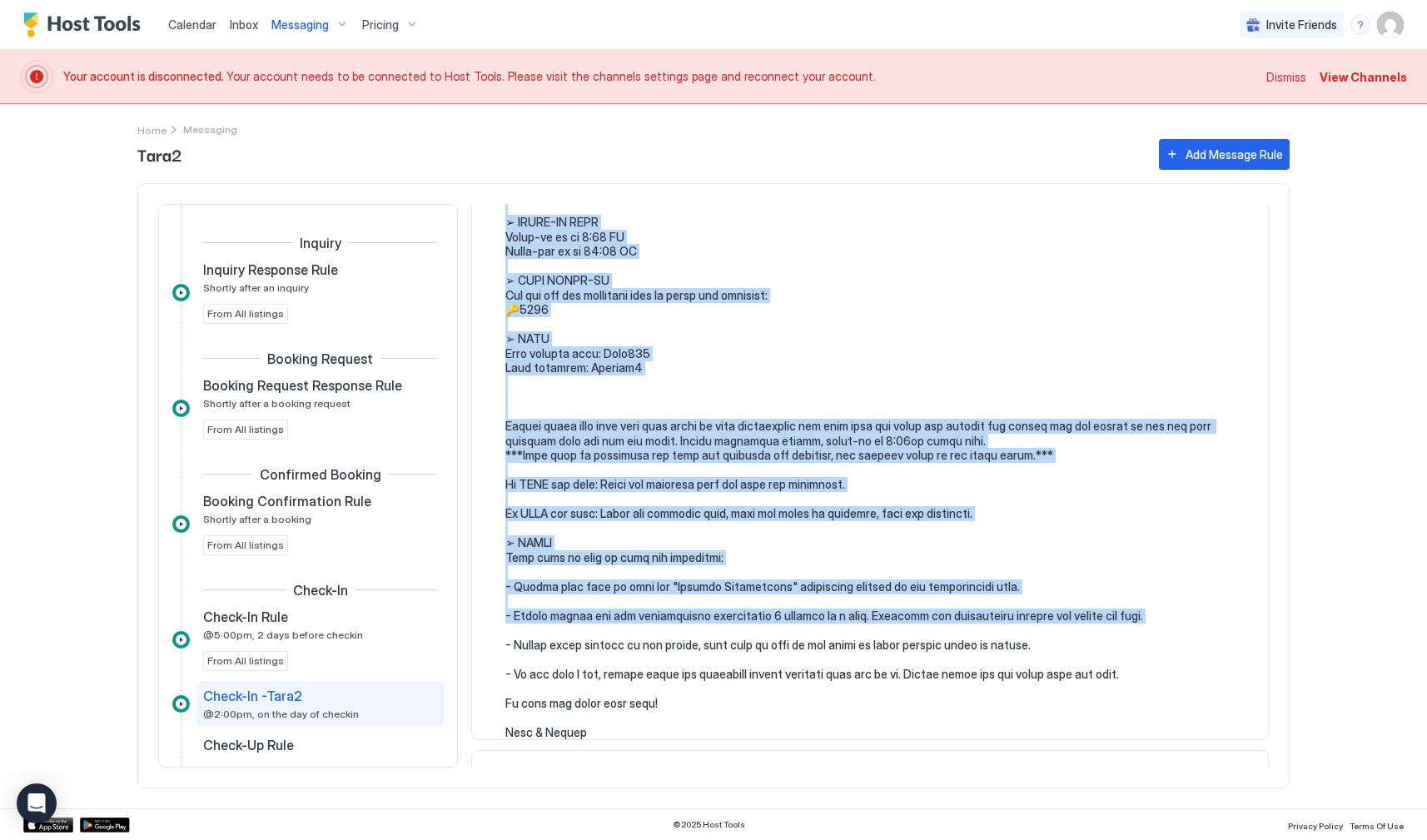
scroll to position [171, 0]
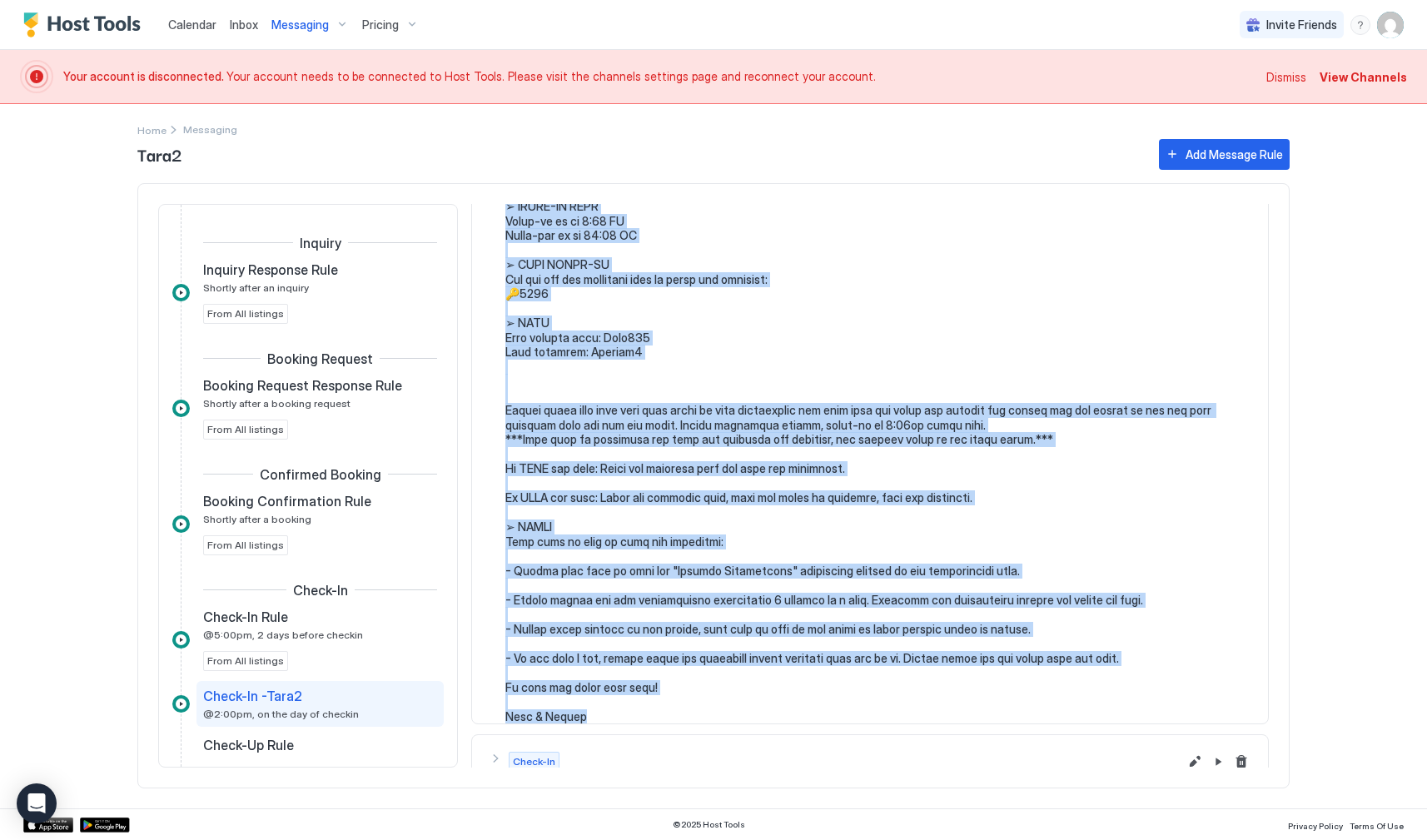
drag, startPoint x: 506, startPoint y: 318, endPoint x: 583, endPoint y: 703, distance: 392.6
click at [583, 703] on pre at bounding box center [878, 431] width 746 height 583
